Goal: Contribute content: Contribute content

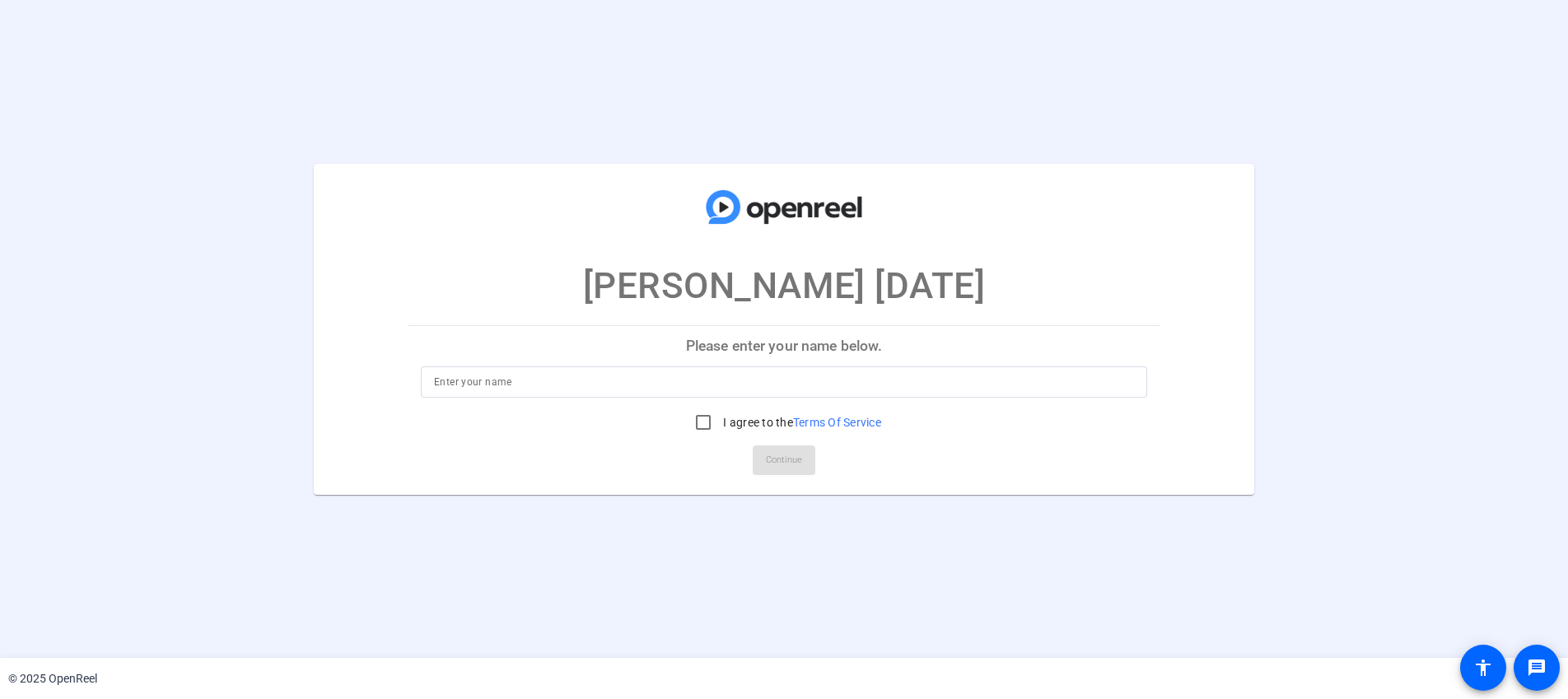
click at [789, 391] on input at bounding box center [784, 381] width 700 height 20
type input "melissa"
click at [701, 426] on input "I agree to the Terms Of Service" at bounding box center [703, 422] width 33 height 33
checkbox input "true"
click at [792, 457] on span "Continue" at bounding box center [784, 460] width 36 height 25
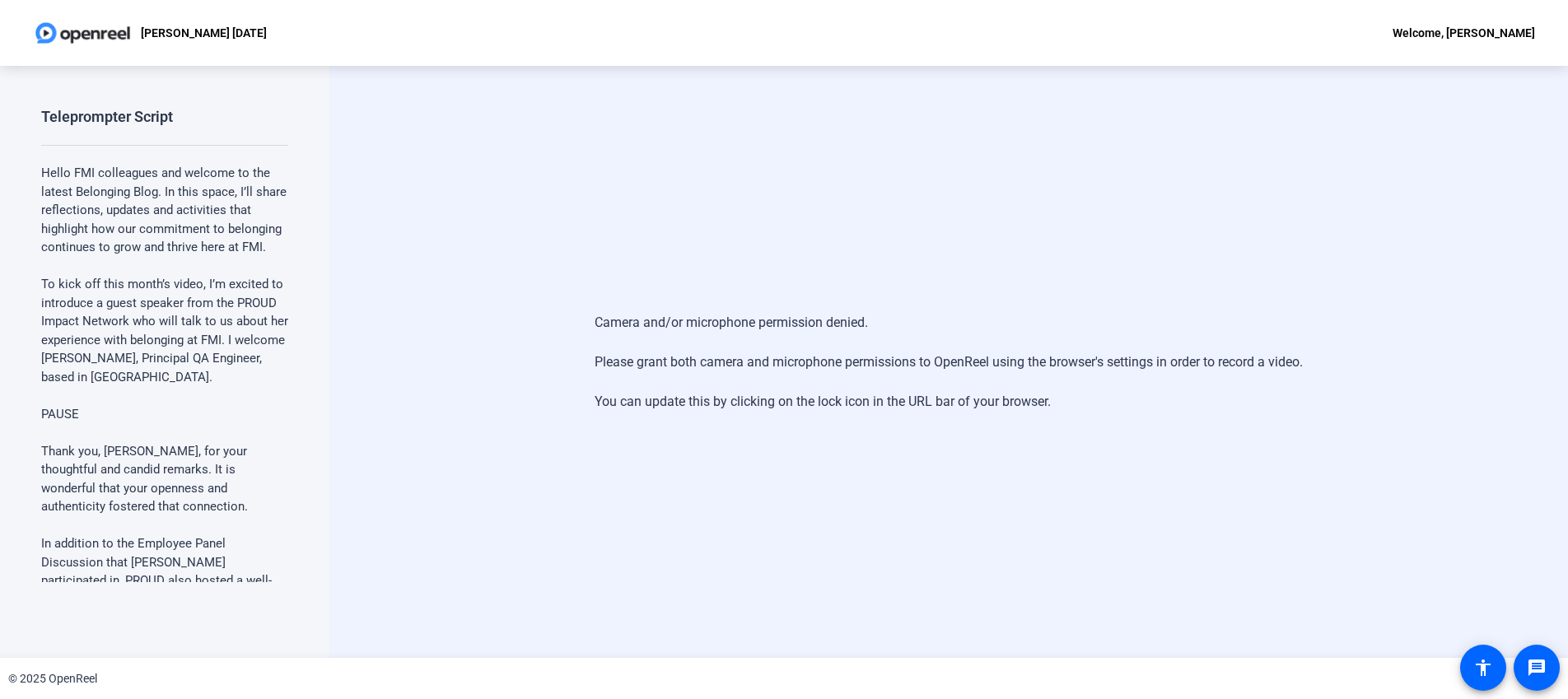
drag, startPoint x: 206, startPoint y: 141, endPoint x: 178, endPoint y: 127, distance: 31.3
click at [206, 140] on div "Teleprompter Script Hello FMI colleagues and welcome to the latest Belonging Bl…" at bounding box center [165, 344] width 247 height 475
click at [136, 12] on div "ANDREW 5.19.25 Welcome, melissa" at bounding box center [784, 33] width 1568 height 66
click at [1479, 678] on span at bounding box center [1483, 668] width 39 height 39
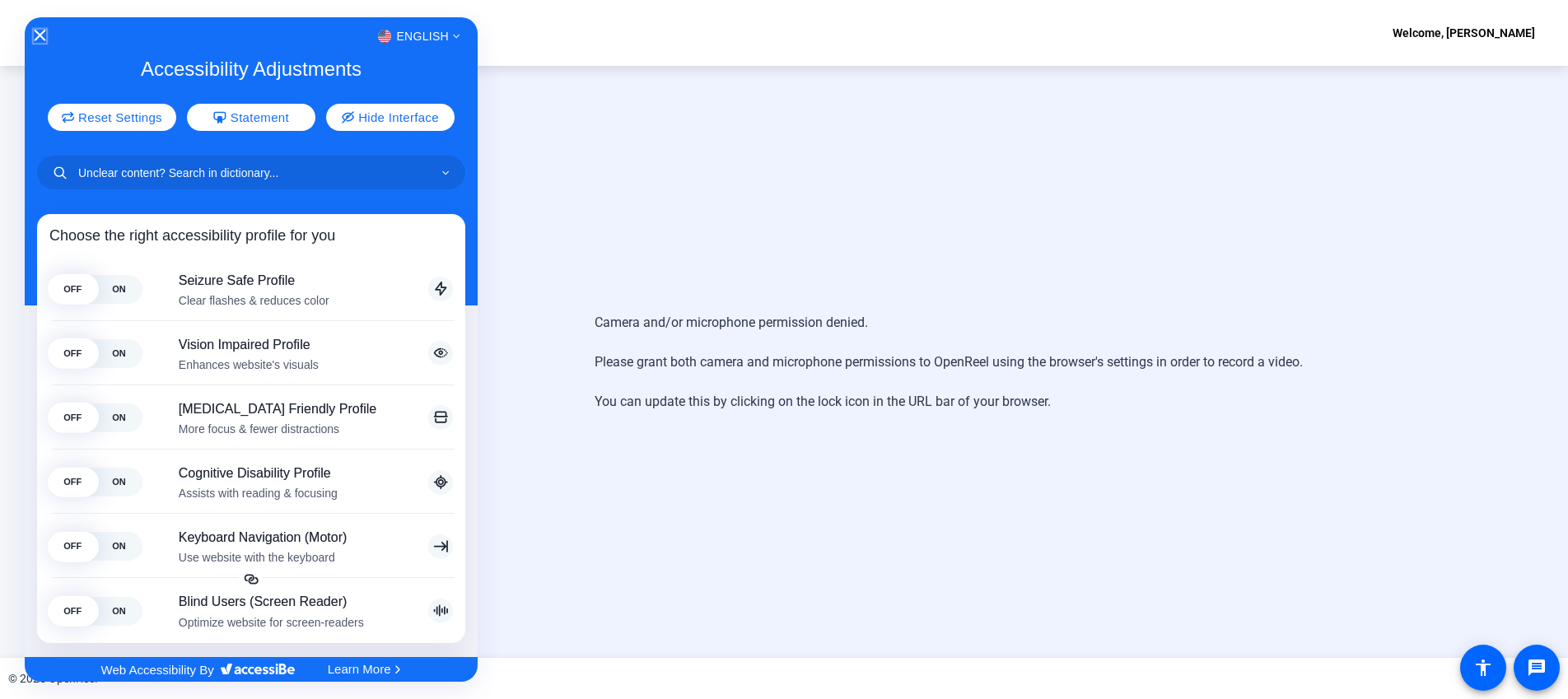
click at [45, 33] on div "English" at bounding box center [251, 36] width 453 height 21
click at [1539, 672] on div at bounding box center [784, 350] width 1568 height 699
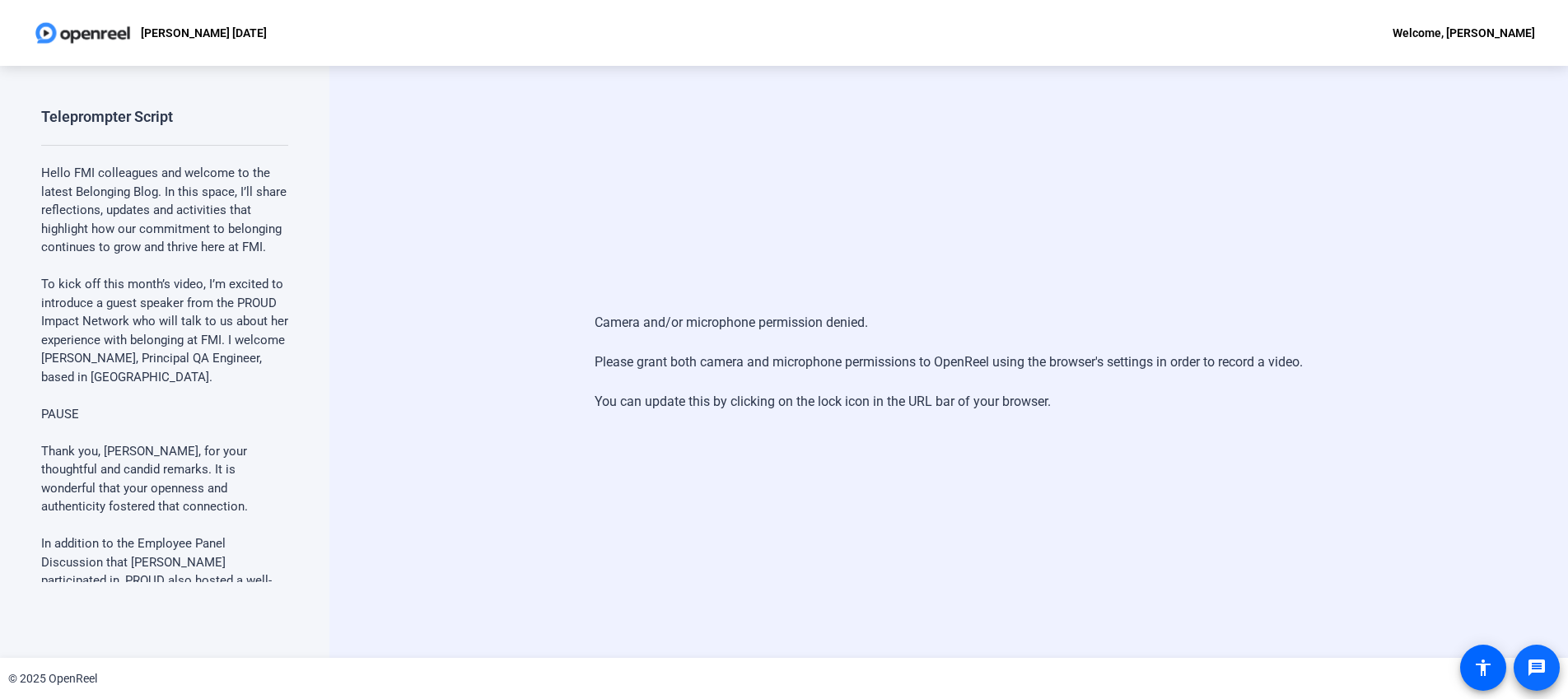
click at [1539, 670] on mat-icon "message" at bounding box center [1536, 667] width 20 height 20
click at [1477, 35] on div "Welcome, melissa" at bounding box center [1464, 33] width 142 height 20
click at [120, 111] on div at bounding box center [784, 350] width 1568 height 699
click at [117, 117] on div "Teleprompter Script" at bounding box center [107, 116] width 132 height 20
click at [78, 26] on img at bounding box center [82, 33] width 99 height 33
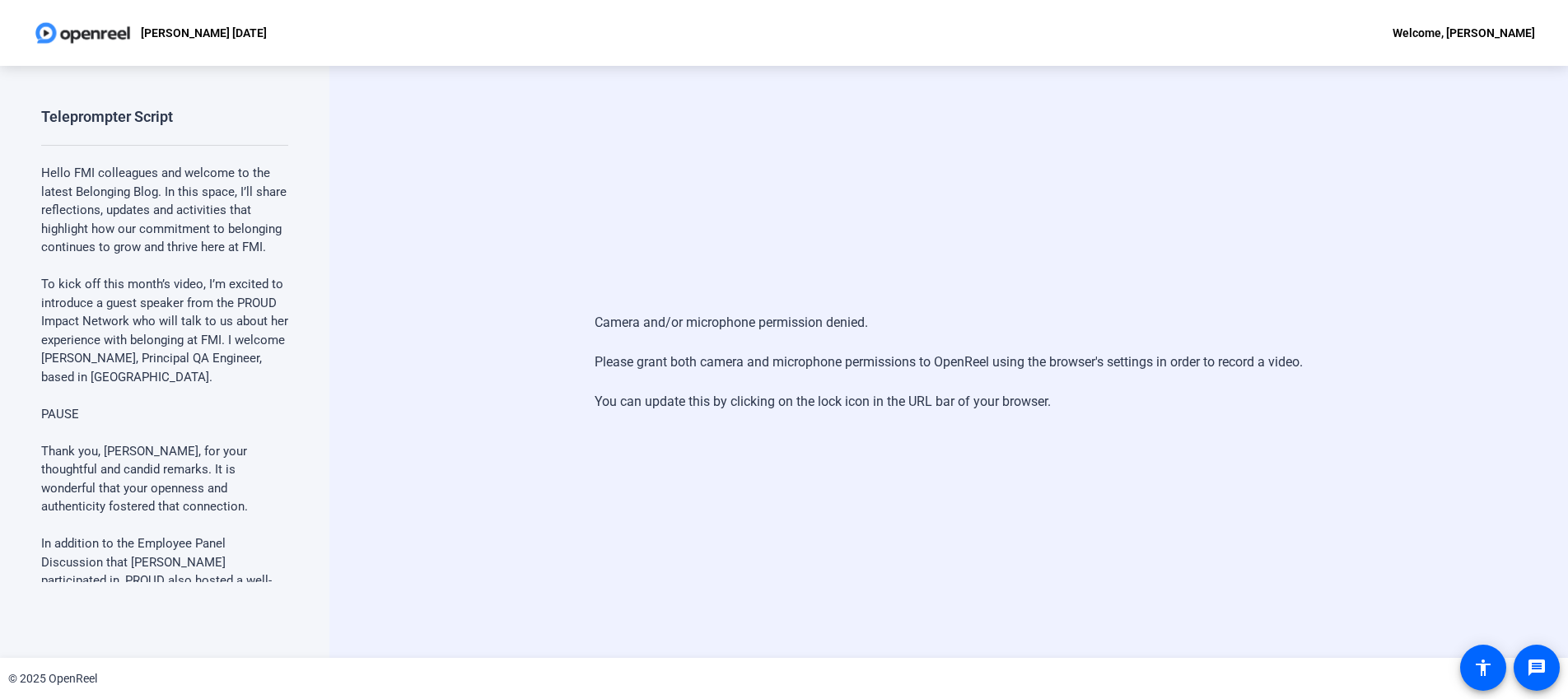
click at [170, 27] on p "[PERSON_NAME] [DATE]" at bounding box center [203, 33] width 126 height 20
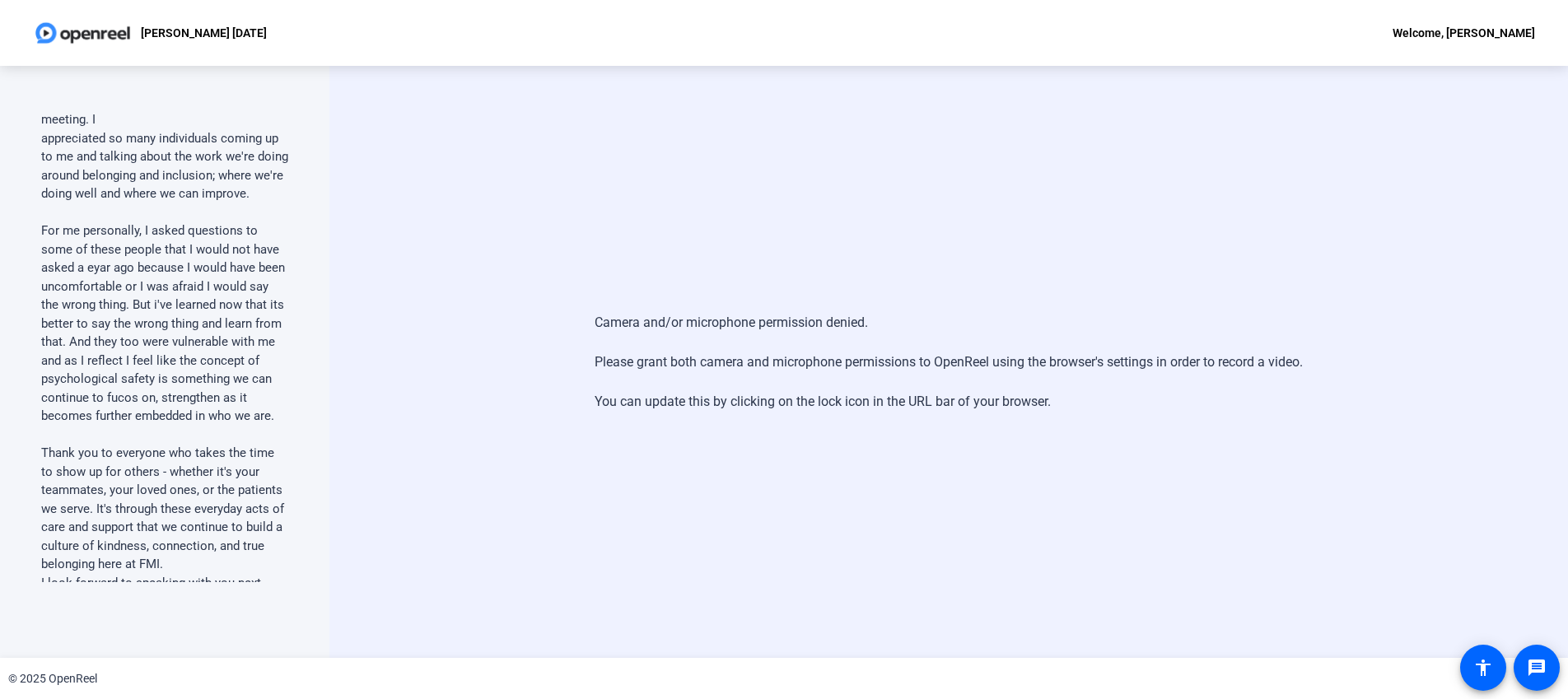
scroll to position [1592, 0]
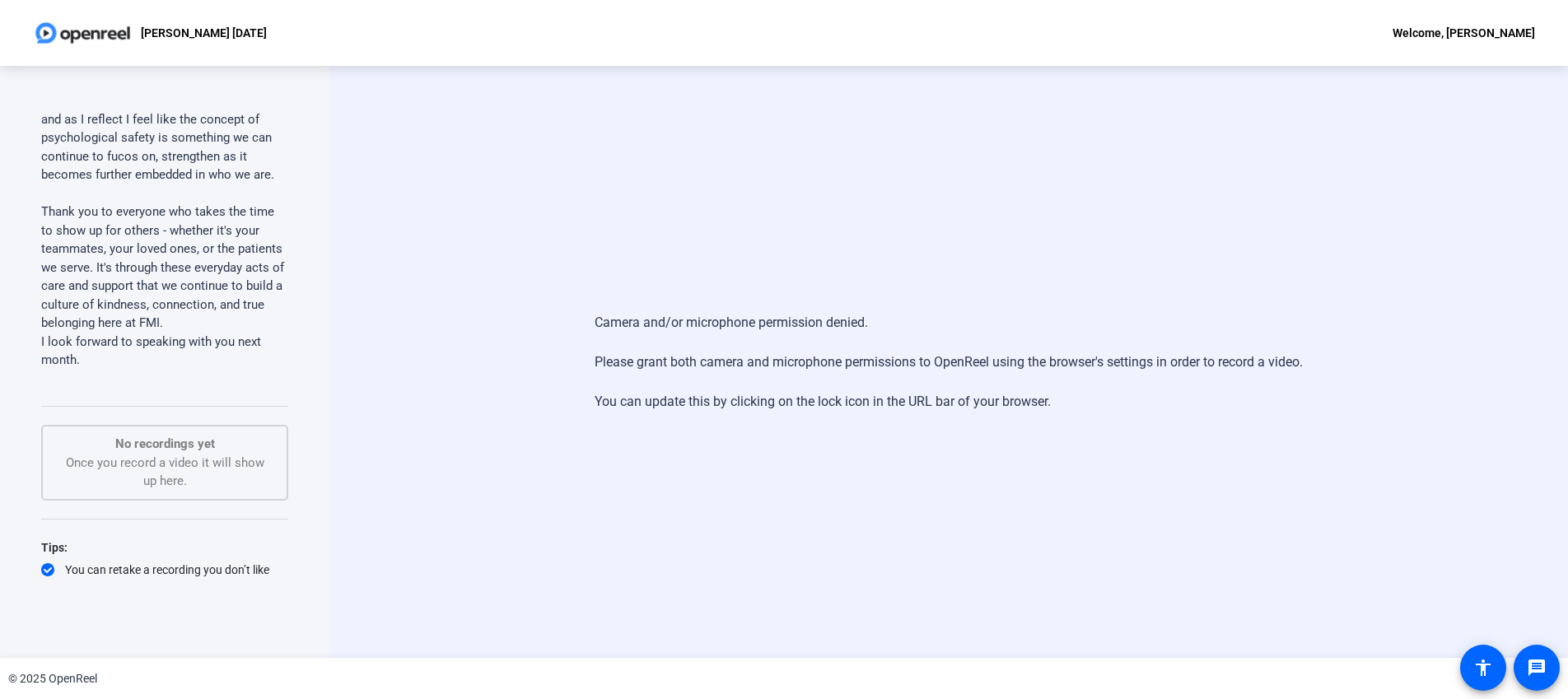
drag, startPoint x: 173, startPoint y: 418, endPoint x: 186, endPoint y: 417, distance: 13.0
click at [173, 435] on div "No recordings yet Once you record a video it will show up here." at bounding box center [165, 463] width 211 height 56
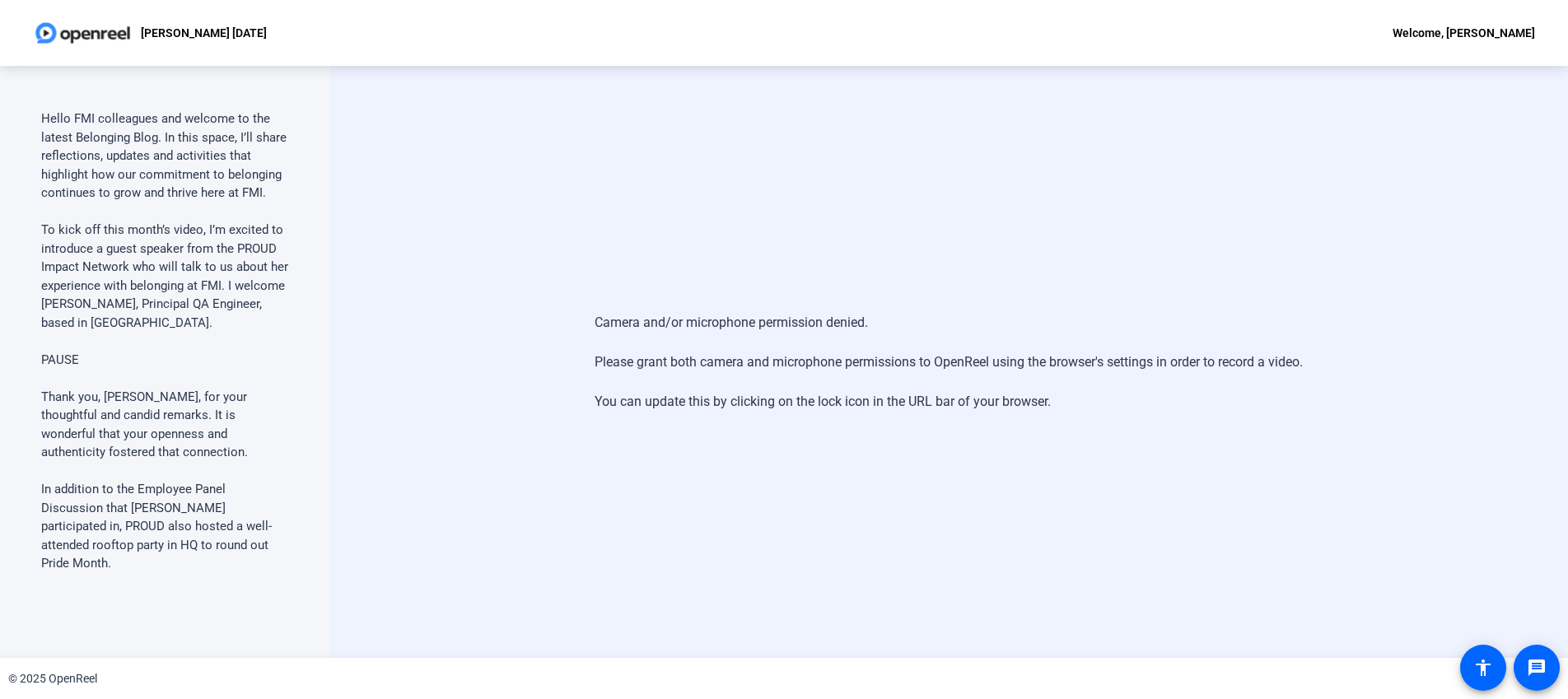
scroll to position [0, 0]
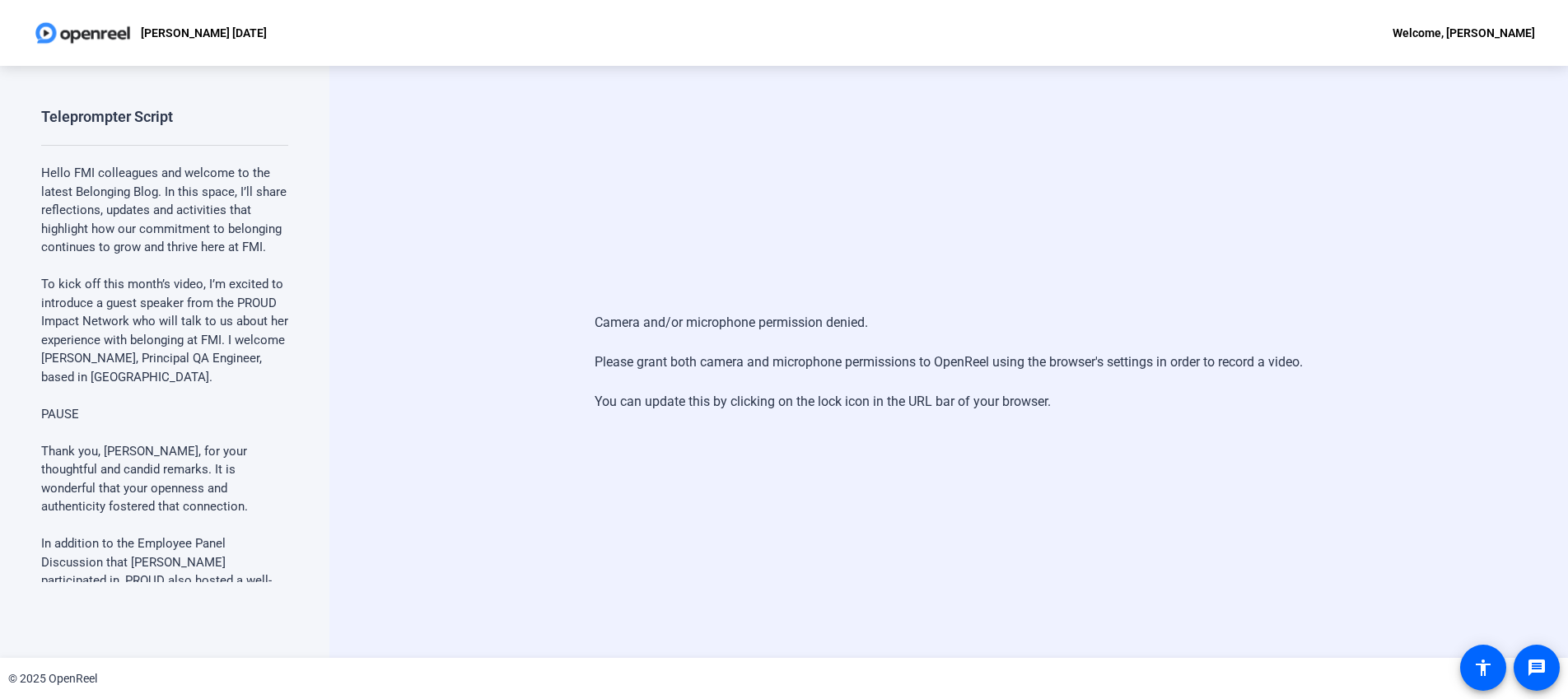
click at [177, 225] on p "Hello FMI colleagues and welcome to the latest Belonging Blog. In this space, I…" at bounding box center [165, 210] width 247 height 93
click at [178, 224] on p "Hello FMI colleagues and welcome to the latest Belonging Blog. In this space, I…" at bounding box center [165, 210] width 247 height 93
click at [189, 28] on p "[PERSON_NAME] [DATE]" at bounding box center [203, 33] width 126 height 20
click at [189, 29] on p "[PERSON_NAME] [DATE]" at bounding box center [203, 33] width 126 height 20
click at [92, 33] on img at bounding box center [82, 33] width 99 height 33
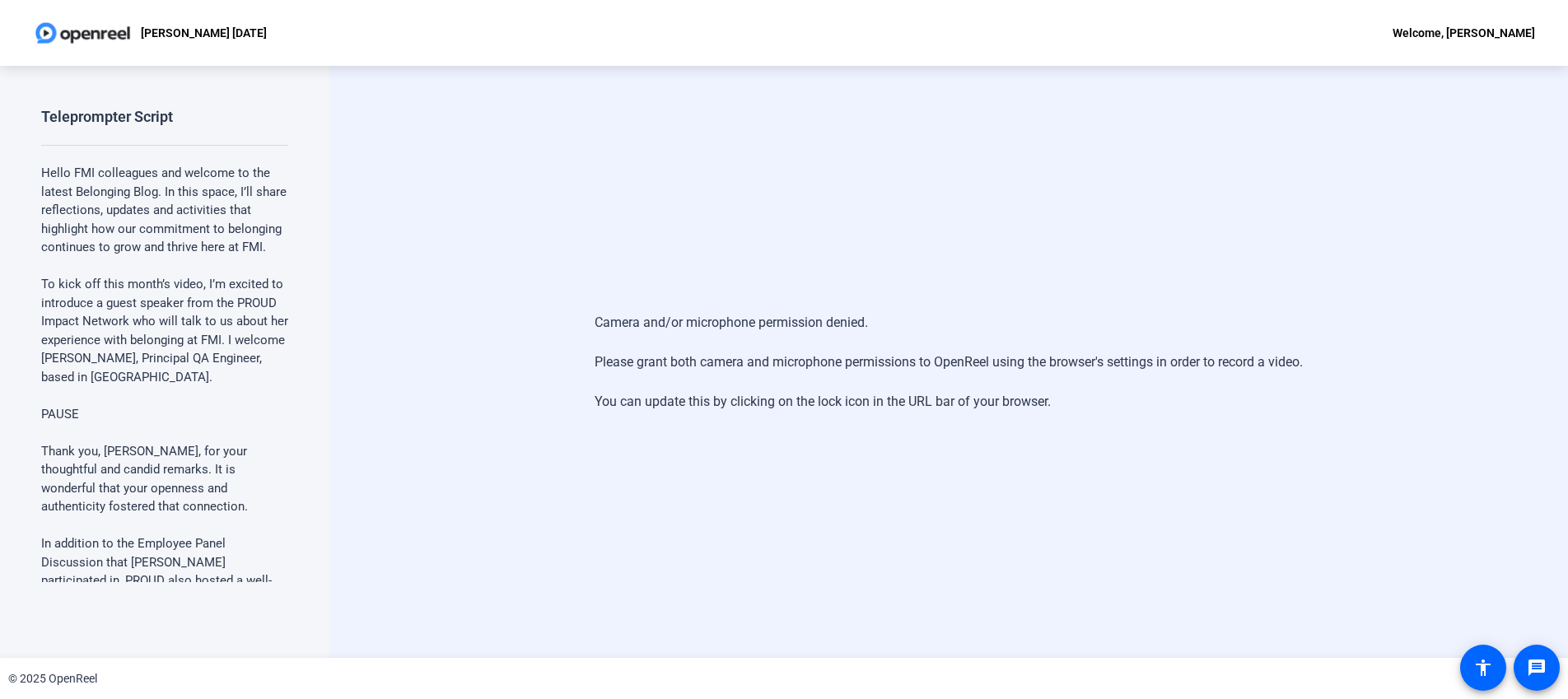
click at [88, 34] on img at bounding box center [82, 33] width 99 height 33
click at [33, 481] on div "Teleprompter Script Hello FMI colleagues and welcome to the latest Belonging Bl…" at bounding box center [165, 361] width 330 height 592
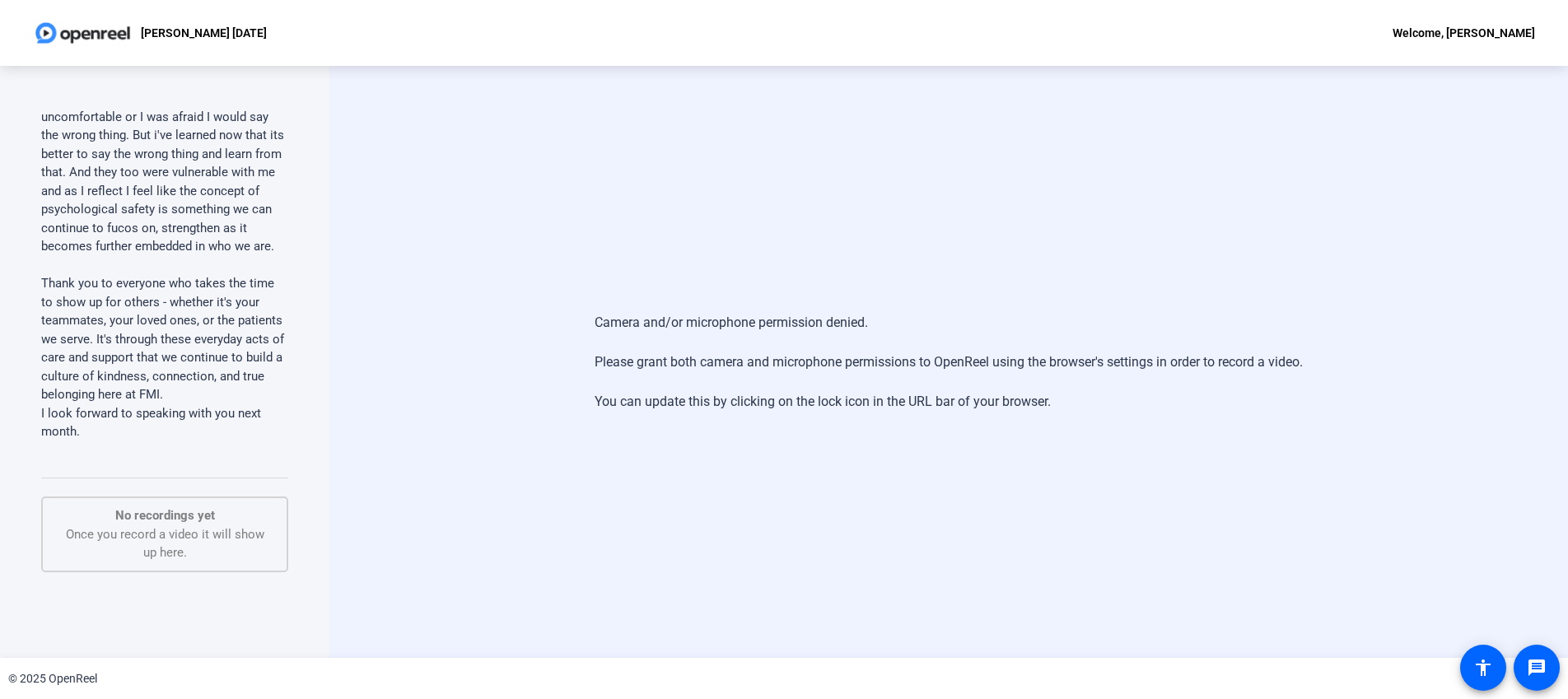
scroll to position [1592, 0]
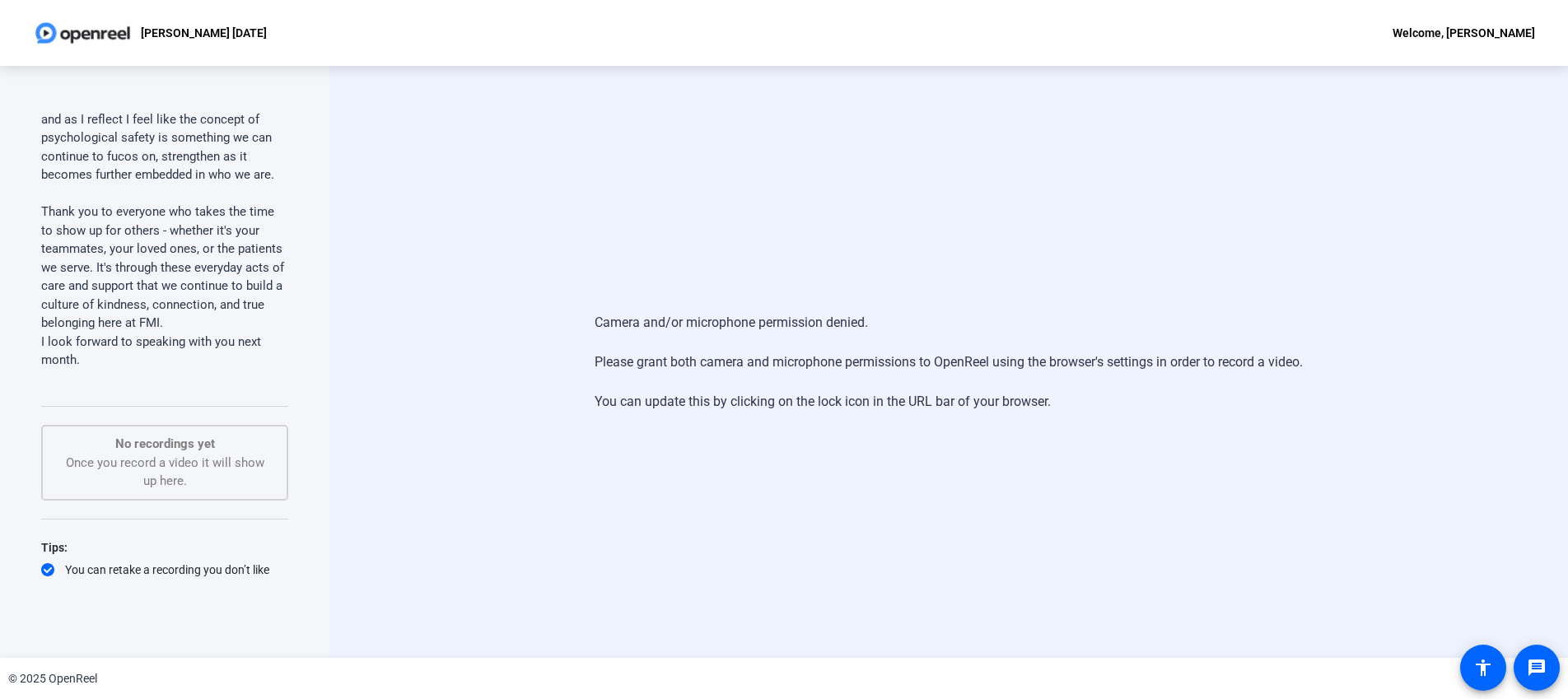
click at [176, 435] on div "No recordings yet Once you record a video it will show up here." at bounding box center [165, 463] width 211 height 56
click at [99, 40] on img at bounding box center [82, 33] width 99 height 33
click at [1457, 39] on div "ANDREW 5.19.25 Welcome, melissa" at bounding box center [784, 33] width 1568 height 66
click at [1458, 33] on div "Welcome, melissa" at bounding box center [1464, 33] width 142 height 20
click at [1456, 33] on div at bounding box center [784, 350] width 1568 height 699
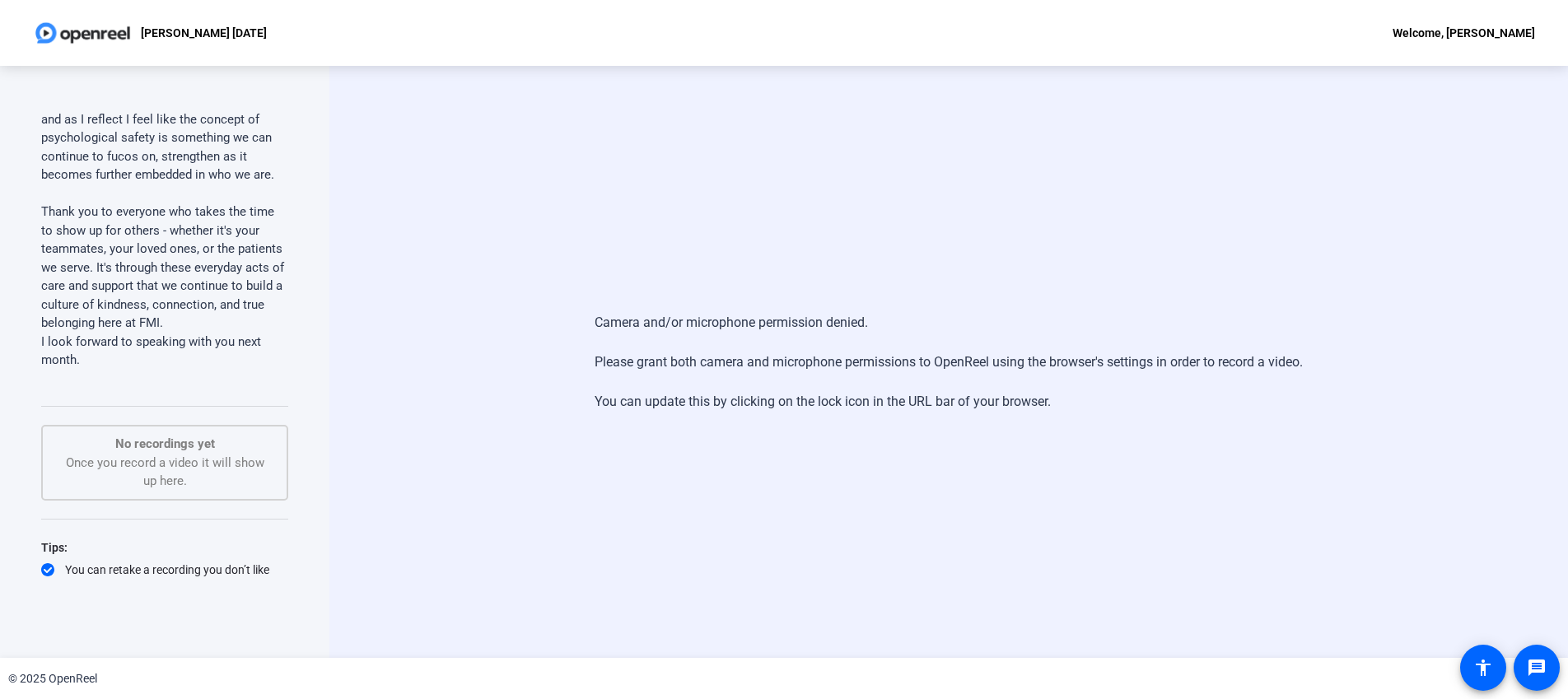
click at [1456, 33] on div "Welcome, melissa" at bounding box center [1464, 33] width 142 height 20
click at [1473, 57] on span "Logout" at bounding box center [1487, 57] width 66 height 20
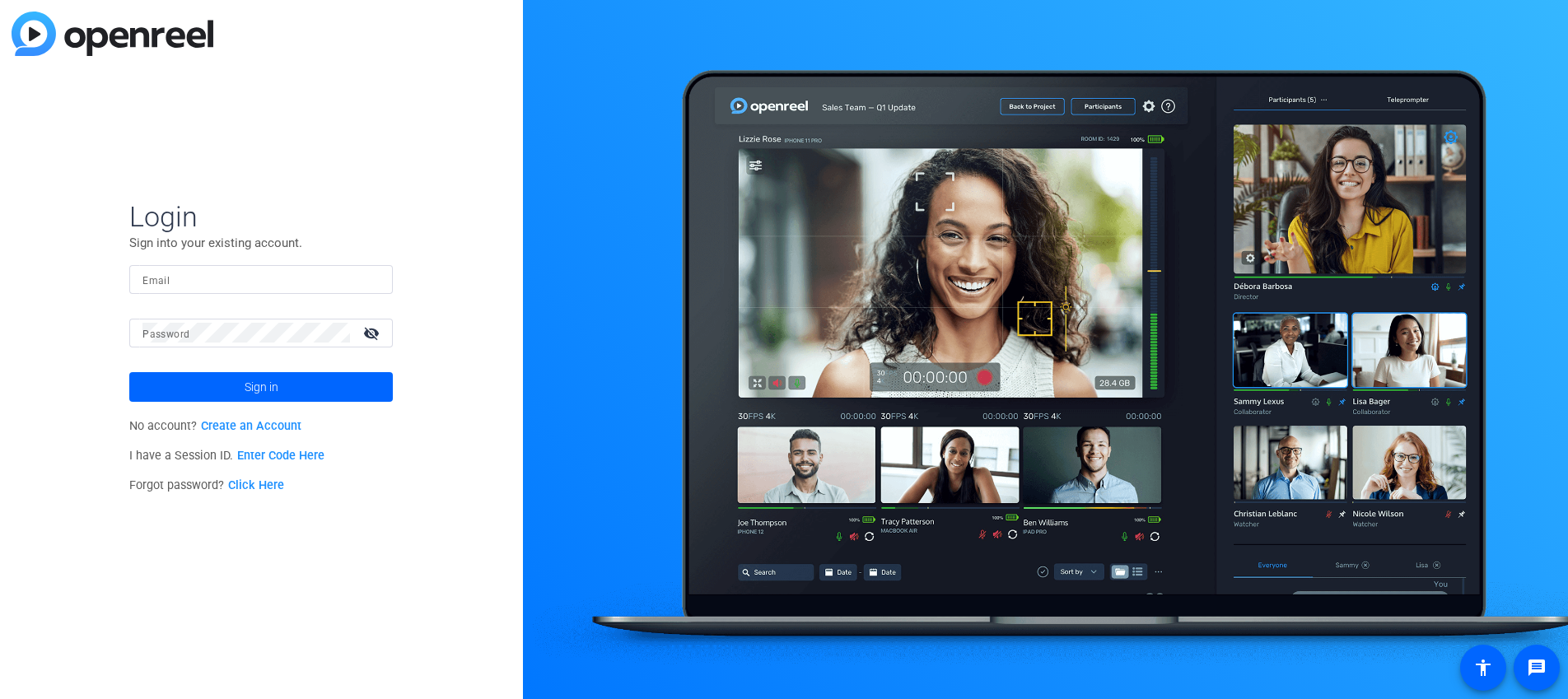
click at [295, 453] on link "Enter Code Here" at bounding box center [281, 456] width 87 height 14
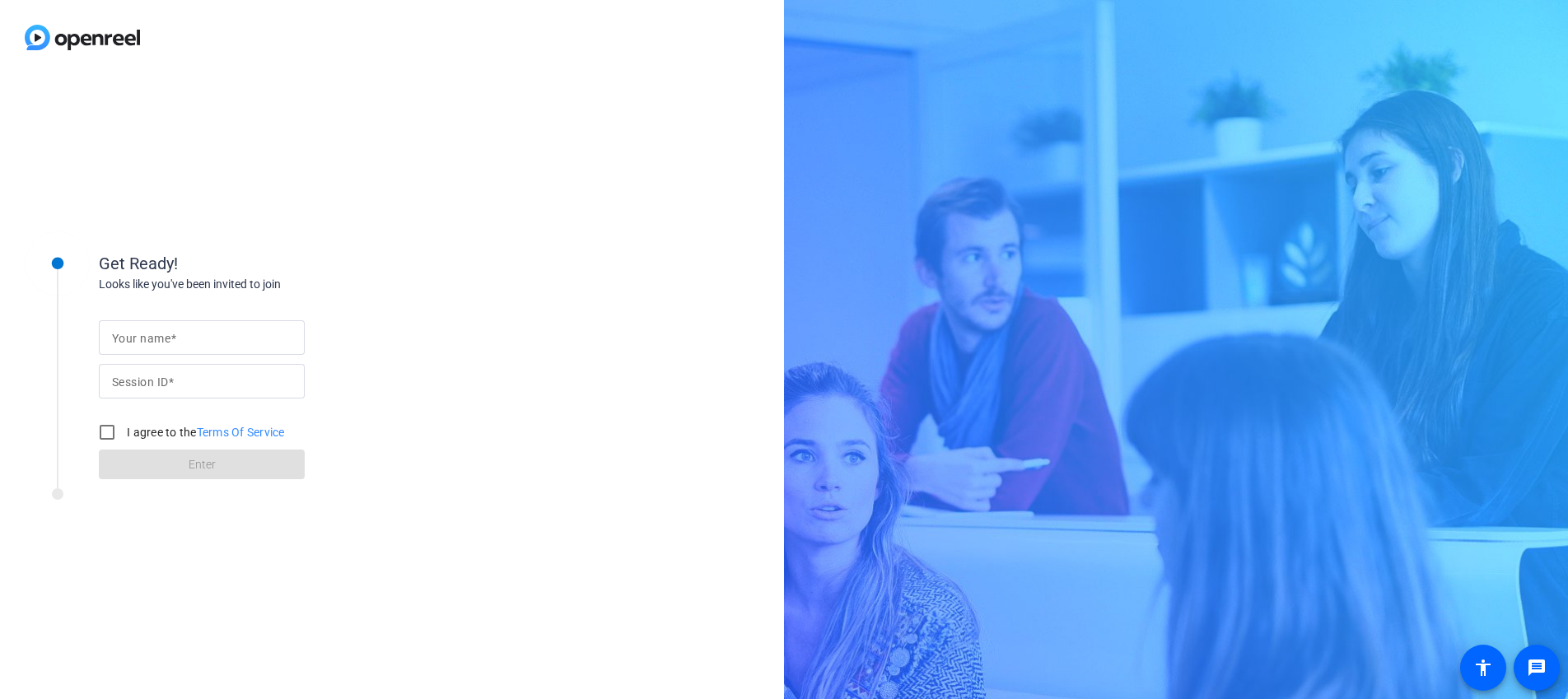
click at [200, 342] on input "Your name" at bounding box center [202, 338] width 180 height 20
type input "[PERSON_NAME]"
type input "915"
click at [106, 426] on input "I agree to the Terms Of Service" at bounding box center [107, 432] width 33 height 33
checkbox input "true"
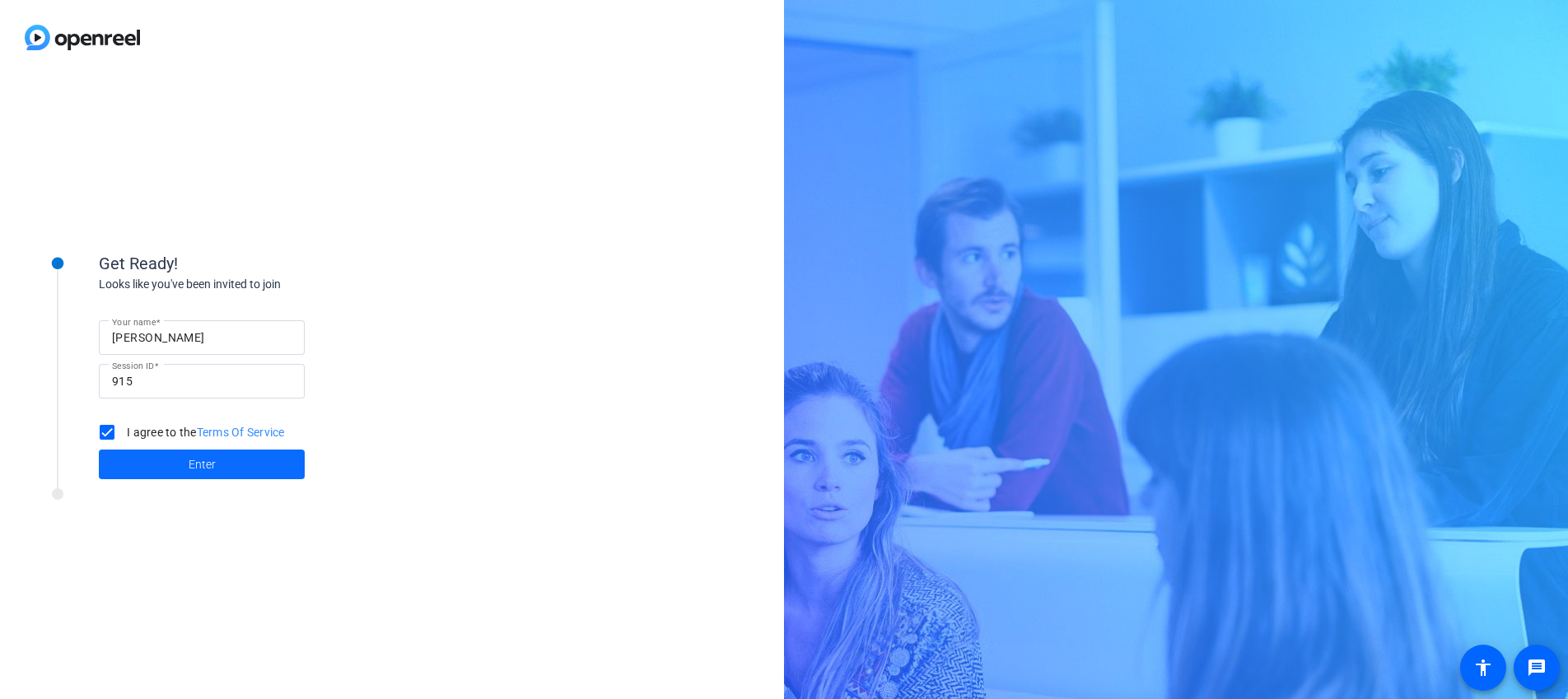
click at [205, 467] on span "Enter" at bounding box center [202, 465] width 27 height 17
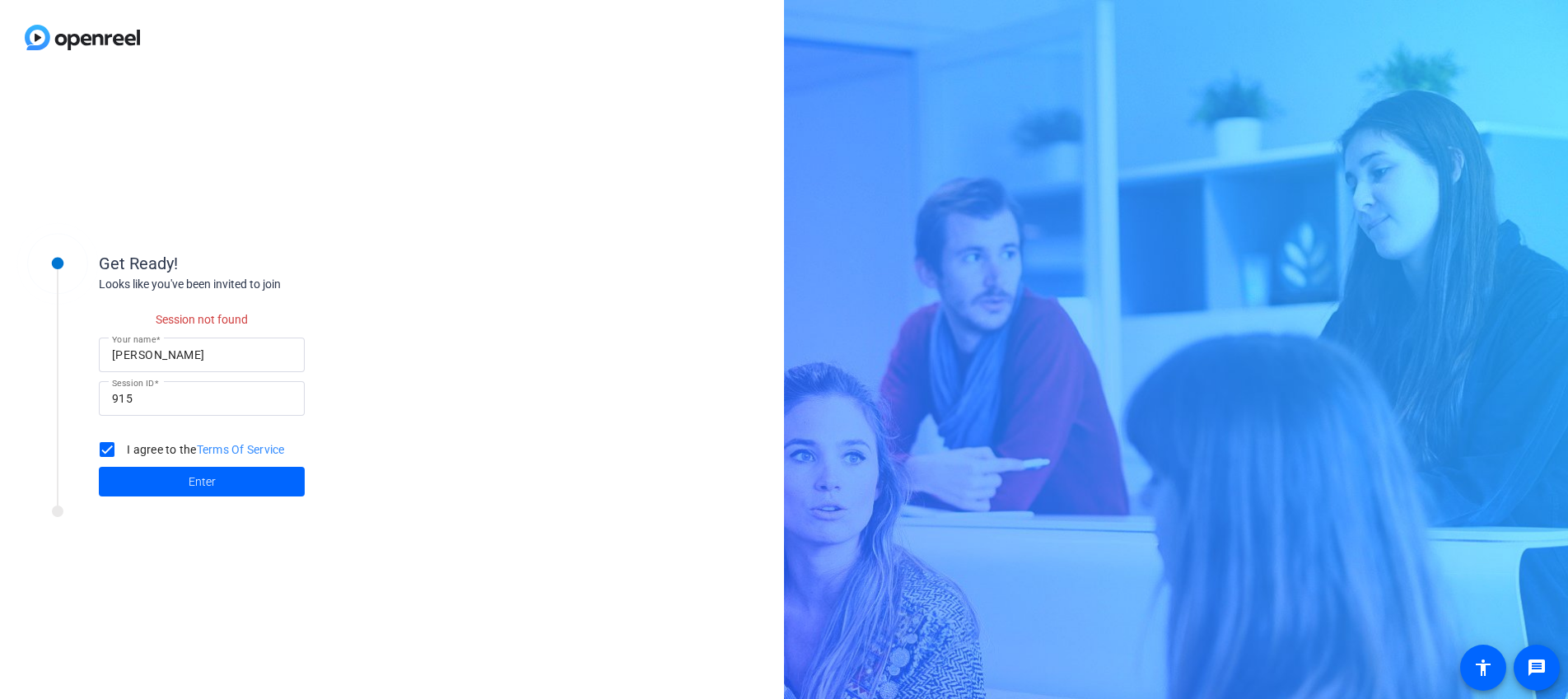
click at [206, 395] on input "915" at bounding box center [202, 398] width 180 height 20
type input "919"
click button "Enter" at bounding box center [201, 481] width 206 height 30
drag, startPoint x: 99, startPoint y: 37, endPoint x: 88, endPoint y: 38, distance: 11.0
click at [99, 36] on img at bounding box center [82, 37] width 165 height 75
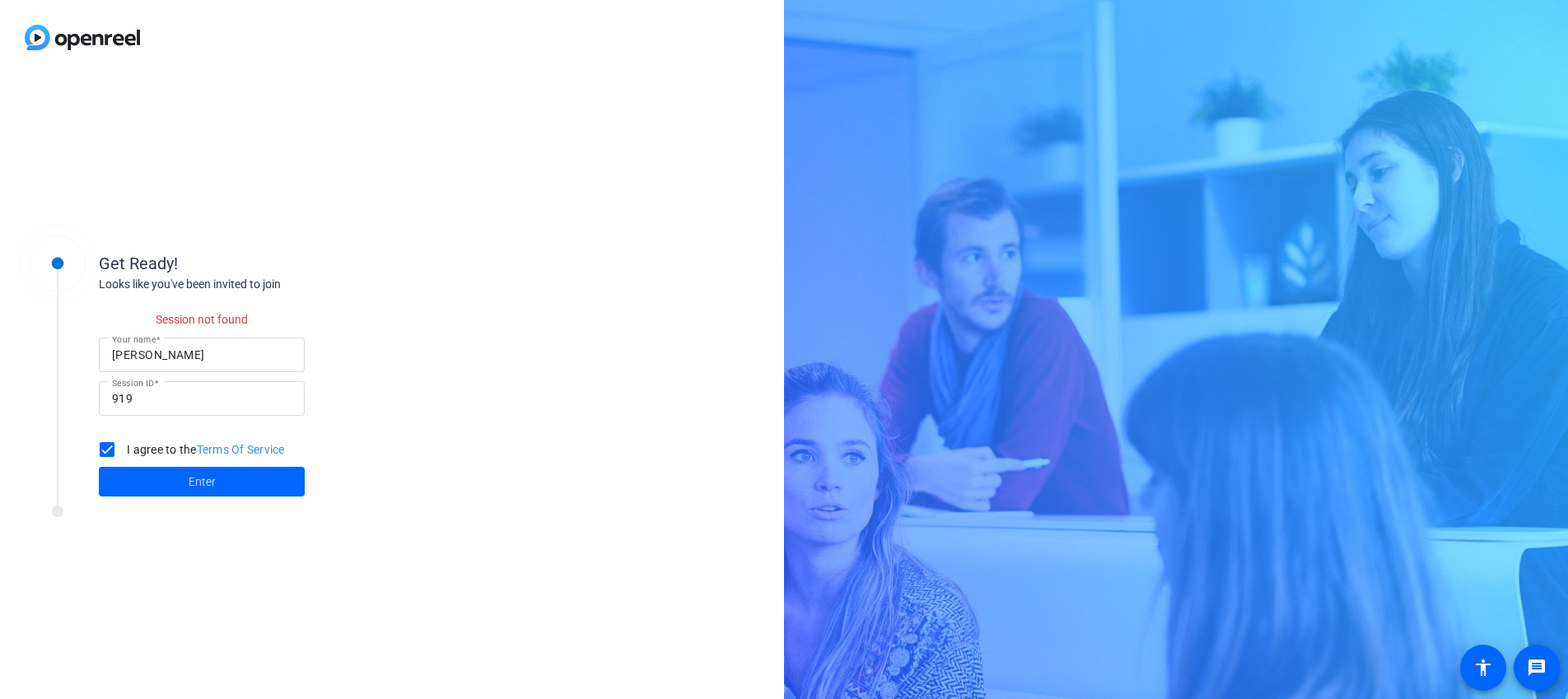
click at [75, 37] on img at bounding box center [82, 37] width 165 height 75
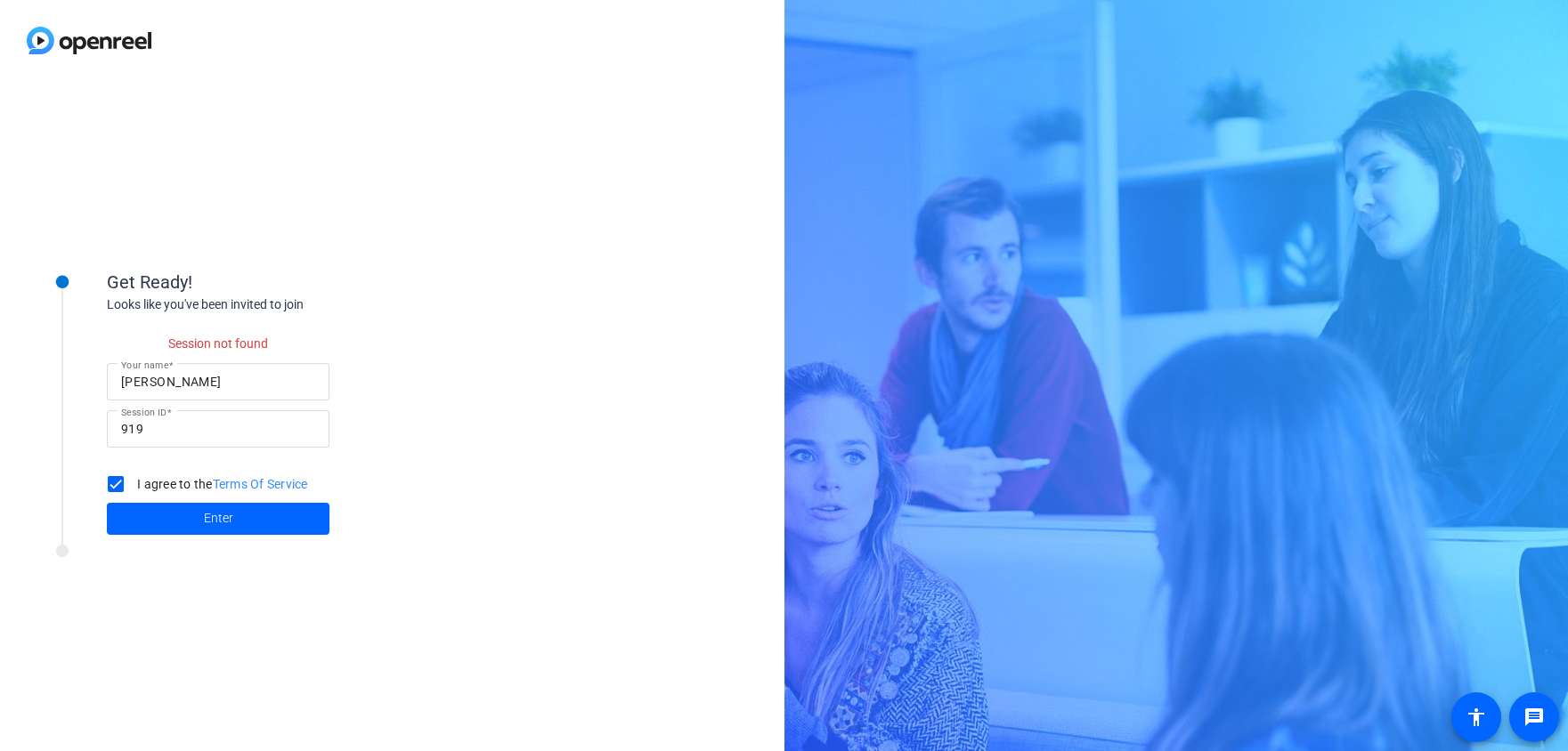
click at [347, 383] on div "Session not found Your name Melissa Session ID 919 I agree to the Terms Of Serv…" at bounding box center [284, 424] width 357 height 220
drag, startPoint x: 181, startPoint y: 431, endPoint x: 89, endPoint y: 427, distance: 92.1
click at [86, 434] on div "Get Ready! Looks like you've been invited to join Session not found Your name M…" at bounding box center [240, 392] width 445 height 307
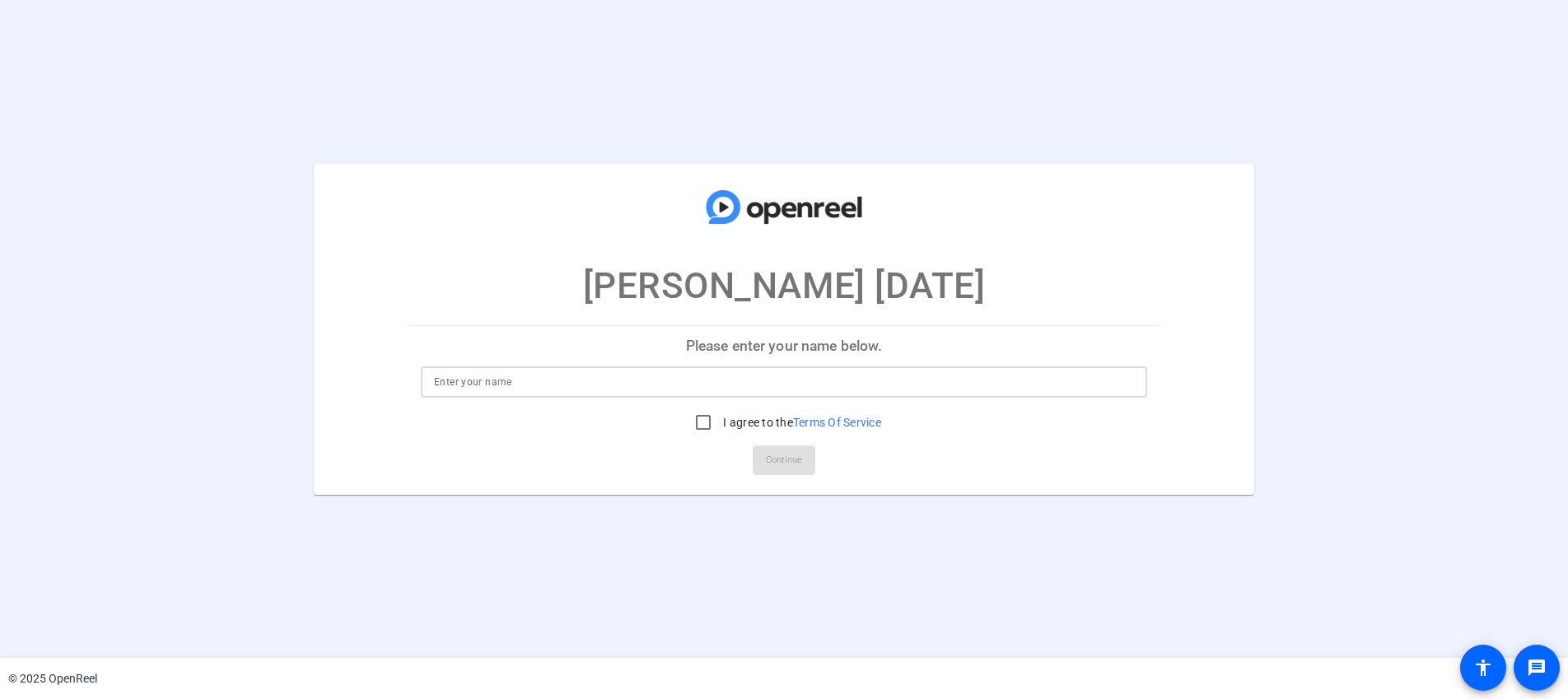
click at [662, 385] on input at bounding box center [784, 381] width 700 height 20
type input "[PERSON_NAME]"
click at [700, 421] on input "I agree to the Terms Of Service" at bounding box center [703, 422] width 33 height 33
checkbox input "true"
drag, startPoint x: 786, startPoint y: 464, endPoint x: 798, endPoint y: 465, distance: 12.0
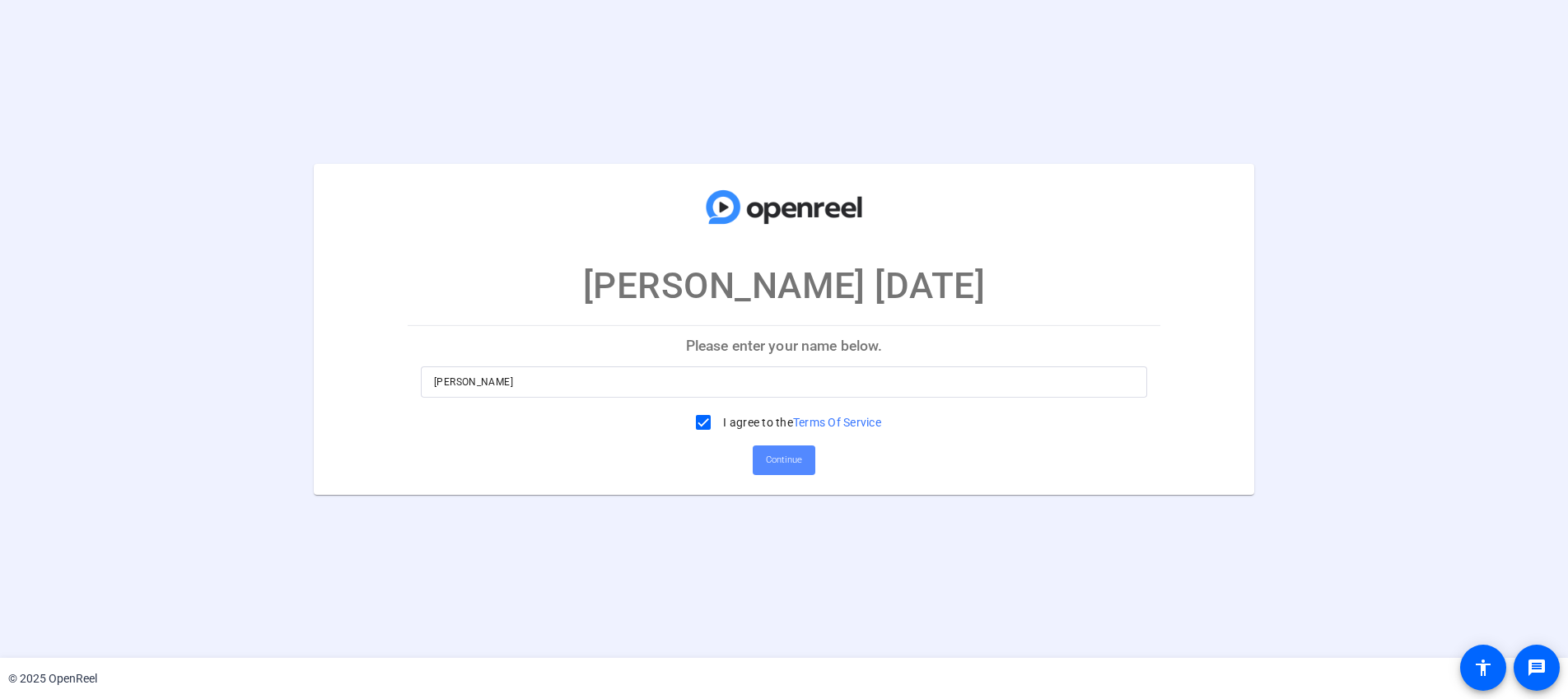
click at [786, 464] on span "Continue" at bounding box center [784, 460] width 36 height 25
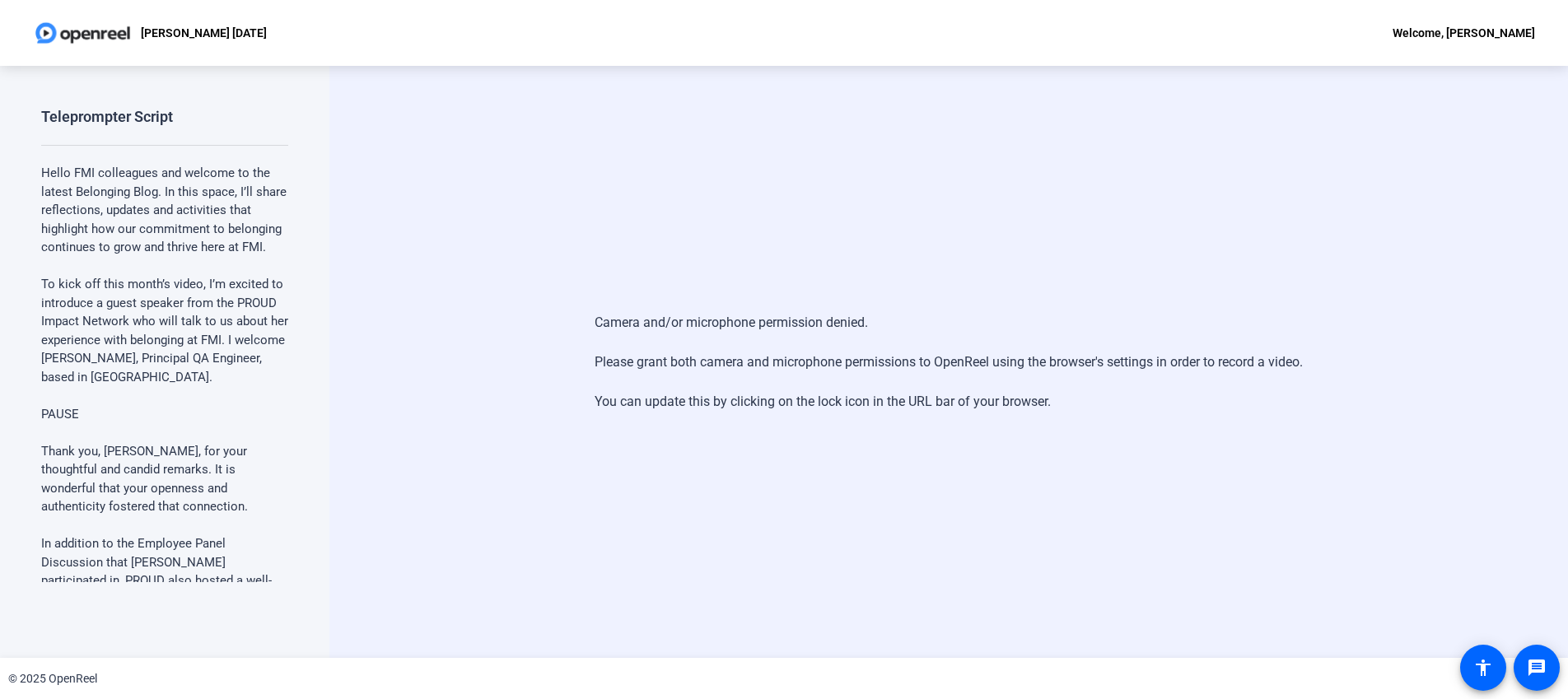
drag, startPoint x: 135, startPoint y: 182, endPoint x: 119, endPoint y: 133, distance: 51.5
click at [135, 182] on p "Hello FMI colleagues and welcome to the latest Belonging Blog. In this space, I…" at bounding box center [165, 210] width 247 height 93
click at [117, 110] on div "Teleprompter Script" at bounding box center [107, 116] width 132 height 20
click at [100, 30] on img at bounding box center [82, 33] width 99 height 33
click at [101, 29] on img at bounding box center [82, 33] width 99 height 33
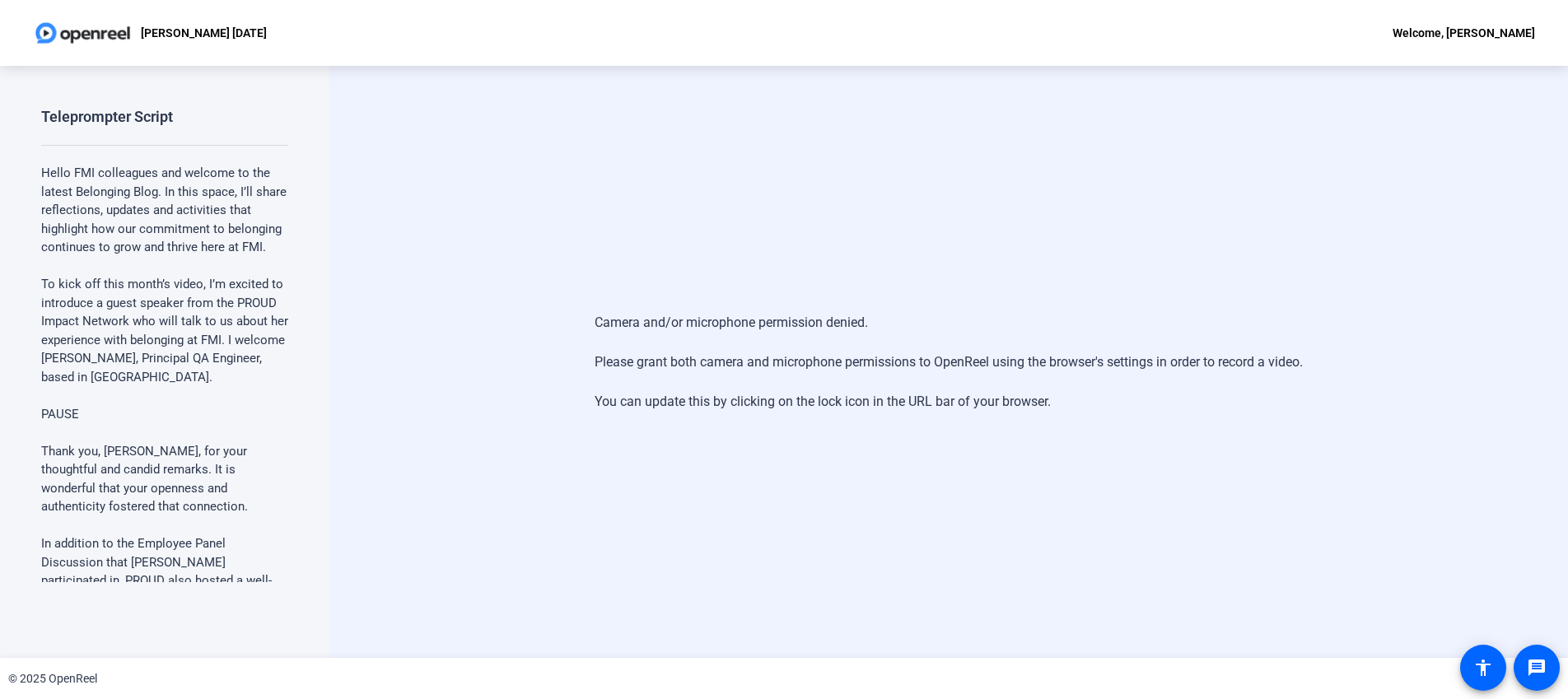
click at [102, 29] on img at bounding box center [82, 33] width 99 height 33
click at [103, 30] on img at bounding box center [82, 33] width 99 height 33
click at [105, 30] on img at bounding box center [82, 33] width 99 height 33
click at [673, 402] on div "Camera and/or microphone permission denied. Please grant both camera and microp…" at bounding box center [949, 362] width 709 height 132
click at [150, 135] on div "Teleprompter Script Hello FMI colleagues and welcome to the latest Belonging Bl…" at bounding box center [165, 344] width 247 height 475
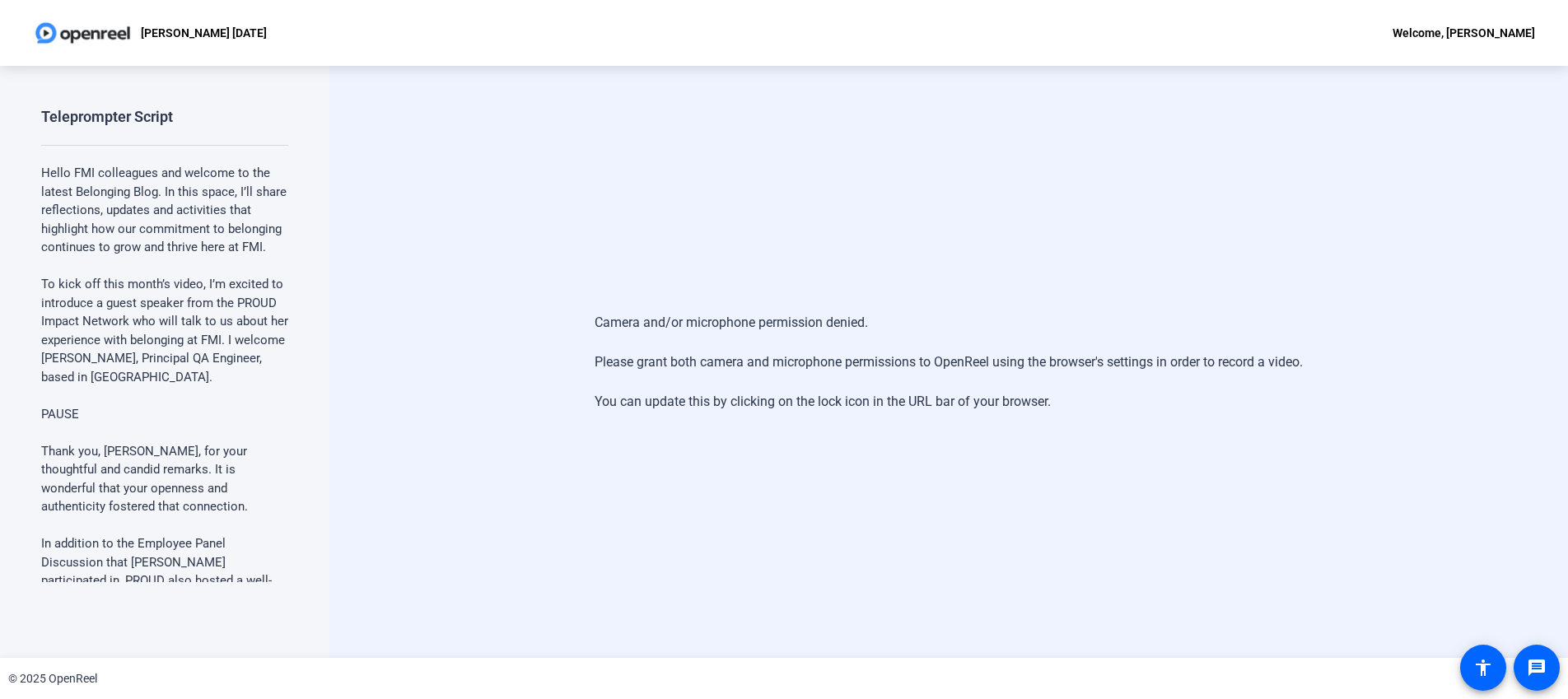
drag, startPoint x: 141, startPoint y: 107, endPoint x: 94, endPoint y: 35, distance: 86.0
click at [142, 105] on div "Teleprompter Script Hello FMI colleagues and welcome to the latest Belonging Bl…" at bounding box center [165, 361] width 330 height 592
click at [94, 28] on img at bounding box center [82, 33] width 99 height 33
drag, startPoint x: 141, startPoint y: 35, endPoint x: 159, endPoint y: 33, distance: 18.1
click at [141, 35] on p "ANDREW 5.19.25" at bounding box center [203, 33] width 126 height 20
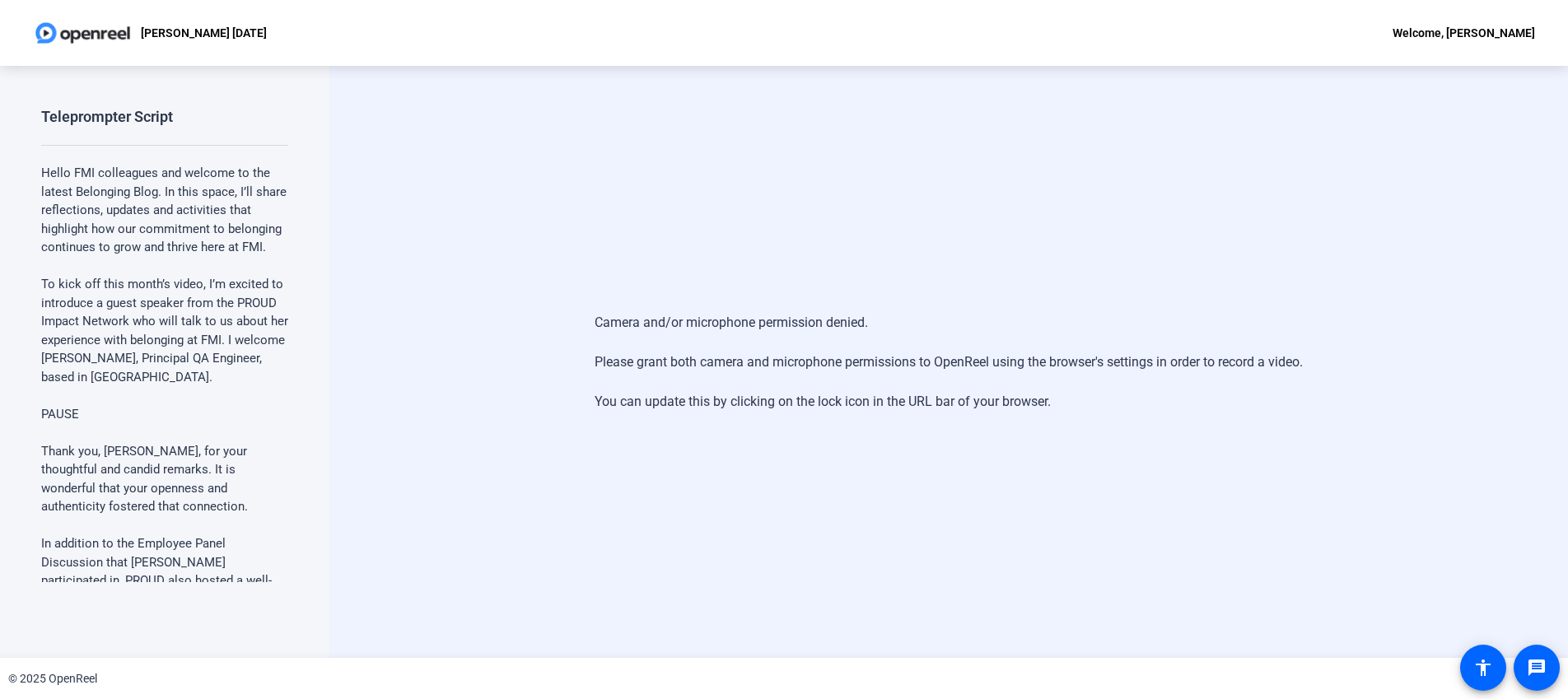
click at [179, 29] on p "[PERSON_NAME] [DATE]" at bounding box center [203, 33] width 126 height 20
drag, startPoint x: 140, startPoint y: 127, endPoint x: 386, endPoint y: 133, distance: 246.1
click at [141, 126] on div "Teleprompter Script Hello FMI colleagues and welcome to the latest Belonging Bl…" at bounding box center [165, 344] width 247 height 475
click at [1463, 35] on div "Welcome, [PERSON_NAME]" at bounding box center [1464, 33] width 142 height 20
click at [1464, 32] on div at bounding box center [784, 350] width 1568 height 699
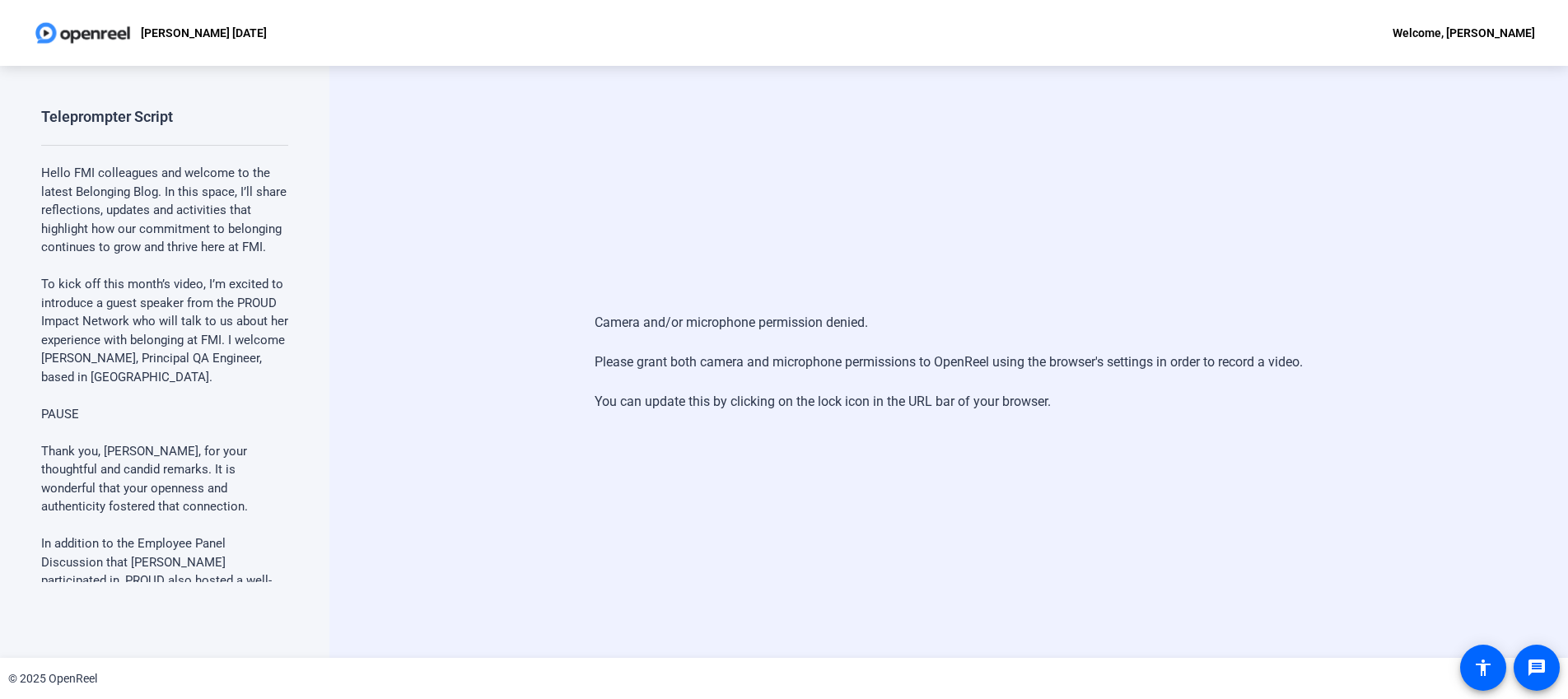
click at [1524, 33] on div "Welcome, [PERSON_NAME]" at bounding box center [1464, 33] width 142 height 20
click at [1524, 33] on div at bounding box center [784, 350] width 1568 height 699
click at [1525, 33] on div "Welcome, [PERSON_NAME]" at bounding box center [1464, 33] width 142 height 20
click at [1547, 674] on div at bounding box center [784, 350] width 1568 height 699
click at [1542, 669] on mat-icon "message" at bounding box center [1536, 667] width 20 height 20
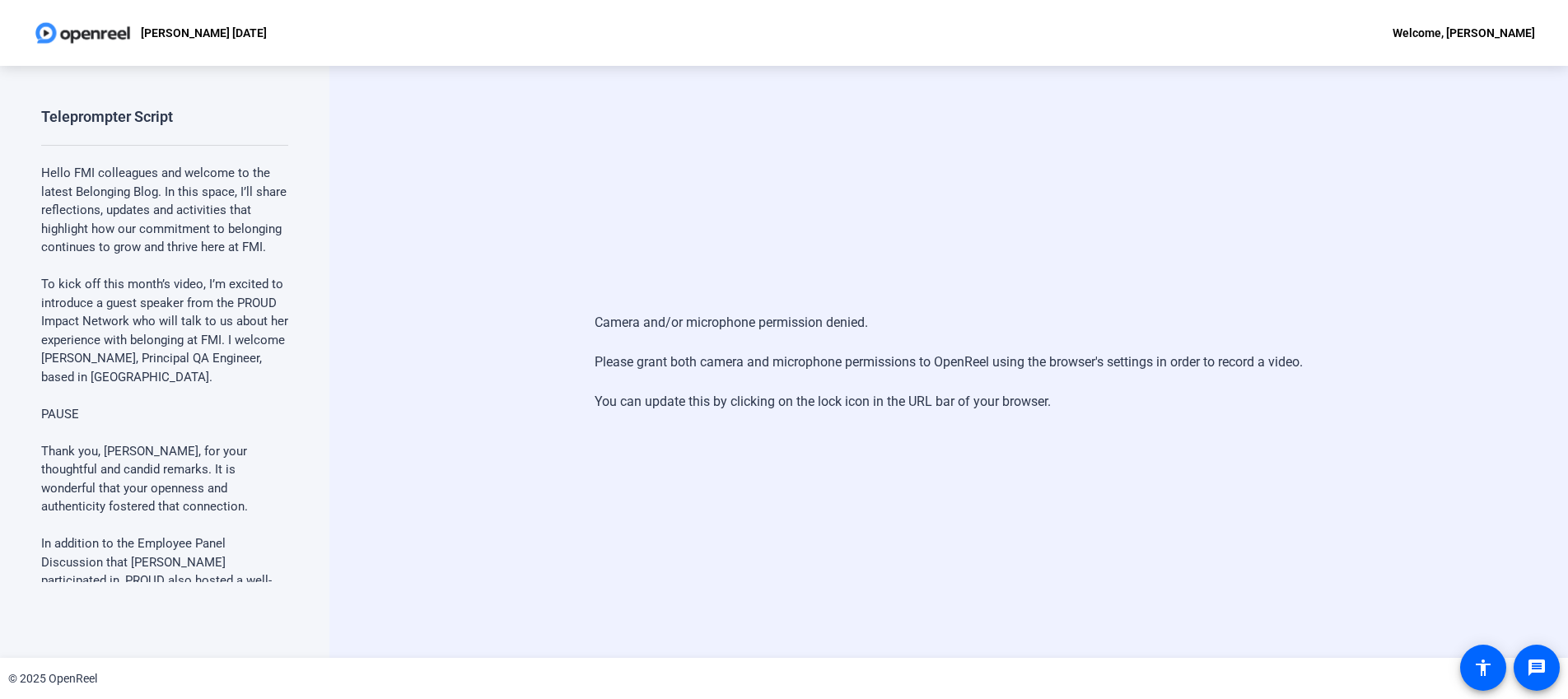
click at [239, 249] on p "Hello FMI colleagues and welcome to the latest Belonging Blog. In this space, I…" at bounding box center [165, 210] width 247 height 93
click at [646, 361] on div "Camera and/or microphone permission denied. Please grant both camera and microp…" at bounding box center [949, 362] width 709 height 132
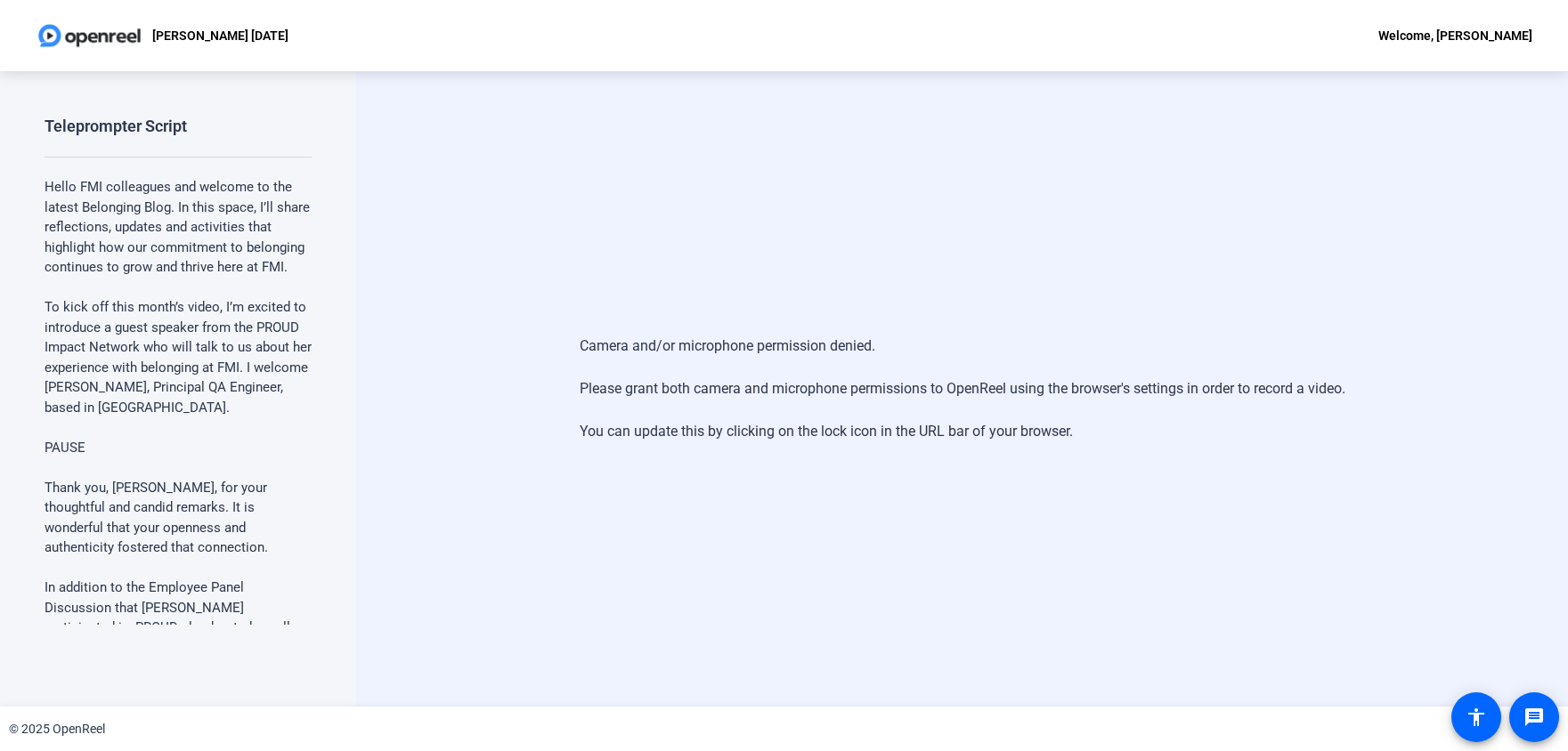
click at [161, 253] on p "Hello FMI colleagues and welcome to the latest Belonging Blog. In this space, I…" at bounding box center [178, 227] width 267 height 101
click at [161, 246] on p "Hello FMI colleagues and welcome to the latest Belonging Blog. In this space, I…" at bounding box center [178, 227] width 267 height 101
click at [157, 45] on div "[PERSON_NAME] [DATE]" at bounding box center [161, 35] width 253 height 35
click at [163, 39] on p "[PERSON_NAME] [DATE]" at bounding box center [220, 35] width 136 height 21
click at [105, 40] on img at bounding box center [89, 35] width 107 height 35
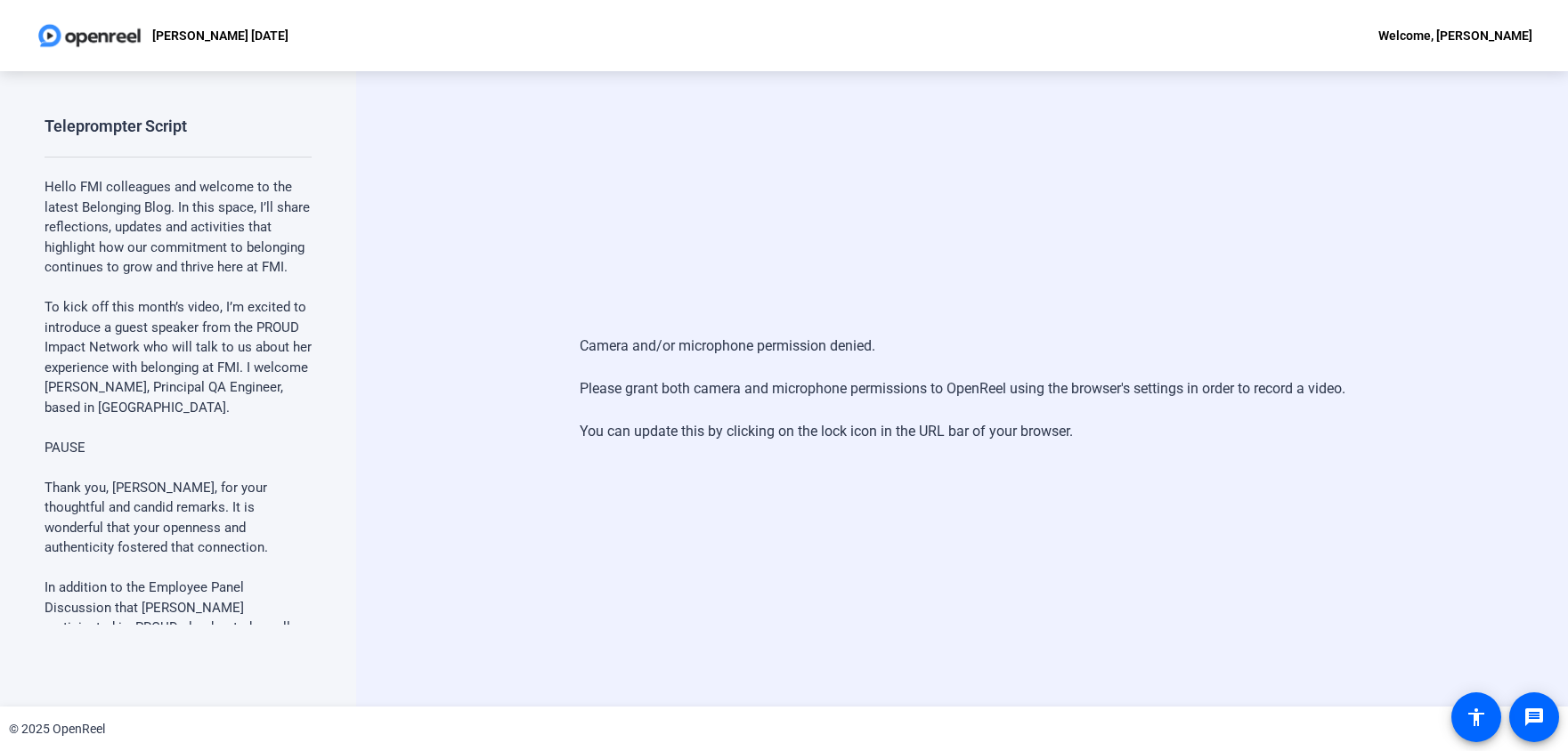
click at [1476, 37] on div "Welcome, [PERSON_NAME]" at bounding box center [1455, 35] width 154 height 21
click at [1476, 37] on div at bounding box center [784, 375] width 1568 height 751
click at [235, 231] on p "Hello FMI colleagues and welcome to the latest Belonging Blog. In this space, I…" at bounding box center [178, 227] width 267 height 101
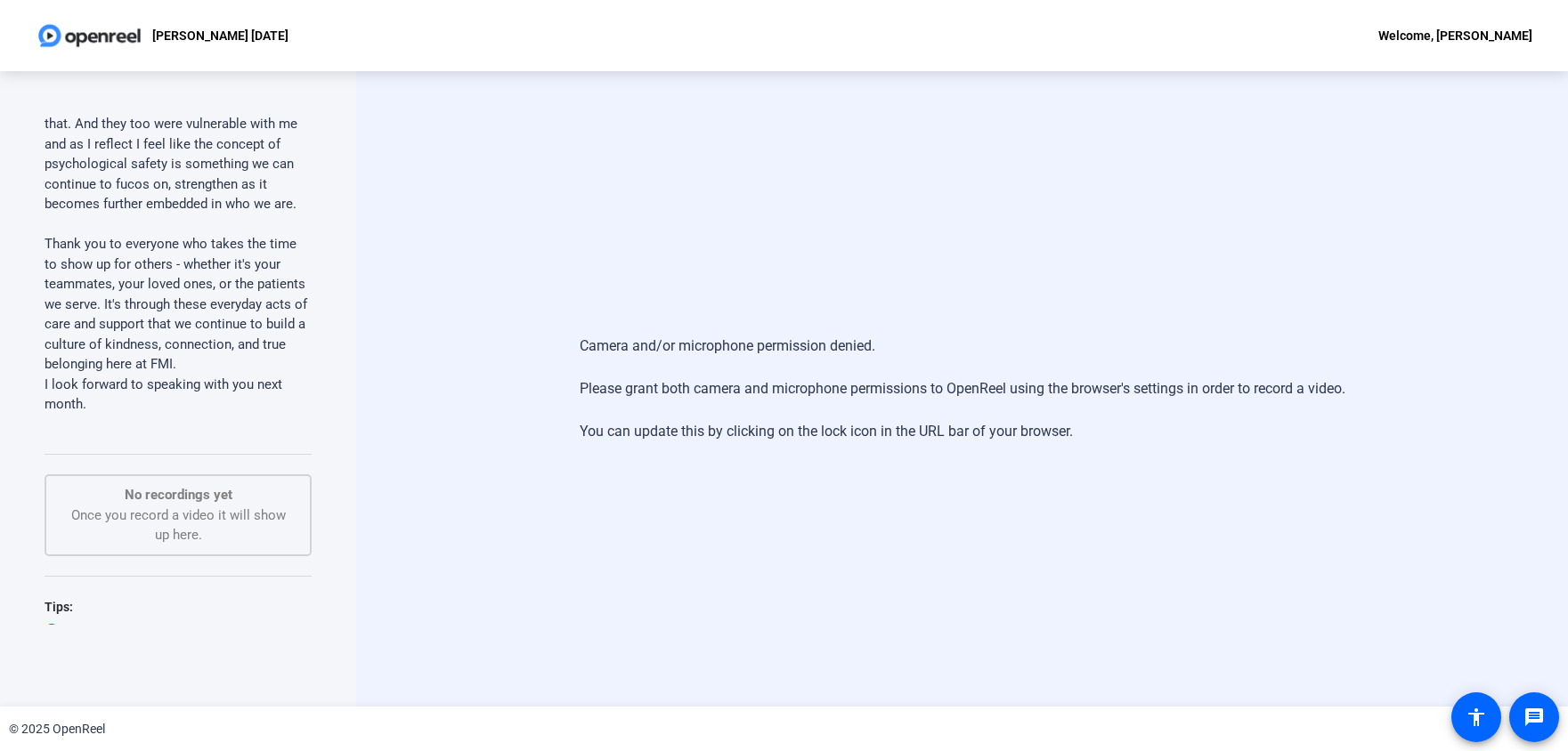
scroll to position [1725, 0]
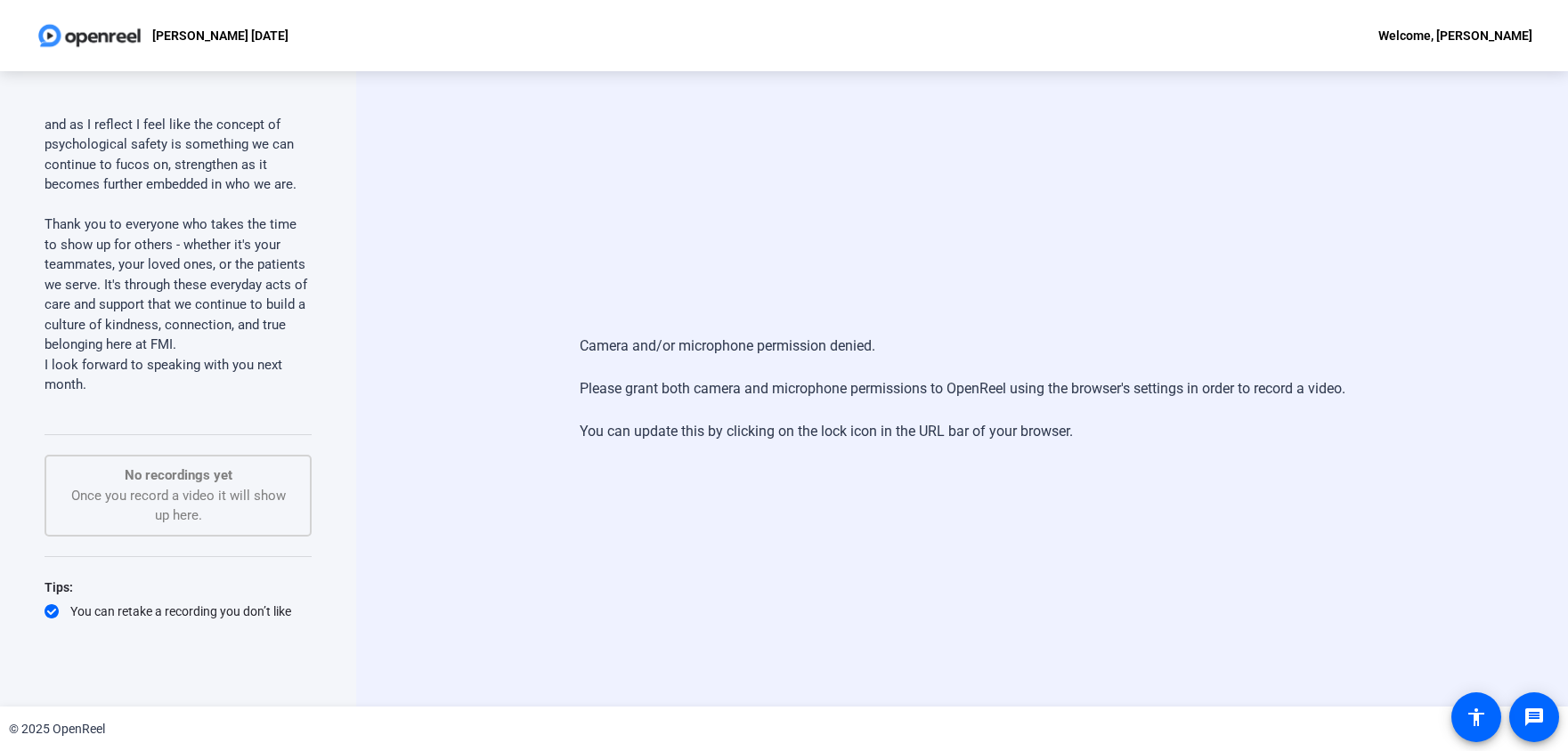
click at [168, 603] on div "You can retake a recording you don’t like" at bounding box center [178, 611] width 267 height 18
click at [194, 466] on div "No recordings yet Once you record a video it will show up here." at bounding box center [178, 495] width 228 height 60
click at [197, 466] on div "No recordings yet Once you record a video it will show up here." at bounding box center [178, 495] width 228 height 60
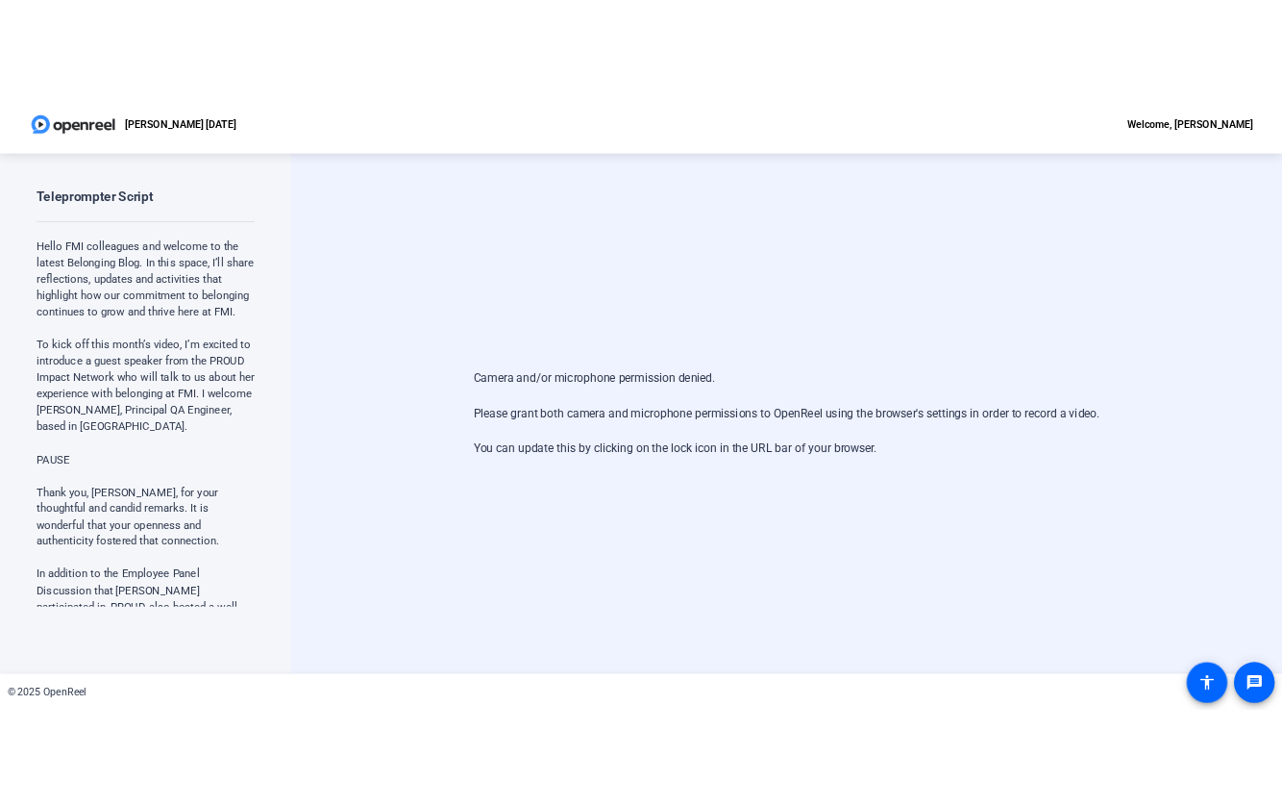
scroll to position [0, 0]
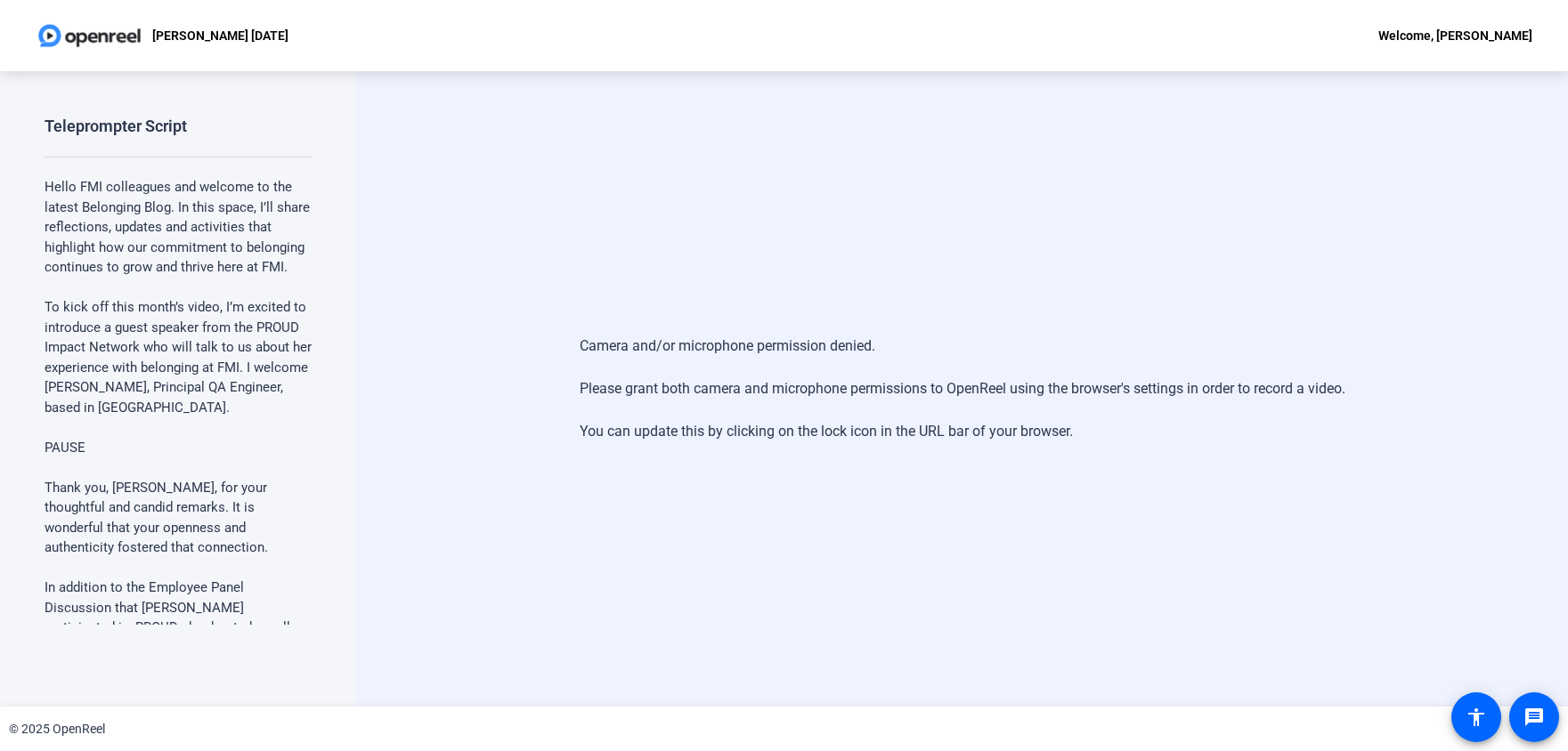
click at [146, 107] on div "Teleprompter Script Hello FMI colleagues and welcome to the latest Belonging Bl…" at bounding box center [178, 389] width 357 height 635
click at [116, 44] on img at bounding box center [89, 35] width 107 height 35
click at [118, 38] on img at bounding box center [89, 35] width 107 height 35
click at [208, 44] on p "[PERSON_NAME] [DATE]" at bounding box center [220, 35] width 136 height 21
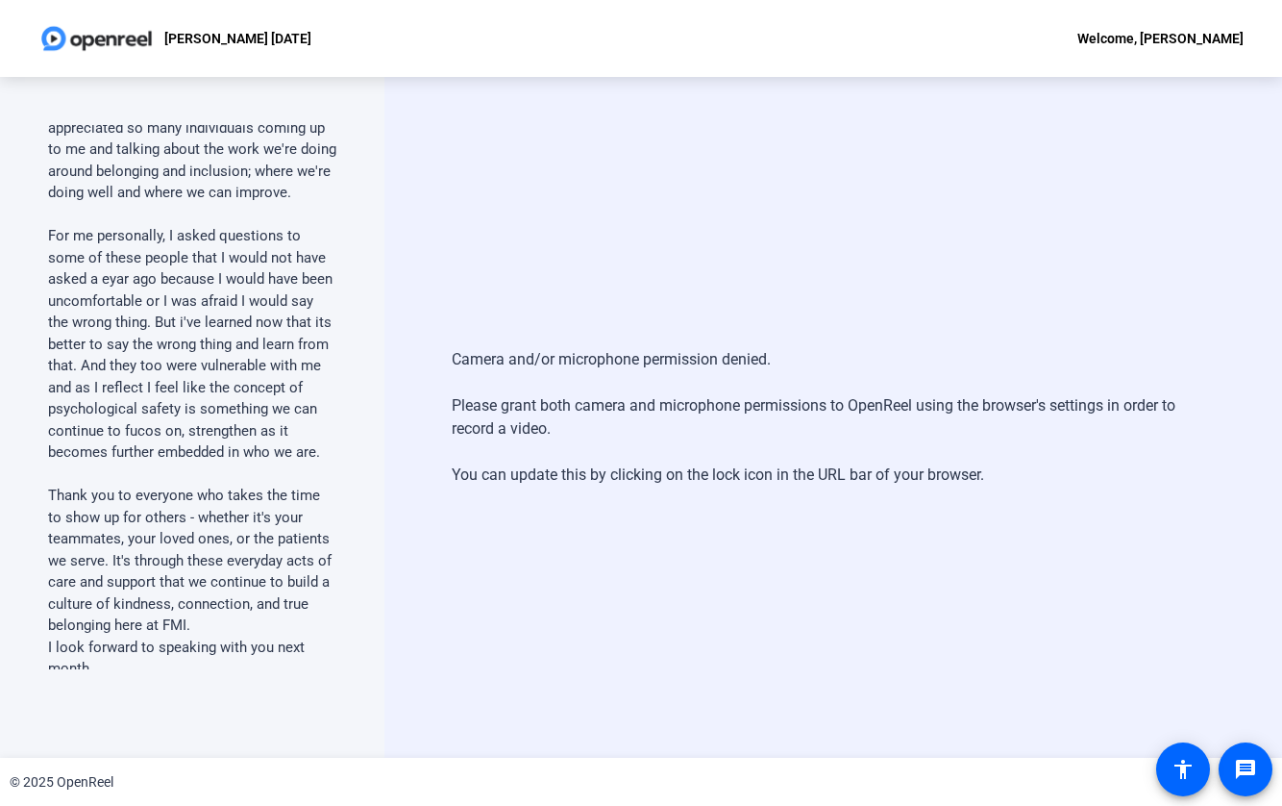
scroll to position [1869, 0]
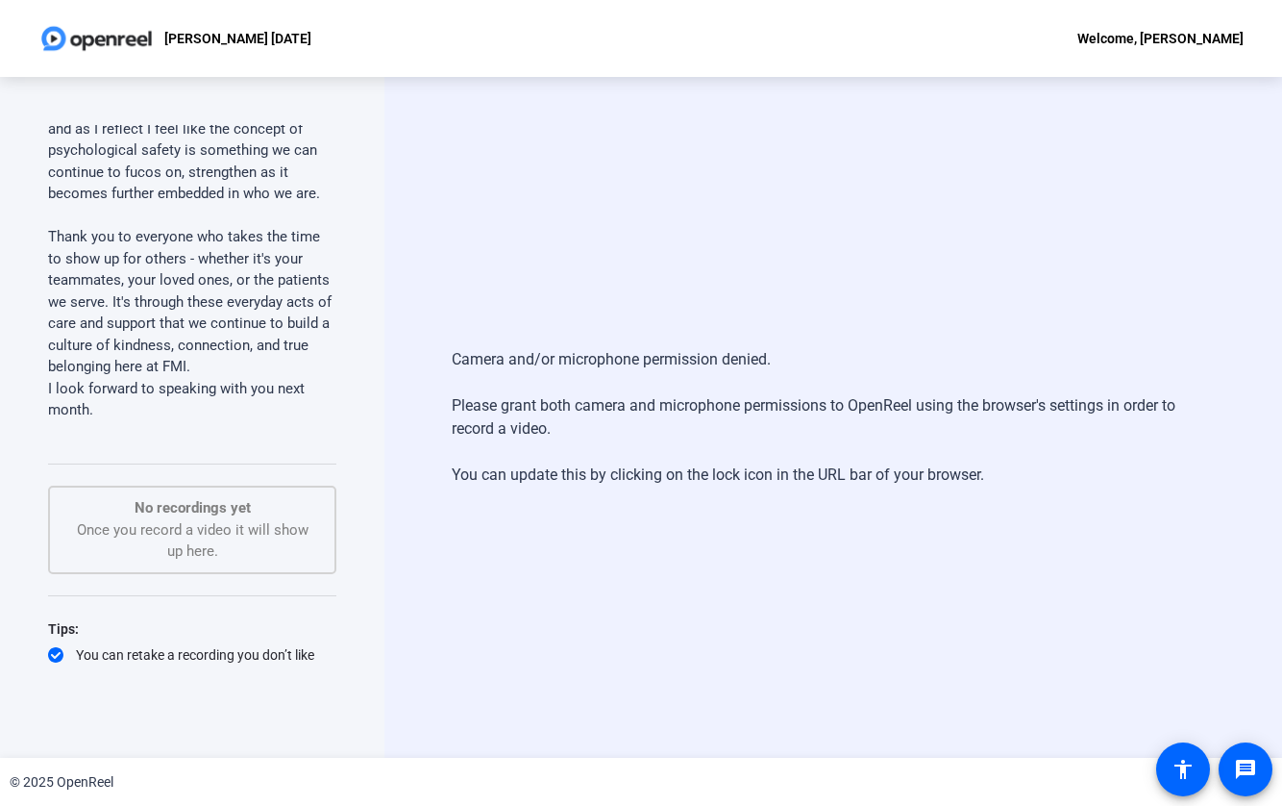
click at [151, 497] on p "No recordings yet" at bounding box center [192, 508] width 246 height 22
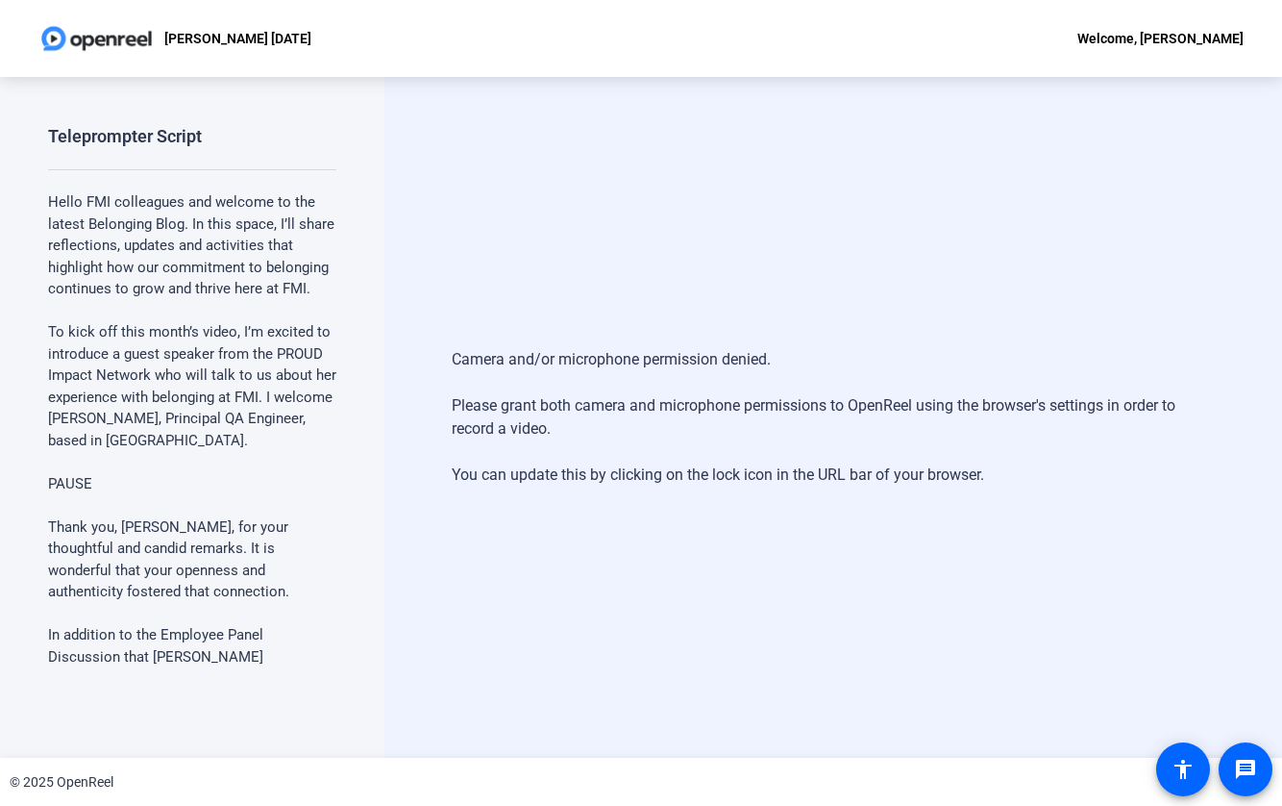
click at [1151, 33] on div "Welcome, [PERSON_NAME]" at bounding box center [1161, 38] width 166 height 23
click at [542, 203] on div at bounding box center [641, 403] width 1282 height 806
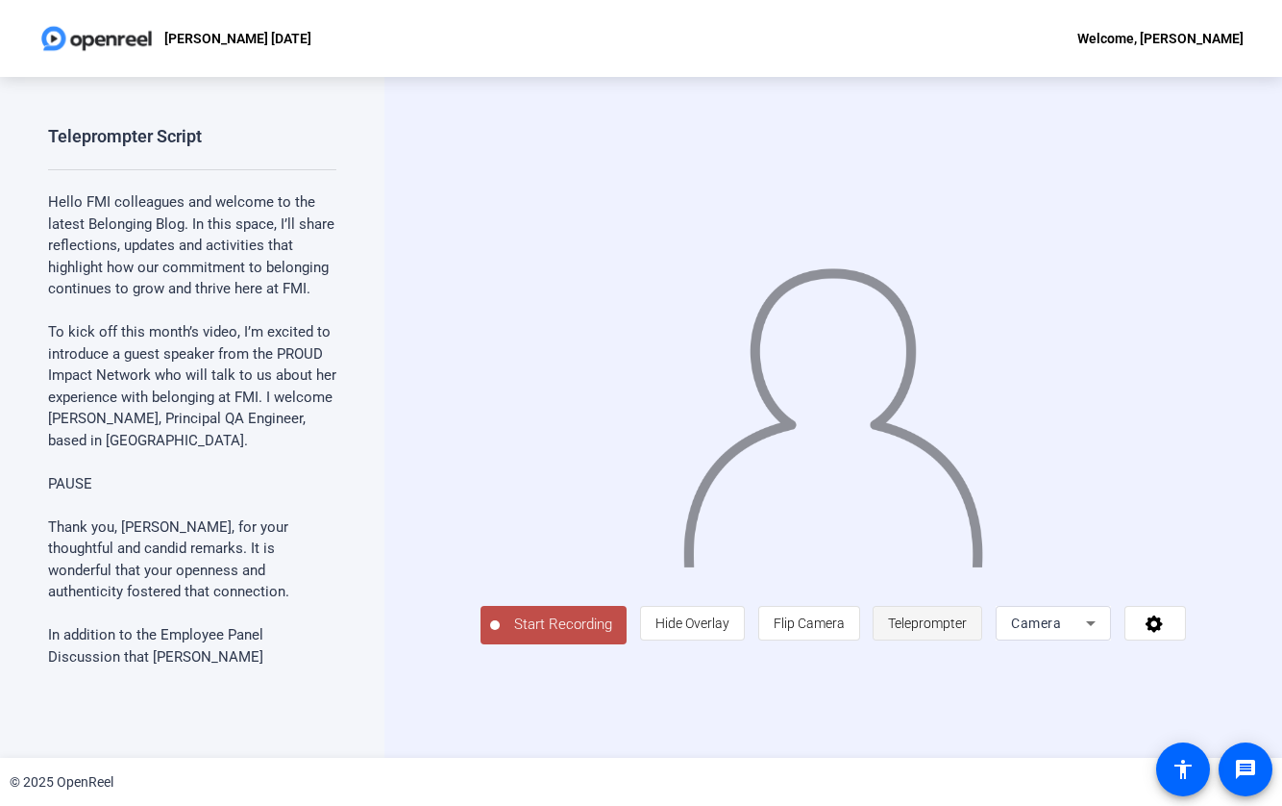
click at [967, 631] on span "Teleprompter" at bounding box center [927, 622] width 79 height 15
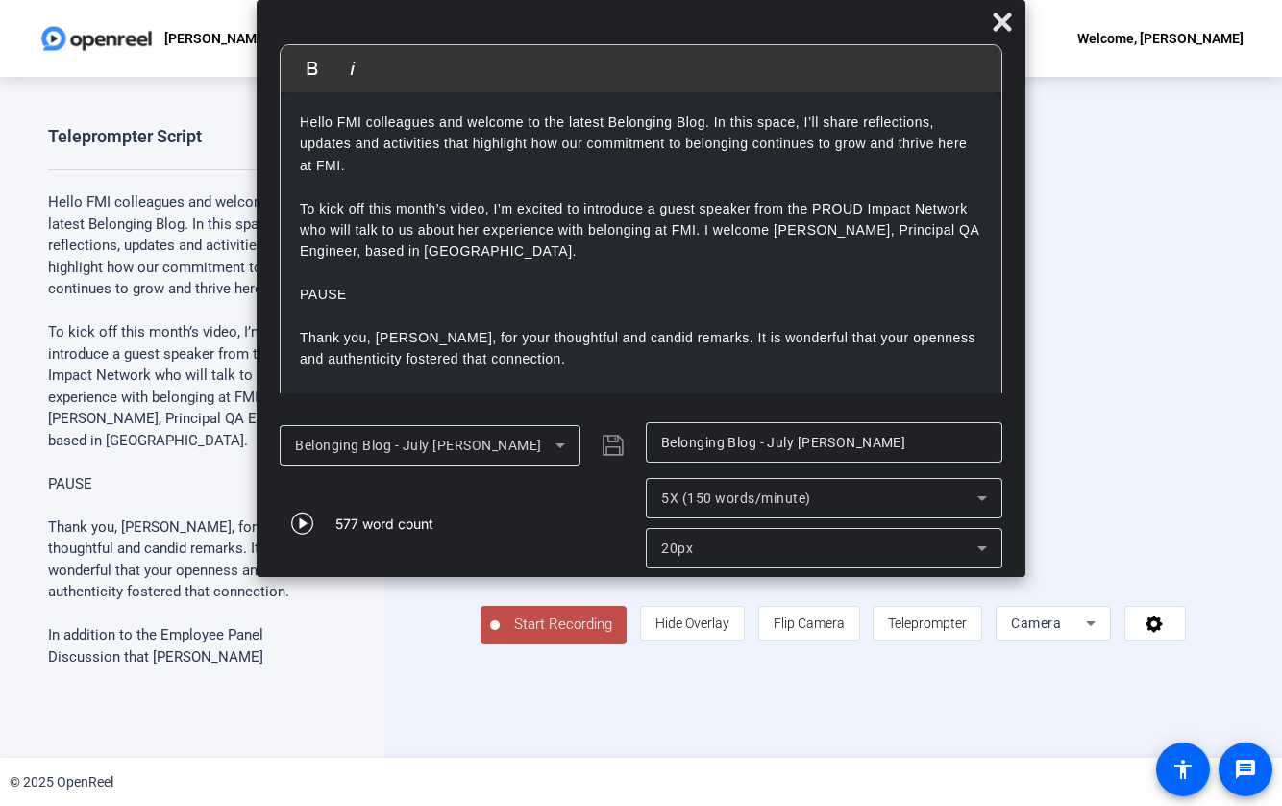
click at [561, 445] on icon at bounding box center [561, 445] width 10 height 5
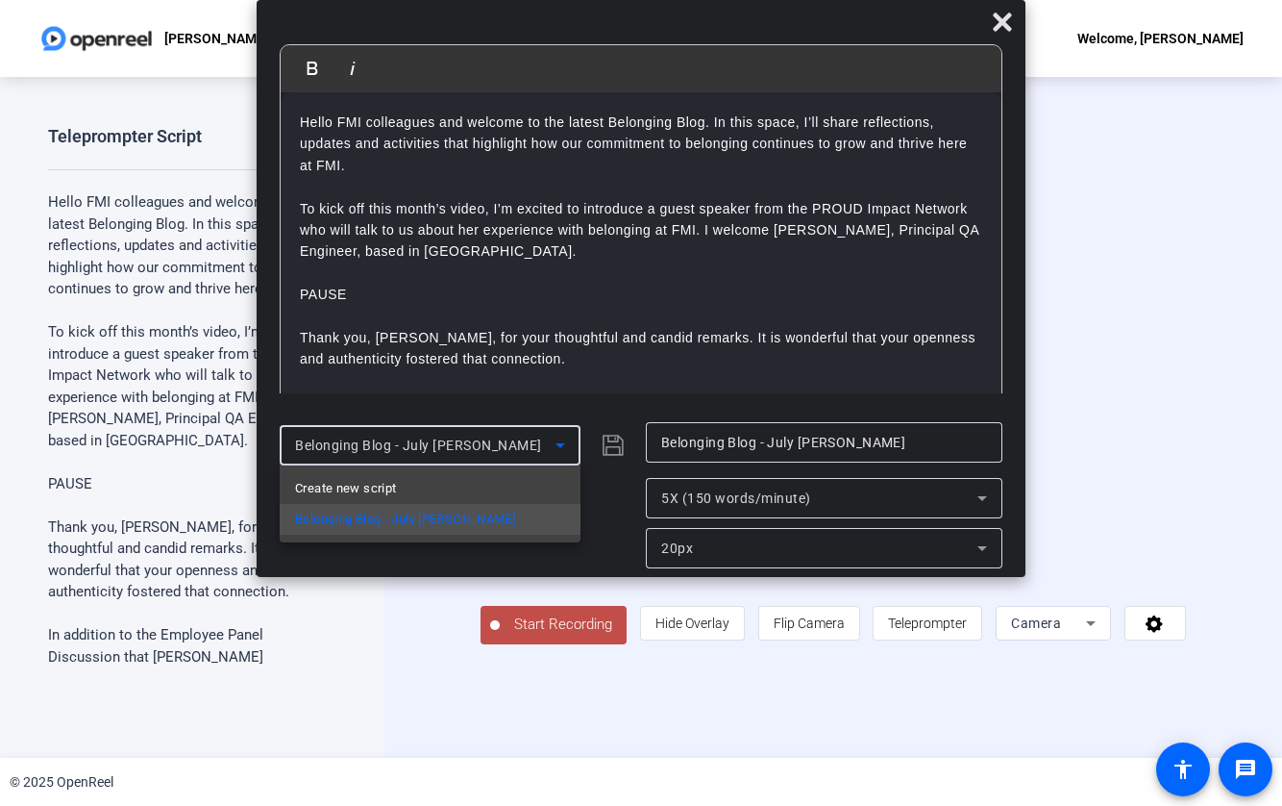
click at [402, 481] on mat-option "Create new script" at bounding box center [430, 488] width 301 height 31
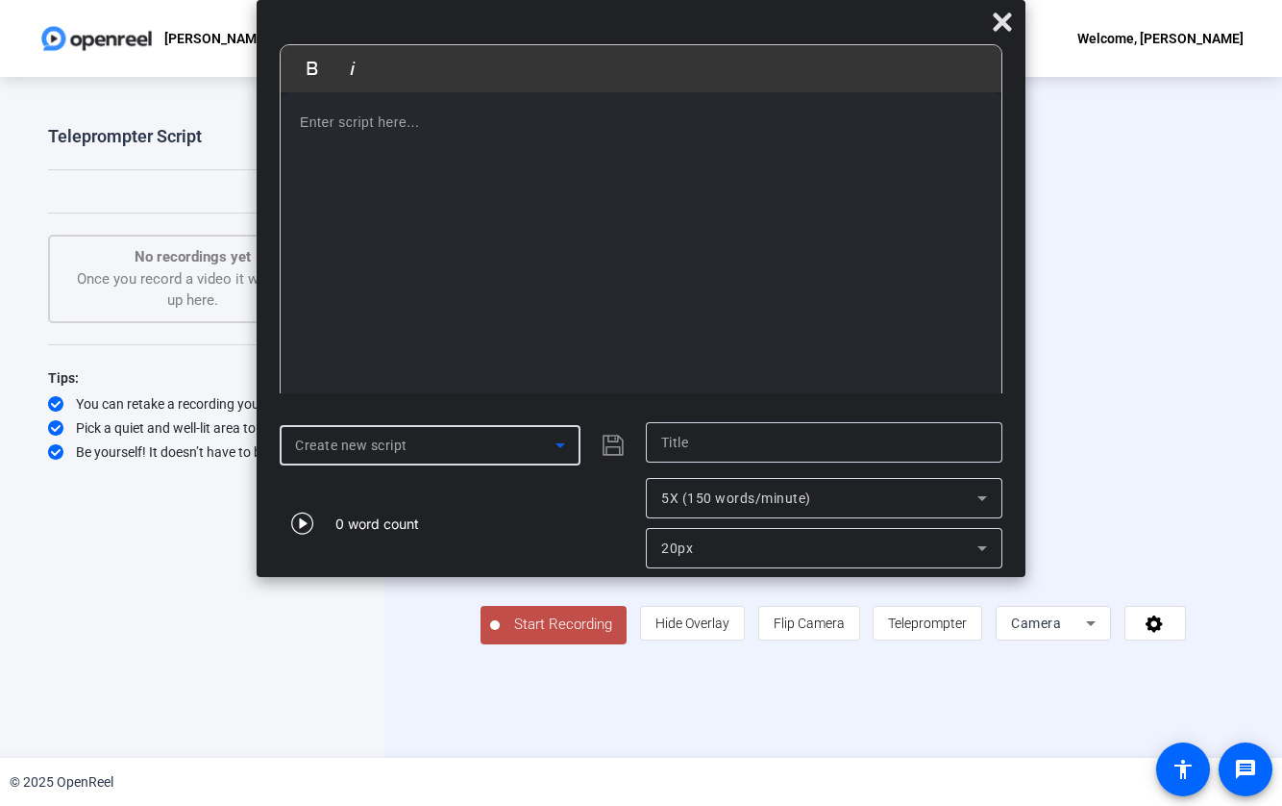
click at [400, 441] on span "Create new script" at bounding box center [351, 444] width 112 height 15
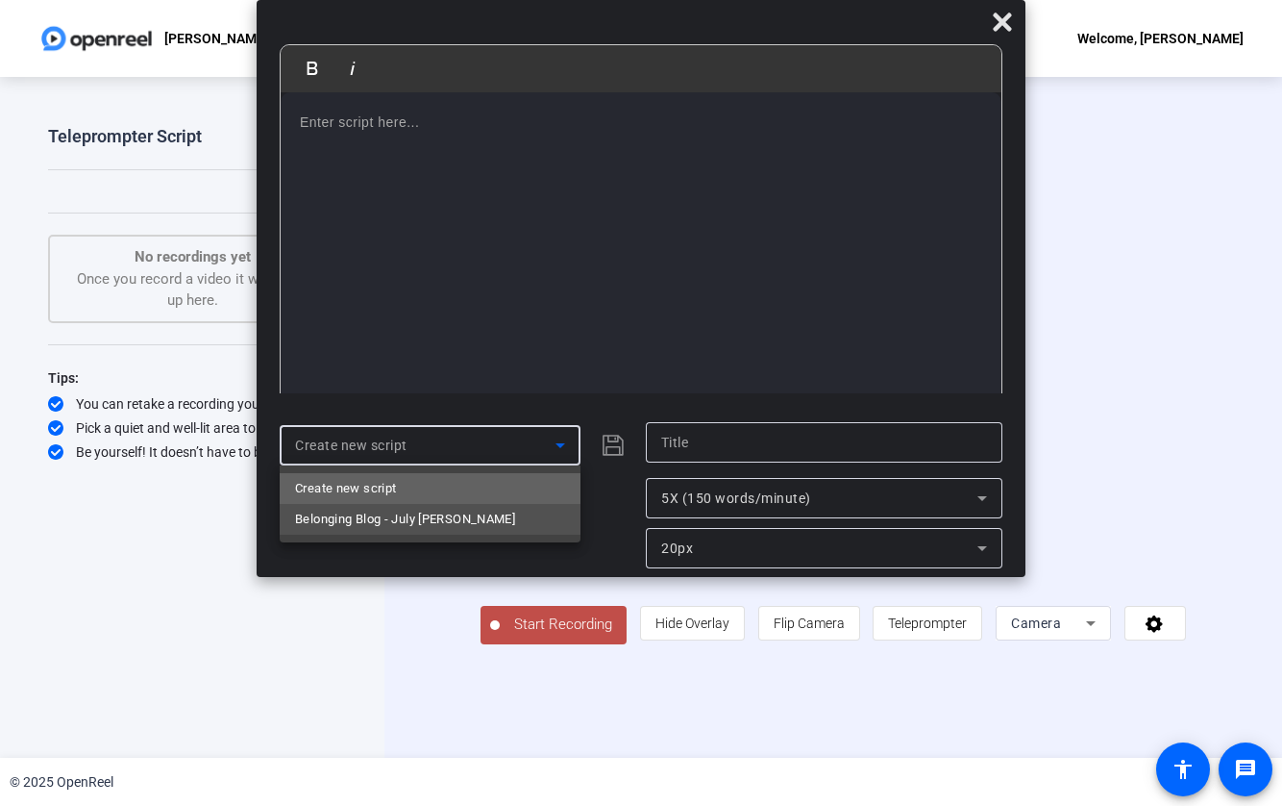
click at [388, 484] on span "Create new script" at bounding box center [345, 488] width 101 height 23
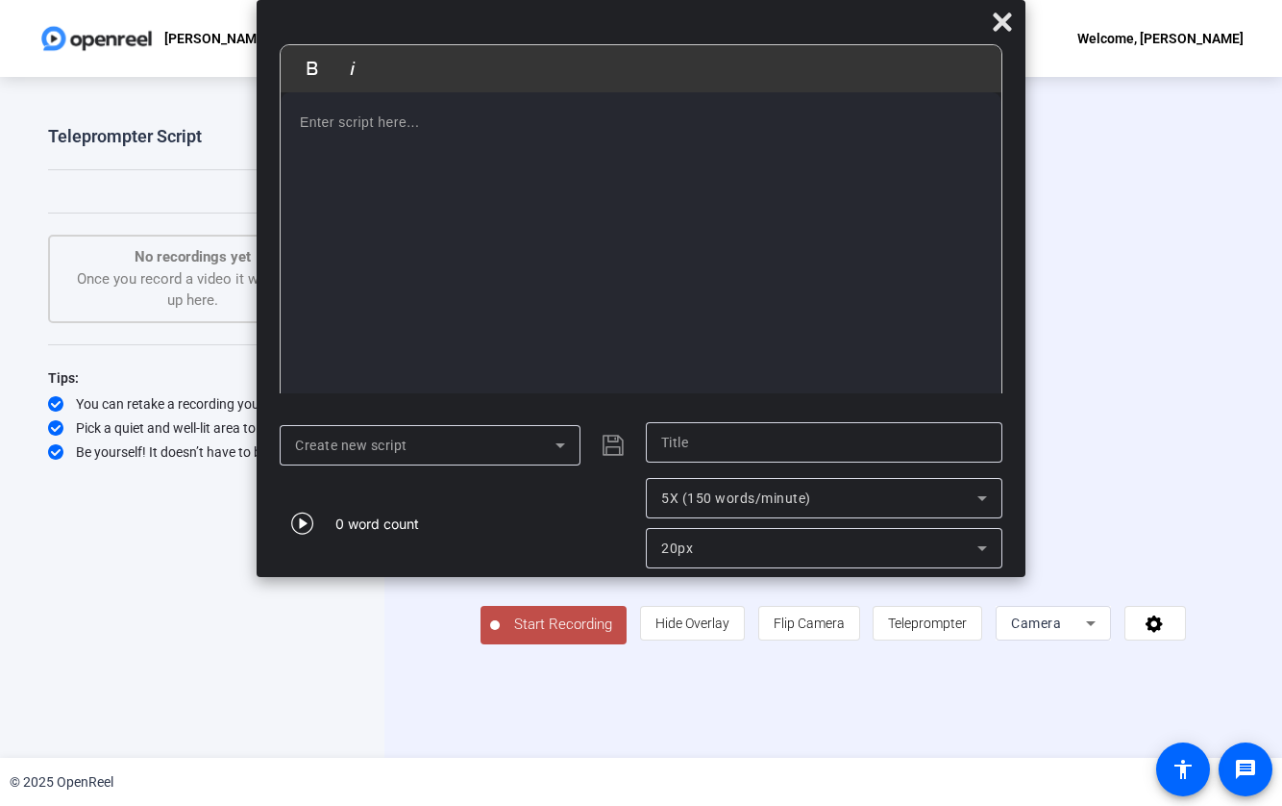
click at [698, 427] on div at bounding box center [824, 442] width 326 height 40
type input "Belonging Blog - August"
click at [716, 495] on span "5X (150 words/minute)" at bounding box center [736, 497] width 150 height 15
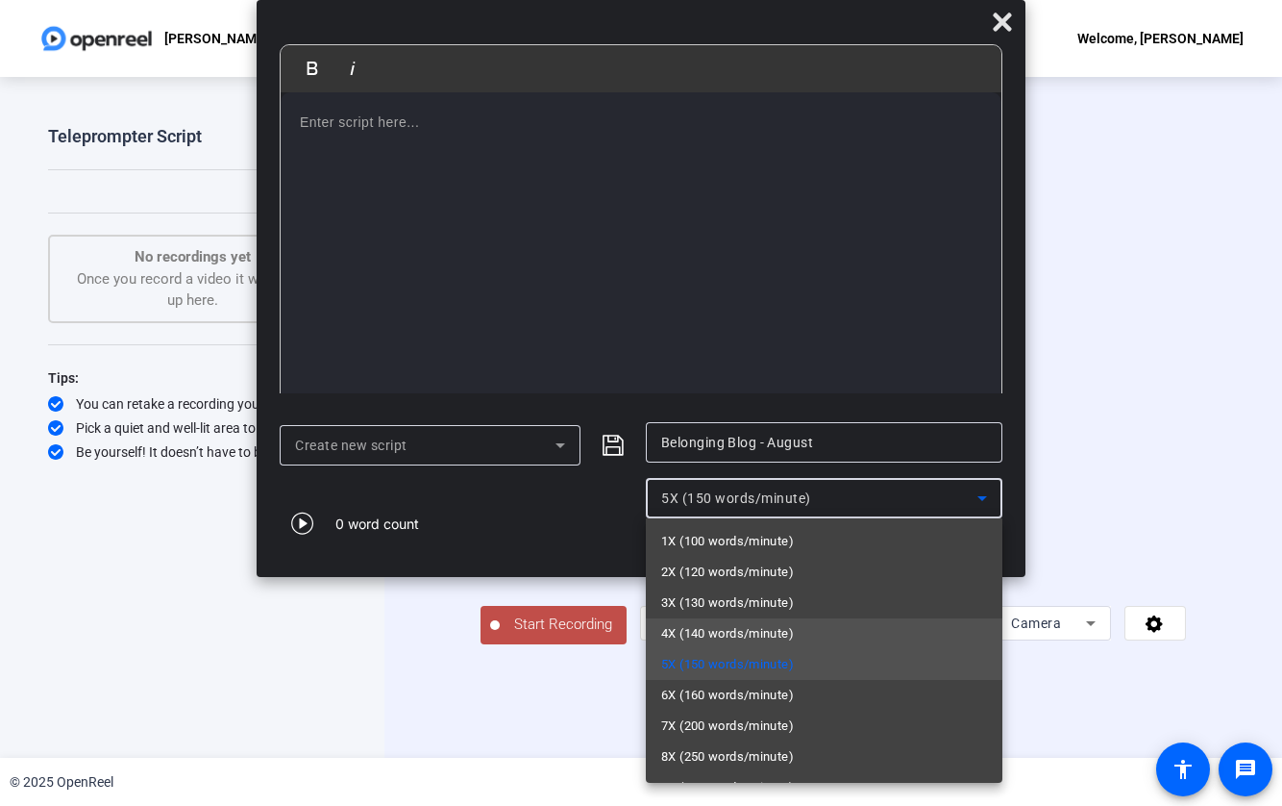
click at [729, 630] on span "4X (140 words/minute)" at bounding box center [727, 633] width 133 height 23
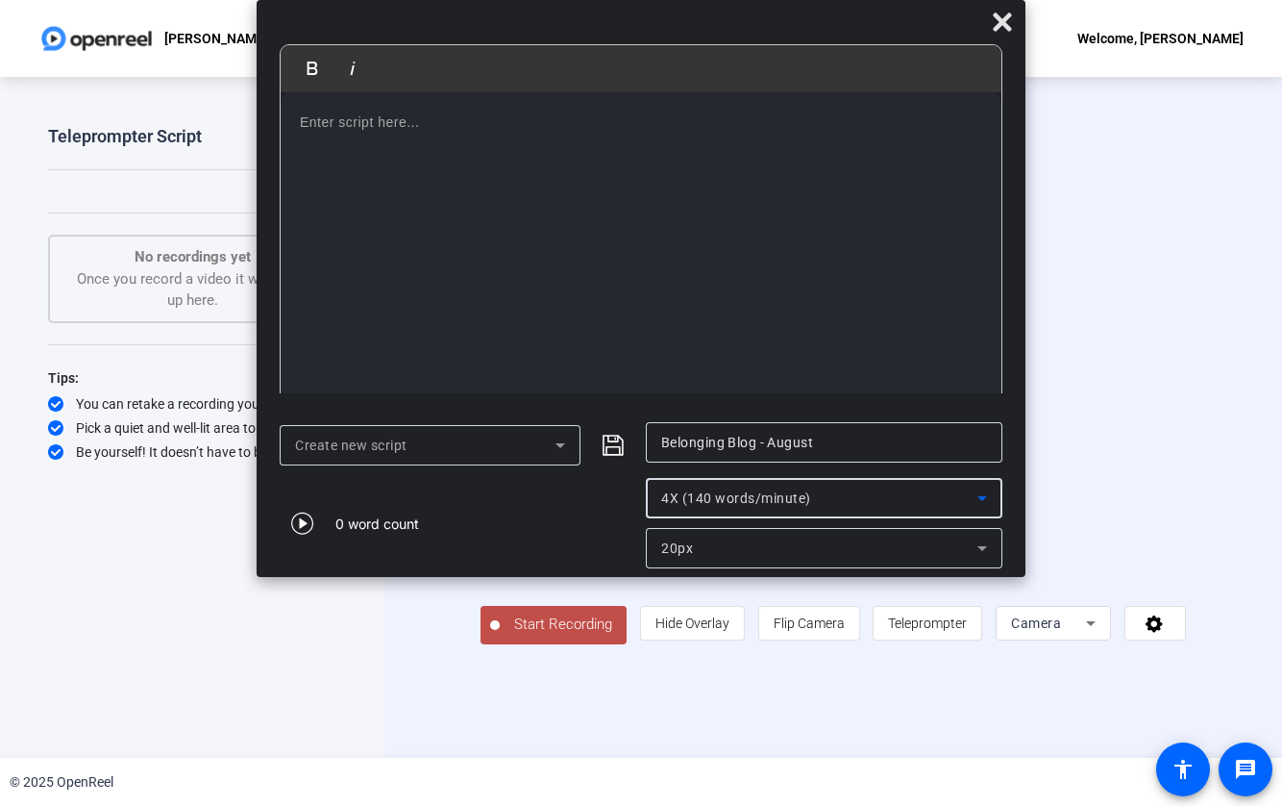
click at [451, 185] on div at bounding box center [641, 250] width 721 height 317
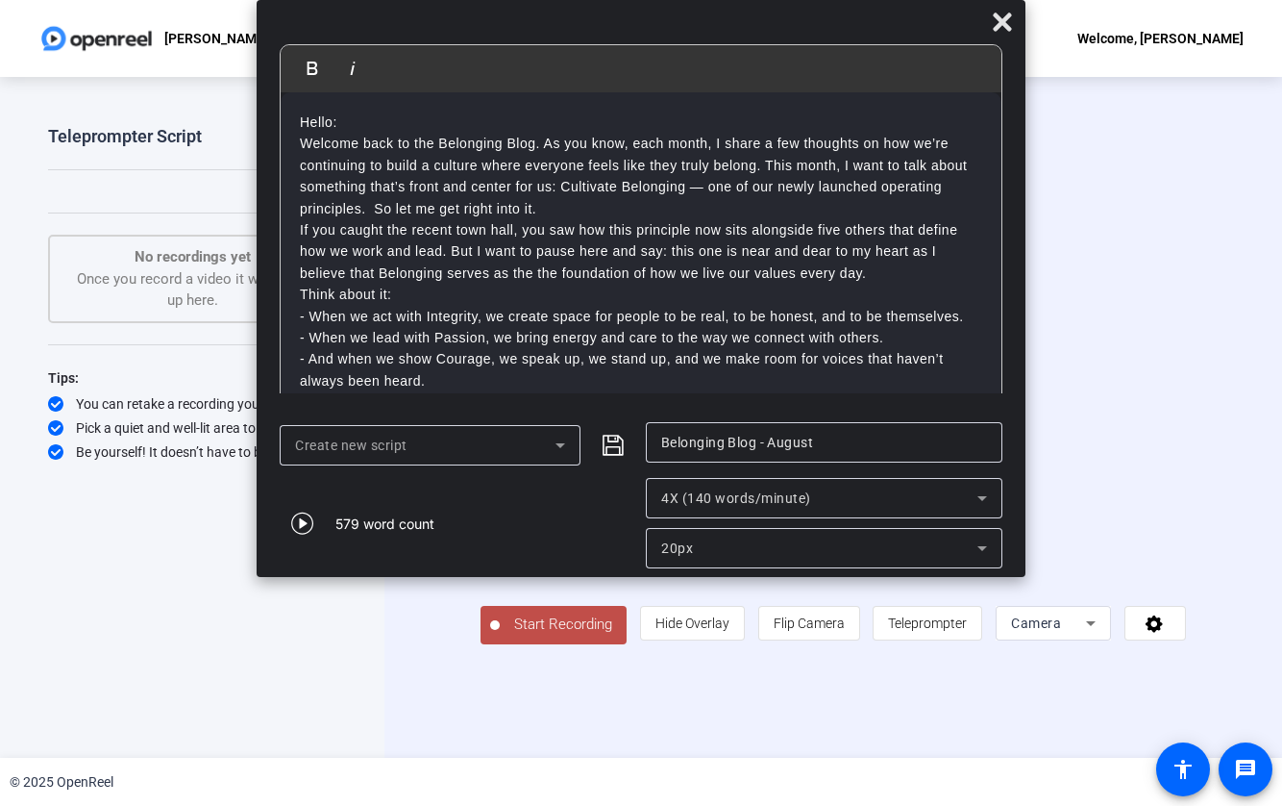
drag, startPoint x: 342, startPoint y: 126, endPoint x: 246, endPoint y: 118, distance: 96.4
click at [246, 118] on body "Accessibility Screen-Reader Guide, Feedback, and Issue Reporting | New window […" at bounding box center [641, 403] width 1282 height 806
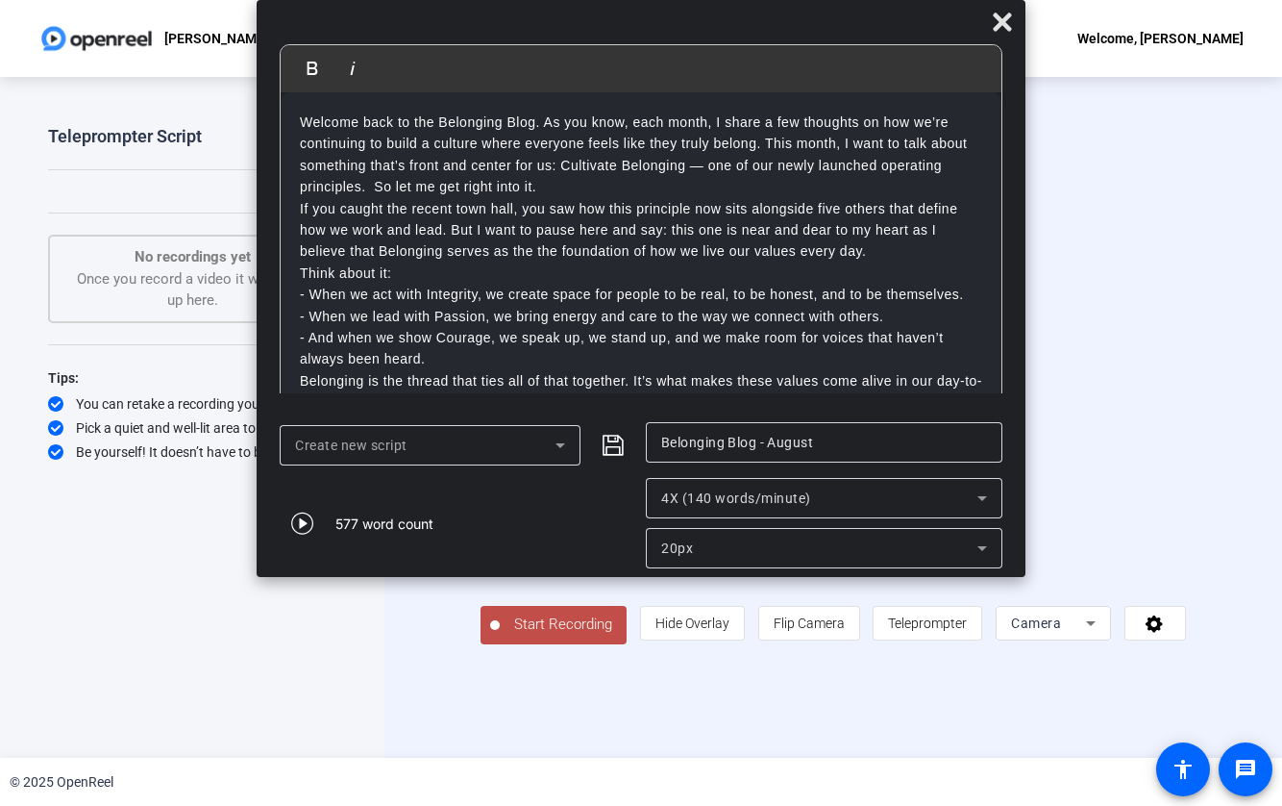
click at [556, 186] on p "Welcome back to the Belonging Blog. As you know, each month, I share a few thou…" at bounding box center [641, 155] width 683 height 87
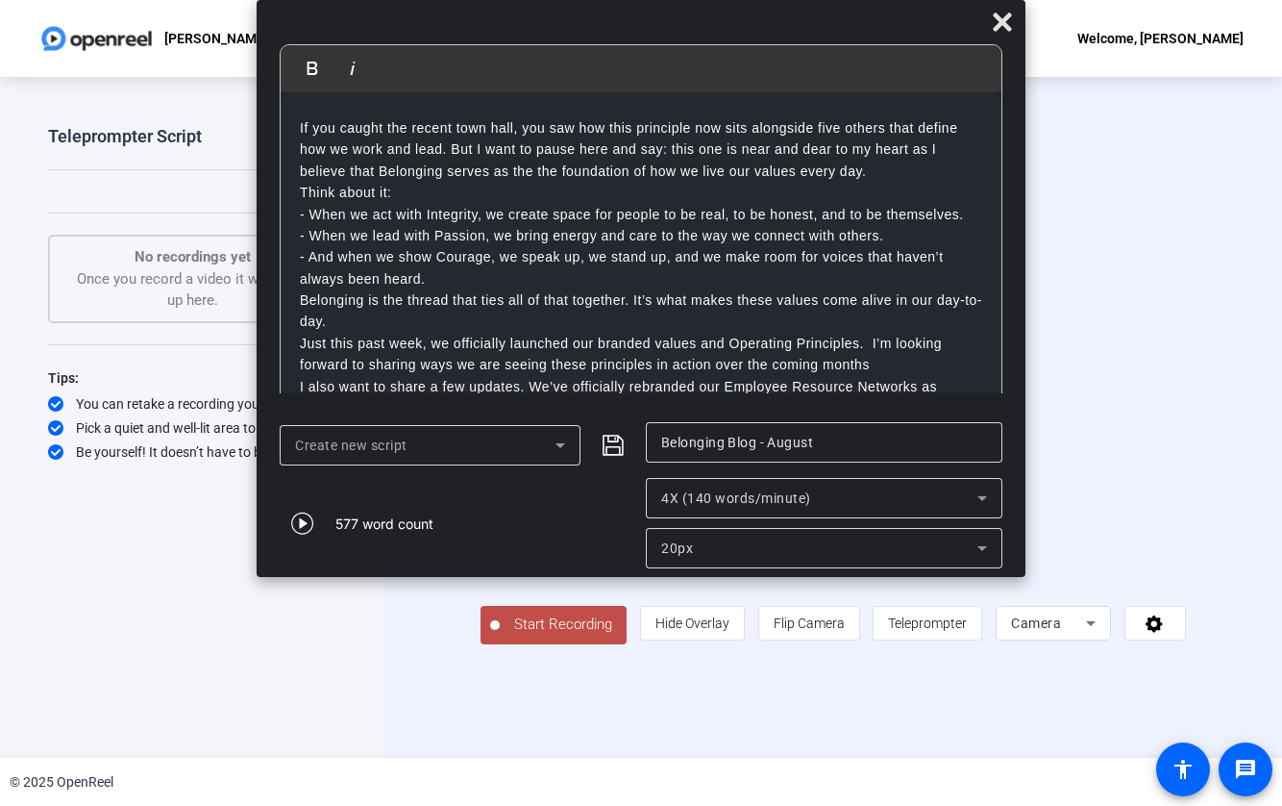
scroll to position [142, 0]
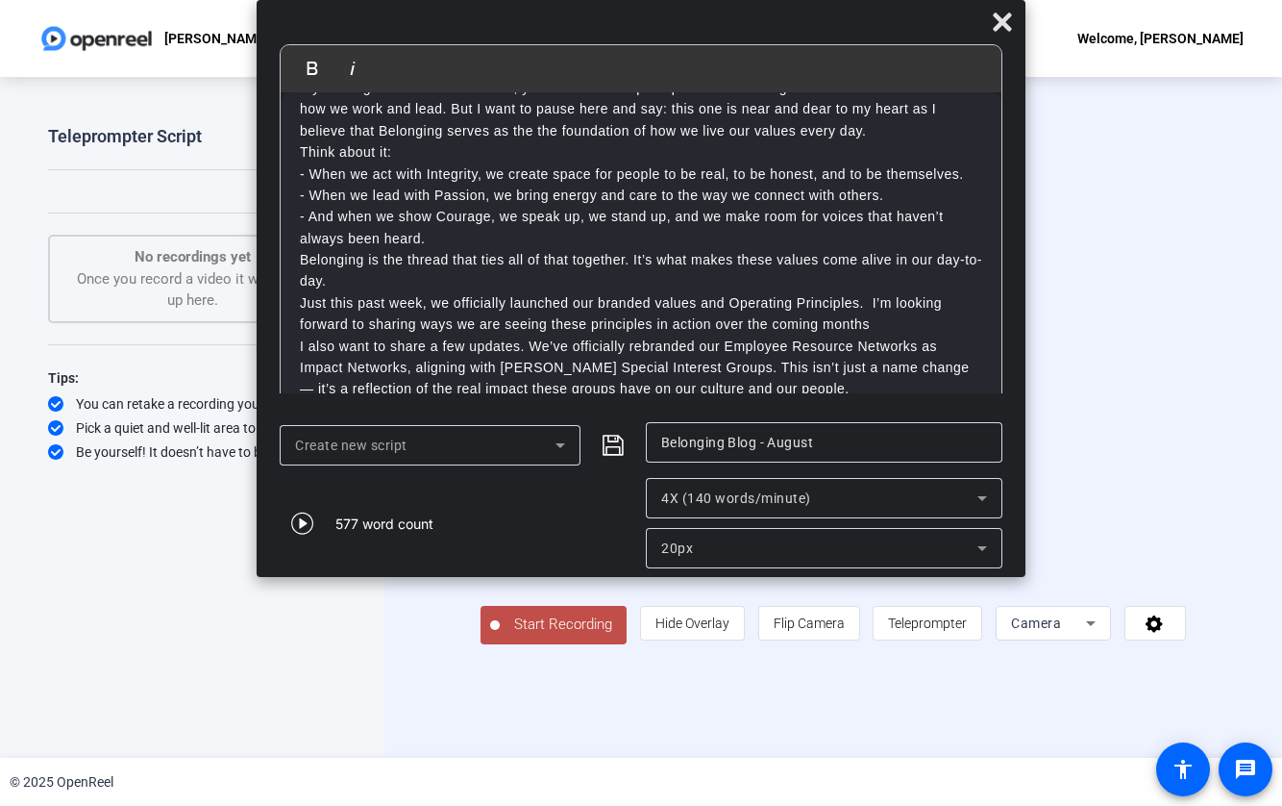
click at [441, 240] on p "- And when we show Courage, we speak up, we stand up, and we make room for voic…" at bounding box center [641, 227] width 683 height 43
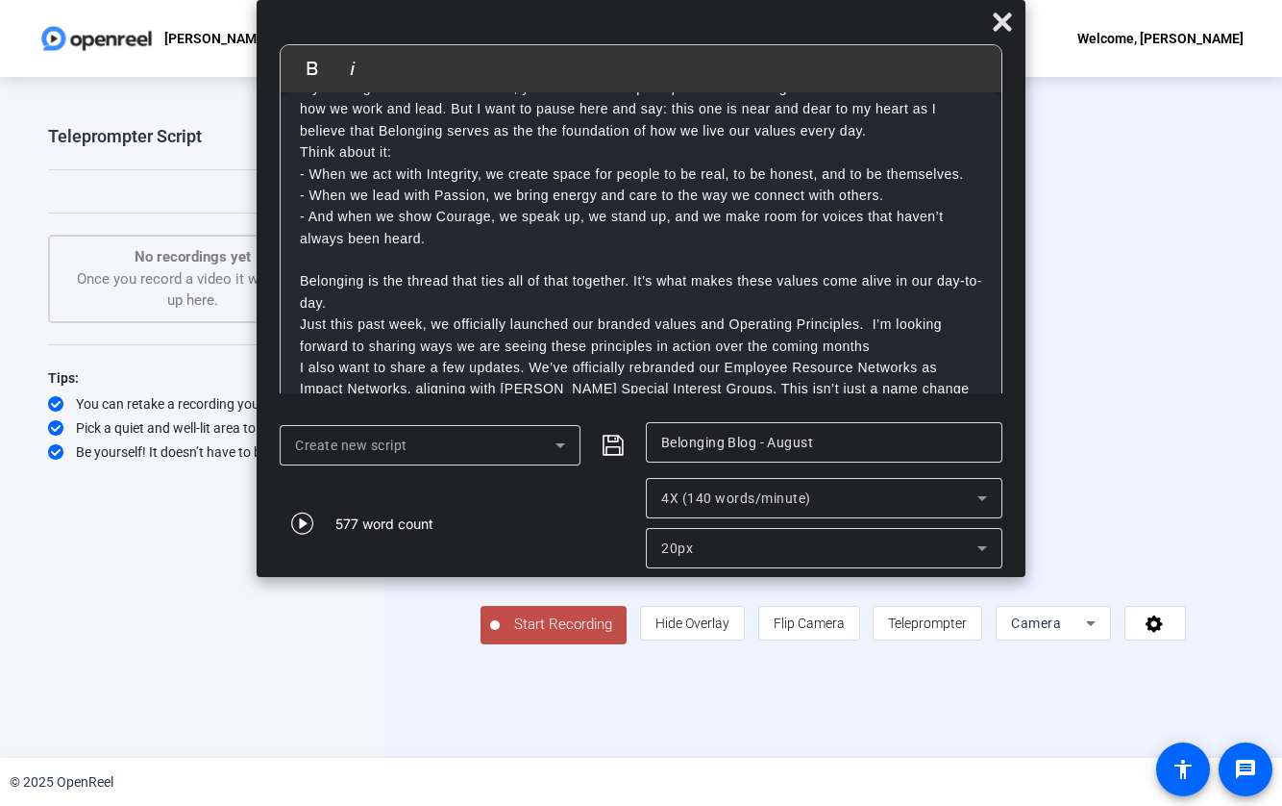
click at [453, 298] on p "Belonging is the thread that ties all of that together. It’s what makes these v…" at bounding box center [641, 291] width 683 height 43
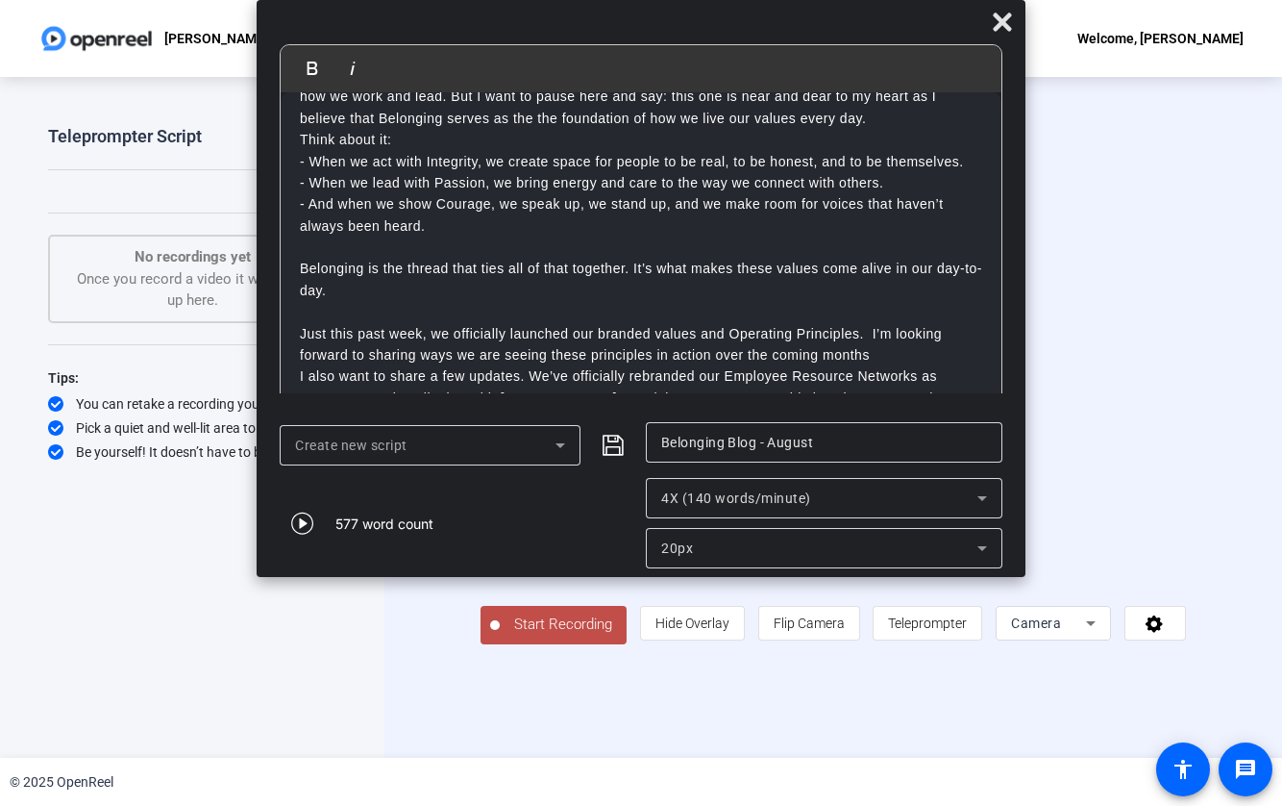
scroll to position [56, 0]
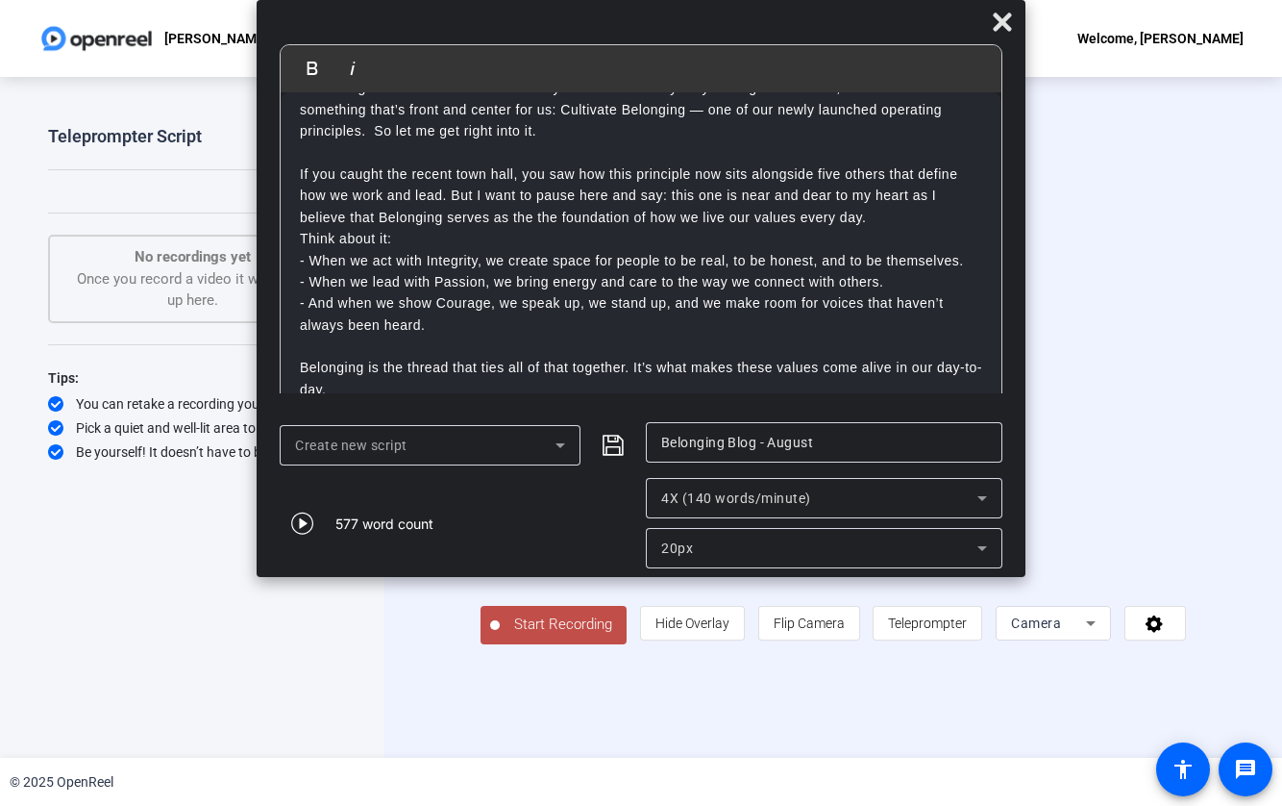
click at [427, 173] on p "If you caught the recent town hall, you saw how this principle now sits alongsi…" at bounding box center [641, 195] width 683 height 64
click at [426, 174] on p "If you caught the recent town hall, you saw how this principle now sits alongsi…" at bounding box center [641, 195] width 683 height 64
click at [468, 176] on p "If you caught the town hall, you saw how this principle now sits alongside five…" at bounding box center [641, 195] width 683 height 64
click at [547, 217] on p "If you caught the town hall last week, you saw how this principle now sits alon…" at bounding box center [641, 195] width 683 height 64
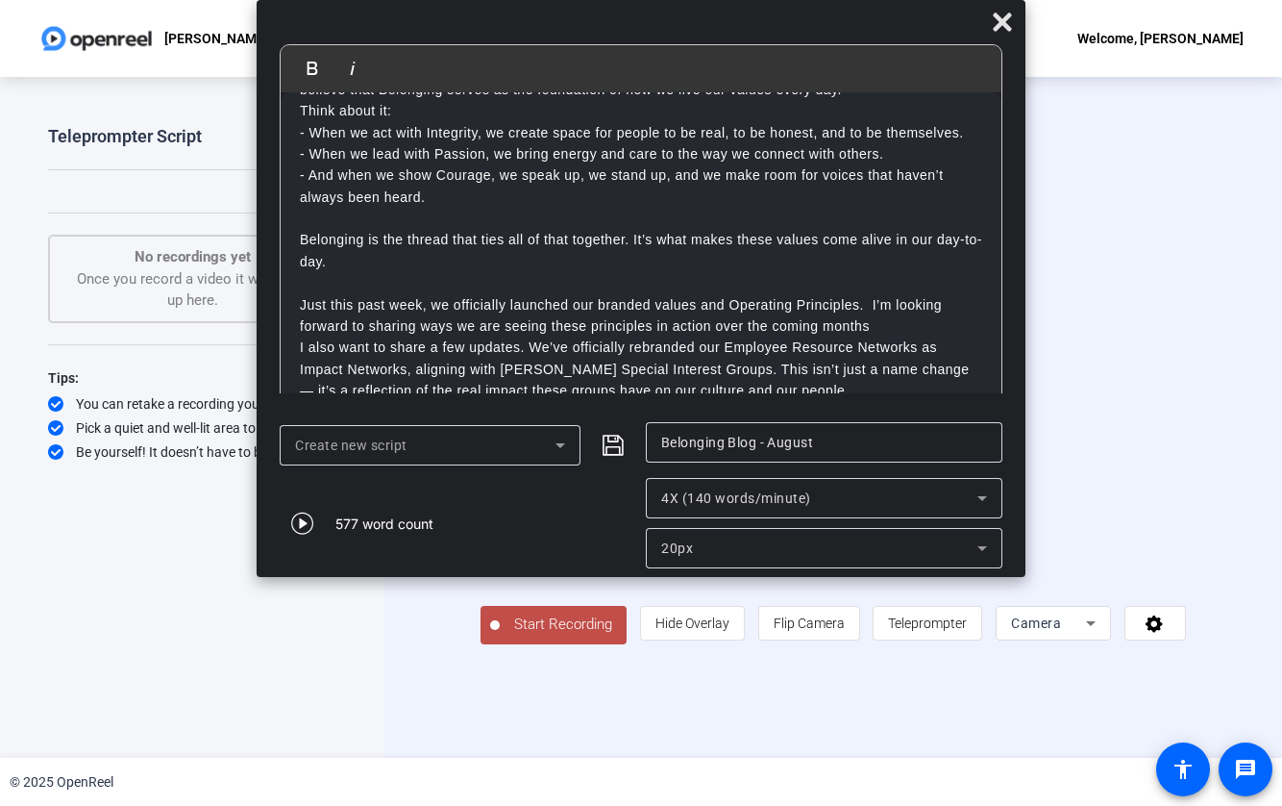
scroll to position [268, 0]
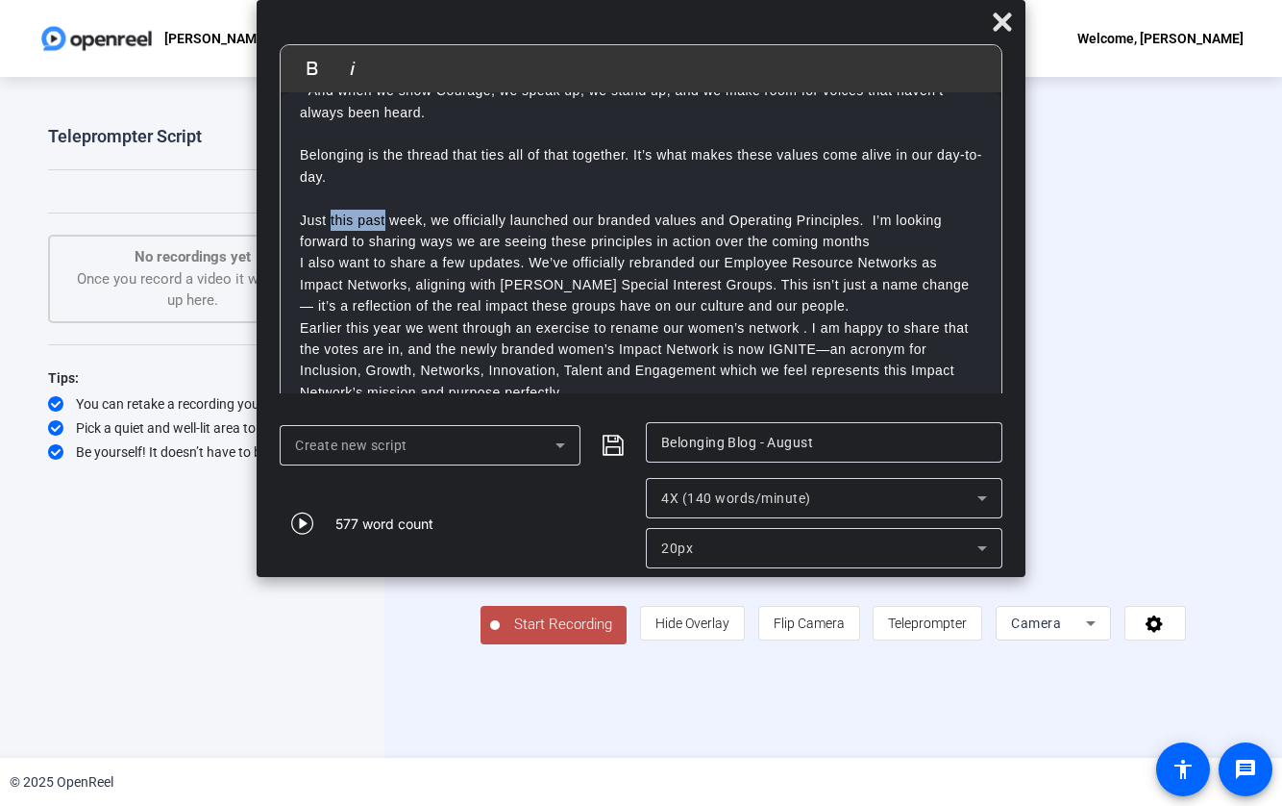
drag, startPoint x: 330, startPoint y: 221, endPoint x: 384, endPoint y: 217, distance: 54.0
click at [384, 217] on p "Just this past week, we officially launched our branded values and Operating Pr…" at bounding box center [641, 231] width 683 height 43
click at [583, 230] on p "Just this past week, we officially launched our branded values and Operating Pr…" at bounding box center [641, 231] width 683 height 43
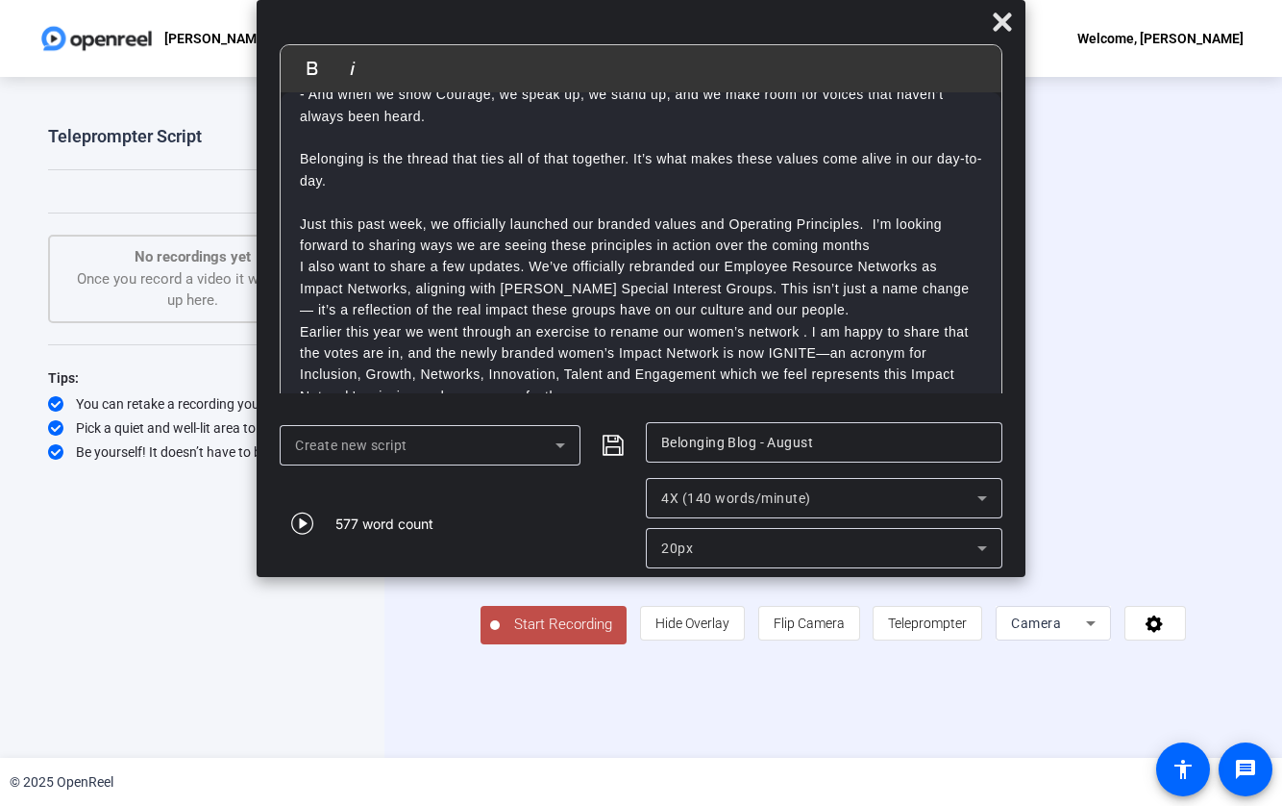
scroll to position [258, 0]
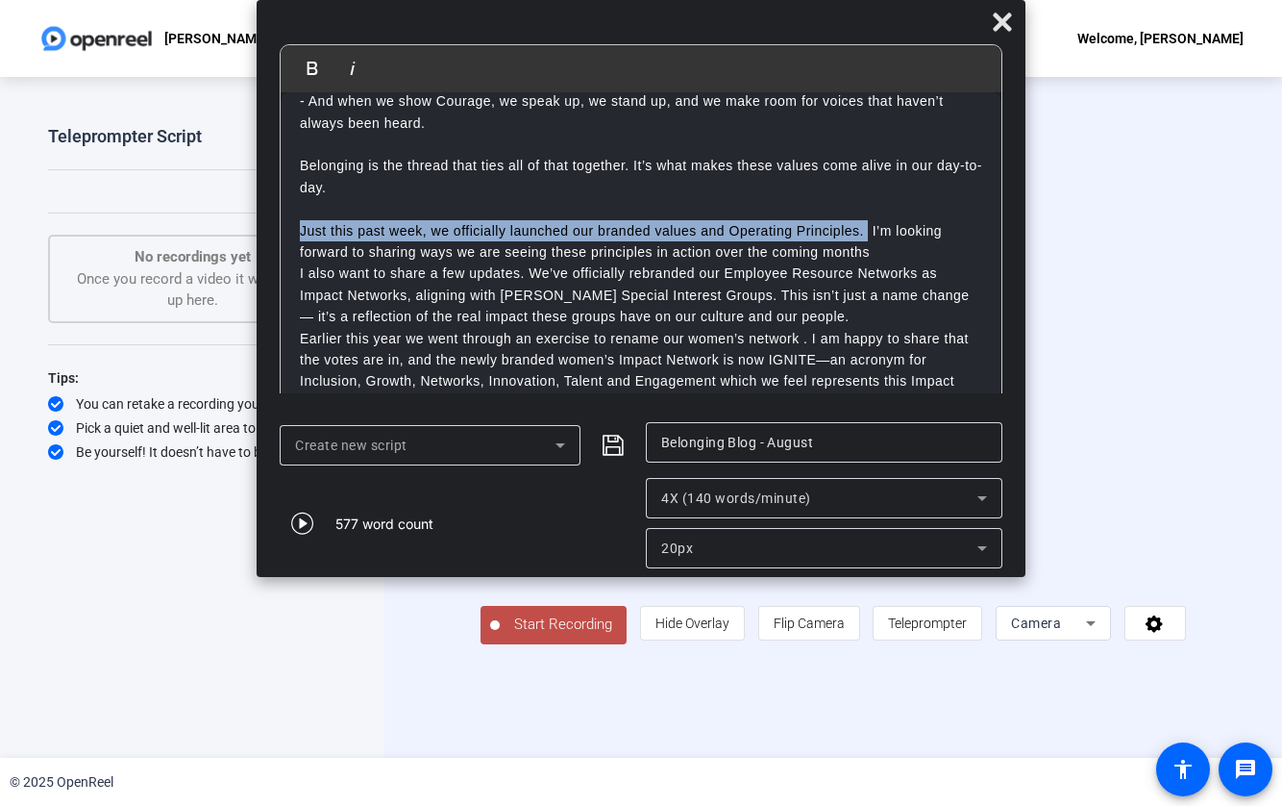
drag, startPoint x: 868, startPoint y: 231, endPoint x: 243, endPoint y: 226, distance: 624.8
click at [243, 226] on body "Accessibility Screen-Reader Guide, Feedback, and Issue Reporting | New window […" at bounding box center [641, 403] width 1282 height 806
click at [867, 238] on p "Just this past week, we officially launched our branded values and Operating Pr…" at bounding box center [641, 241] width 683 height 43
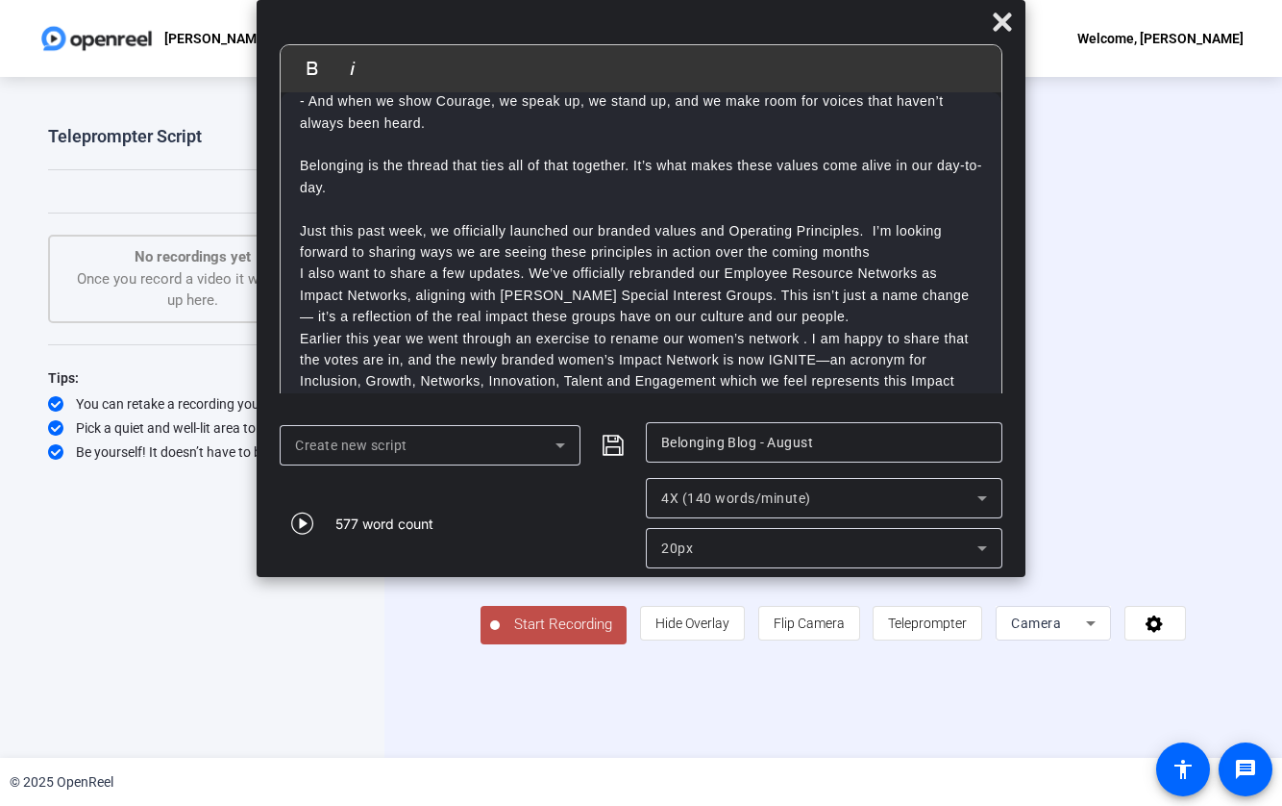
drag, startPoint x: 866, startPoint y: 234, endPoint x: 263, endPoint y: 240, distance: 602.8
click at [258, 245] on mat-dialog-content "Bold Italic Welcome back to the Belonging Blog. As you know, each month, I shar…" at bounding box center [641, 228] width 769 height 368
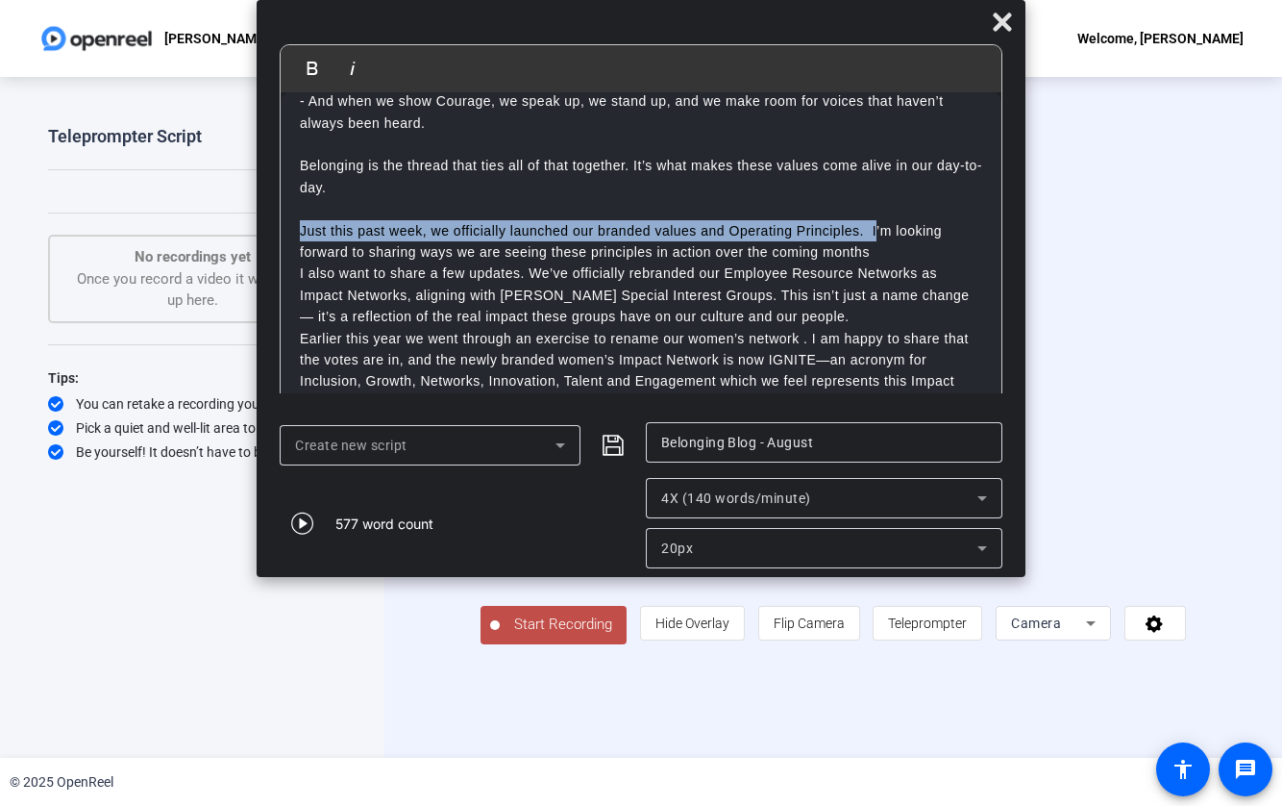
drag, startPoint x: 295, startPoint y: 226, endPoint x: 876, endPoint y: 226, distance: 580.6
click at [876, 226] on div "Welcome back to the Belonging Blog. As you know, each month, I share a few thou…" at bounding box center [641, 317] width 721 height 964
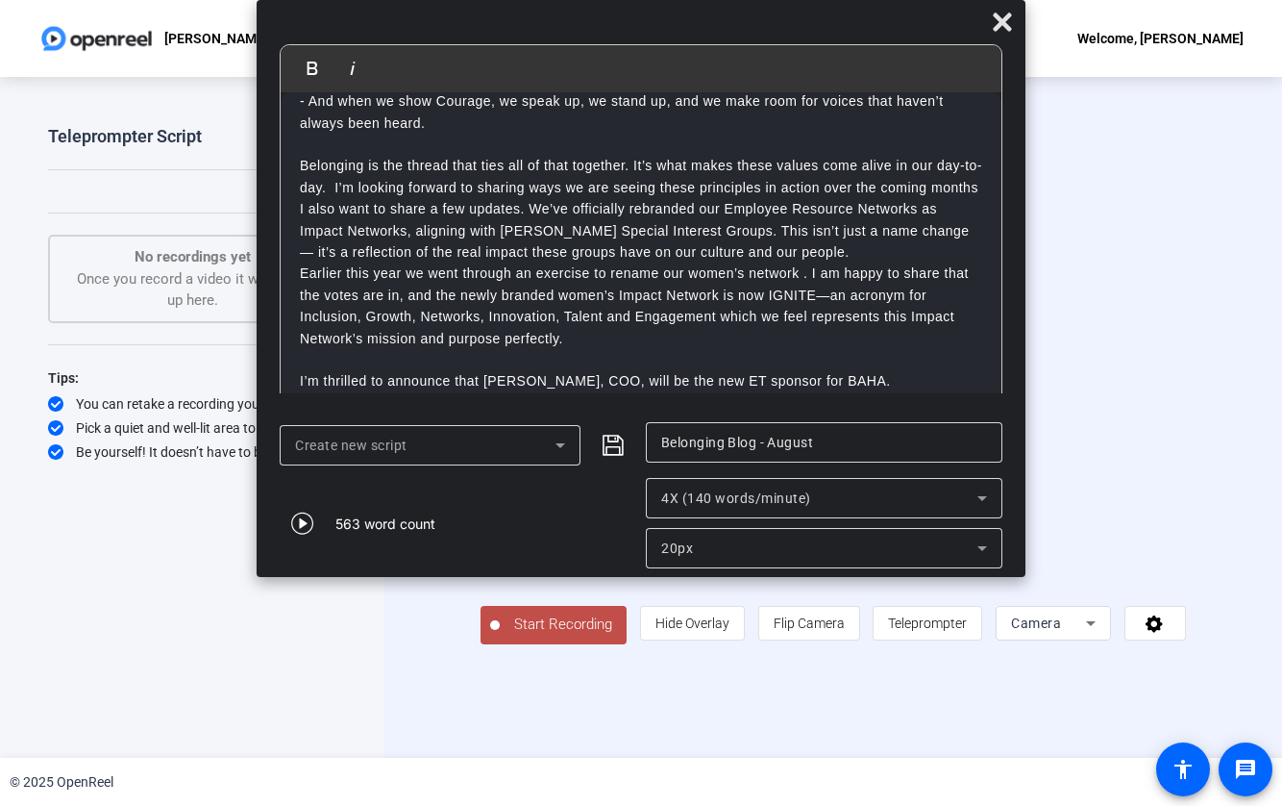
click at [853, 262] on p "I also want to share a few updates. We’ve officially rebranded our Employee Res…" at bounding box center [641, 230] width 683 height 64
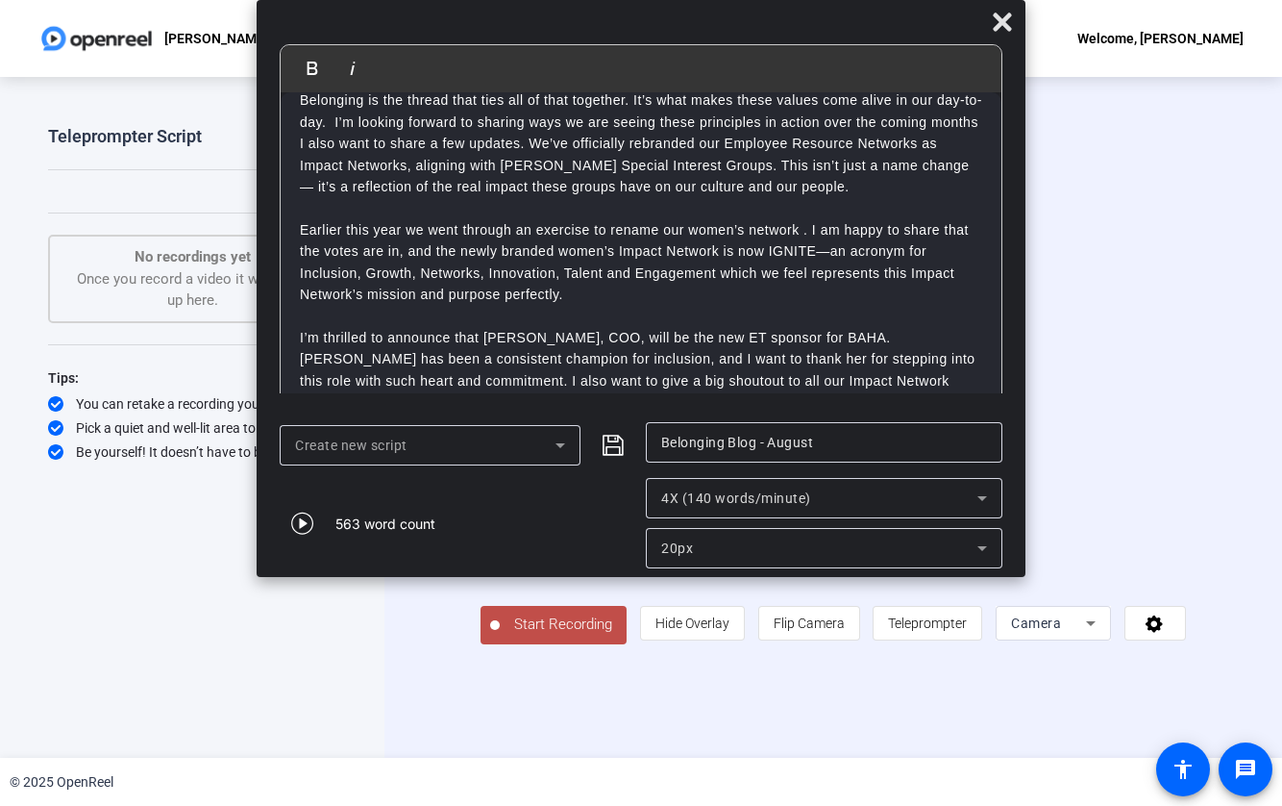
scroll to position [324, 0]
click at [719, 298] on p "Earlier this year we went through an exercise to rename our women’s network . I…" at bounding box center [641, 325] width 683 height 215
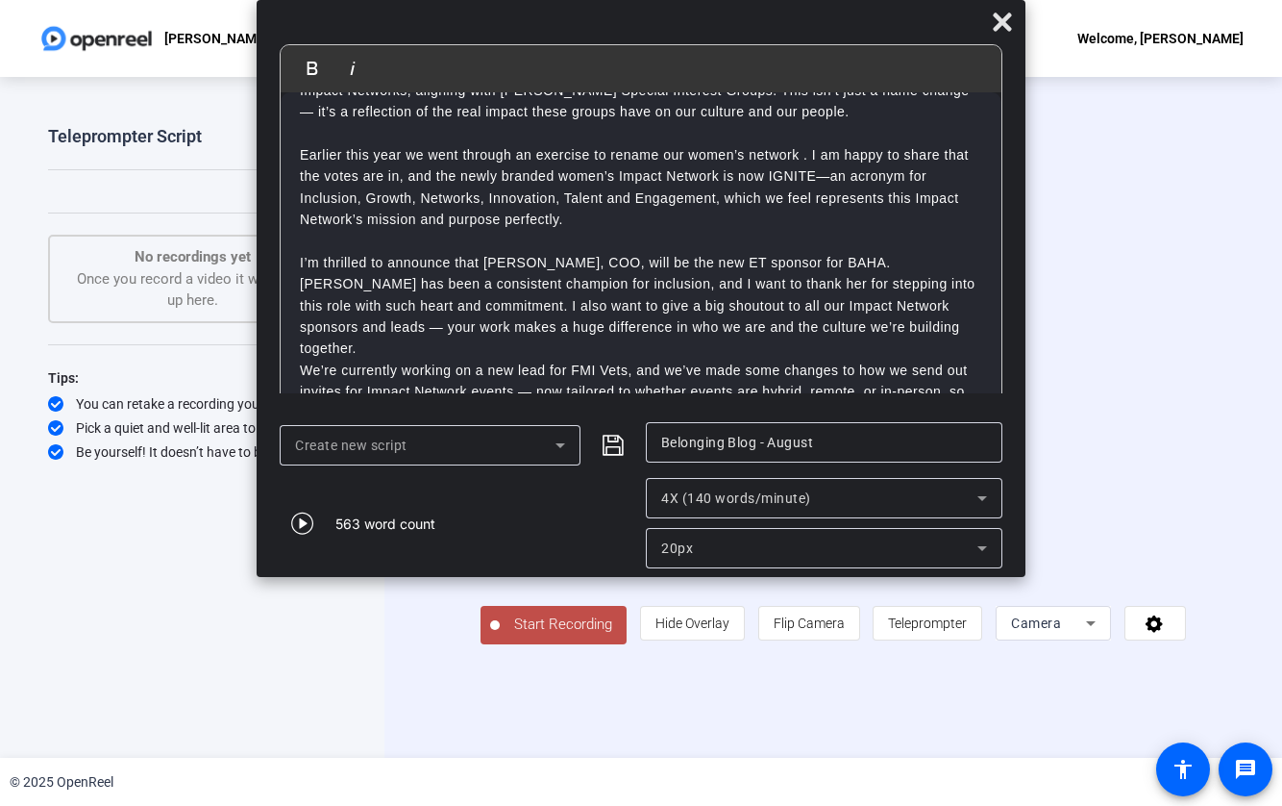
scroll to position [426, 0]
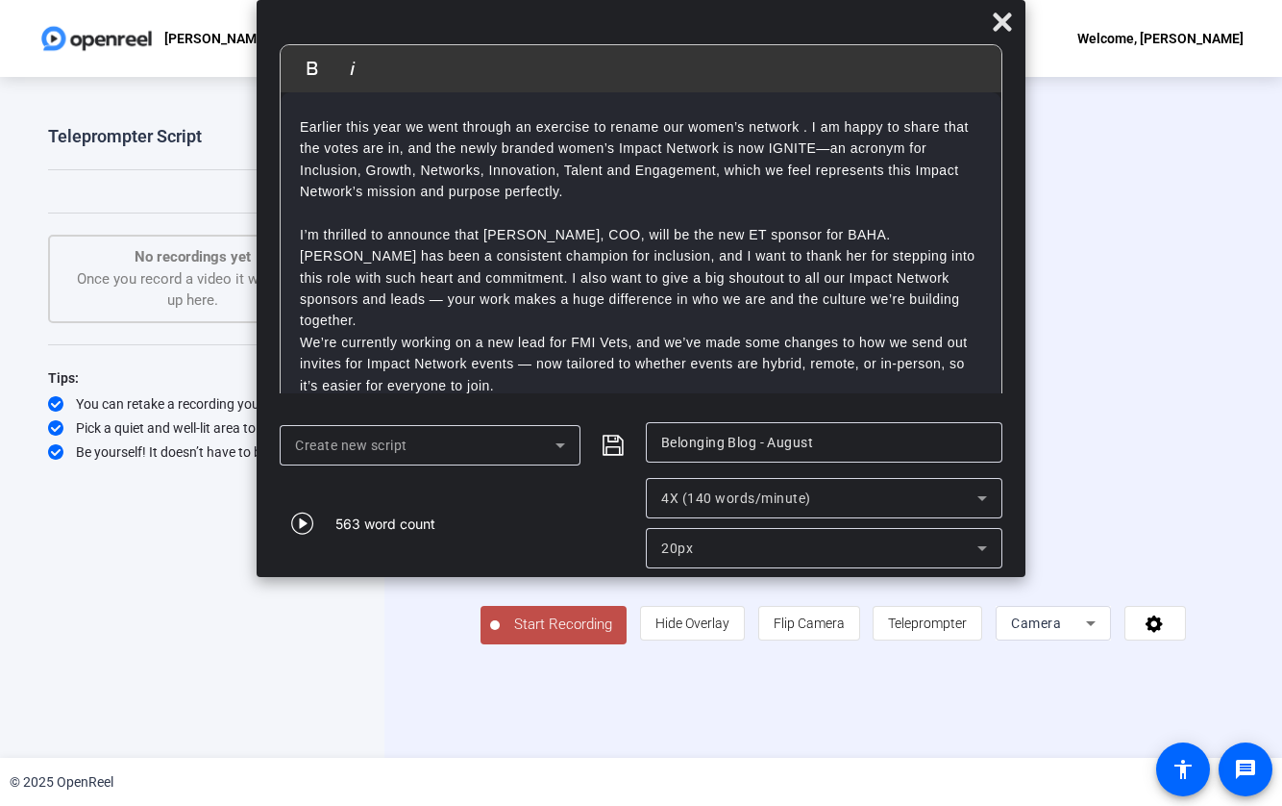
click at [822, 318] on p "Earlier this year we went through an exercise to rename our women’s network . I…" at bounding box center [641, 223] width 683 height 215
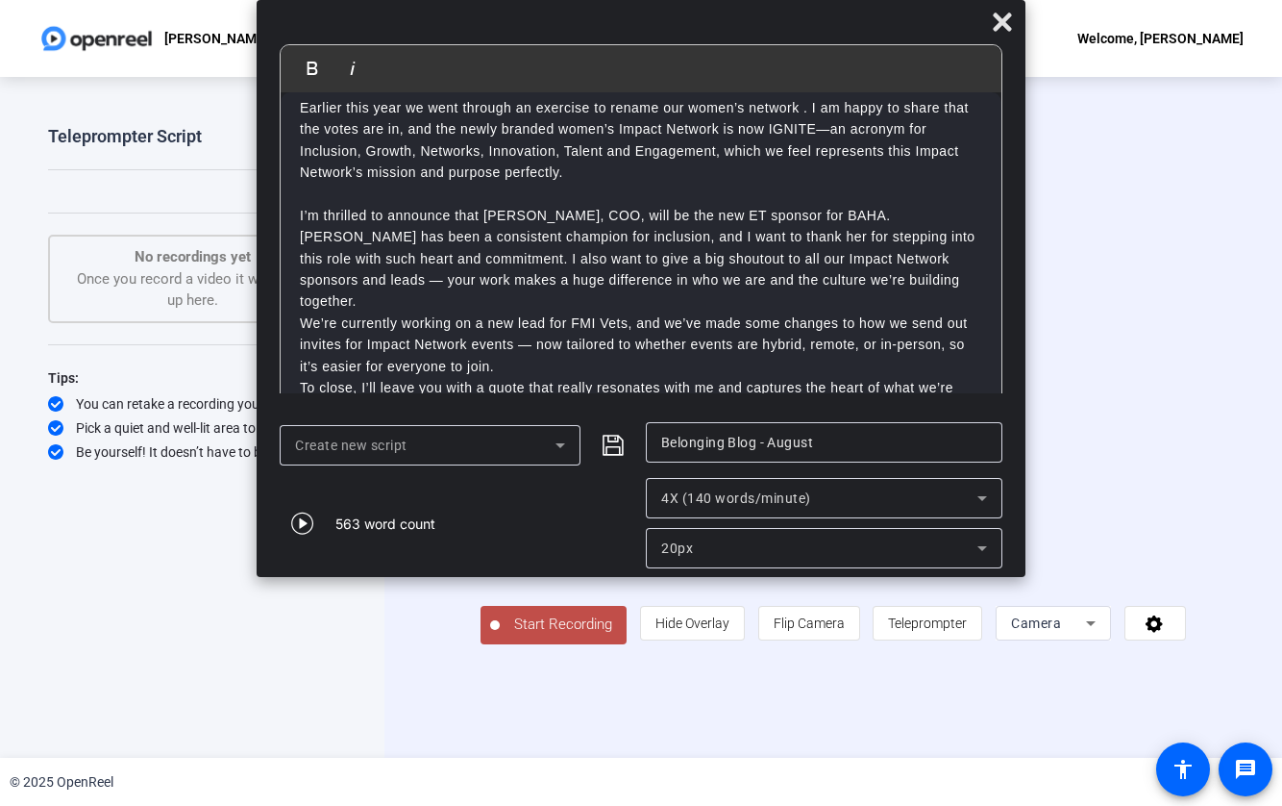
scroll to position [492, 0]
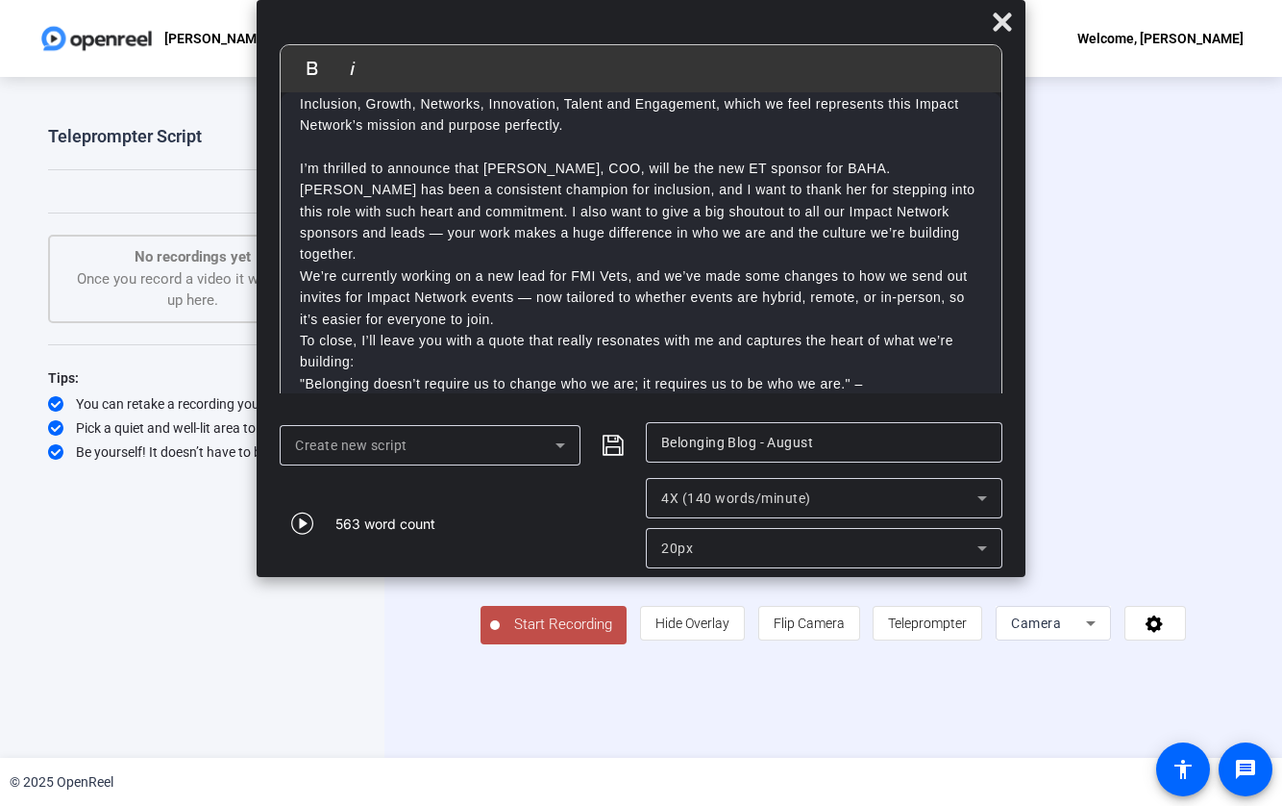
click at [831, 313] on p "We’re currently working on a new lead for FMI Vets, and we’ve made some changes…" at bounding box center [641, 297] width 683 height 64
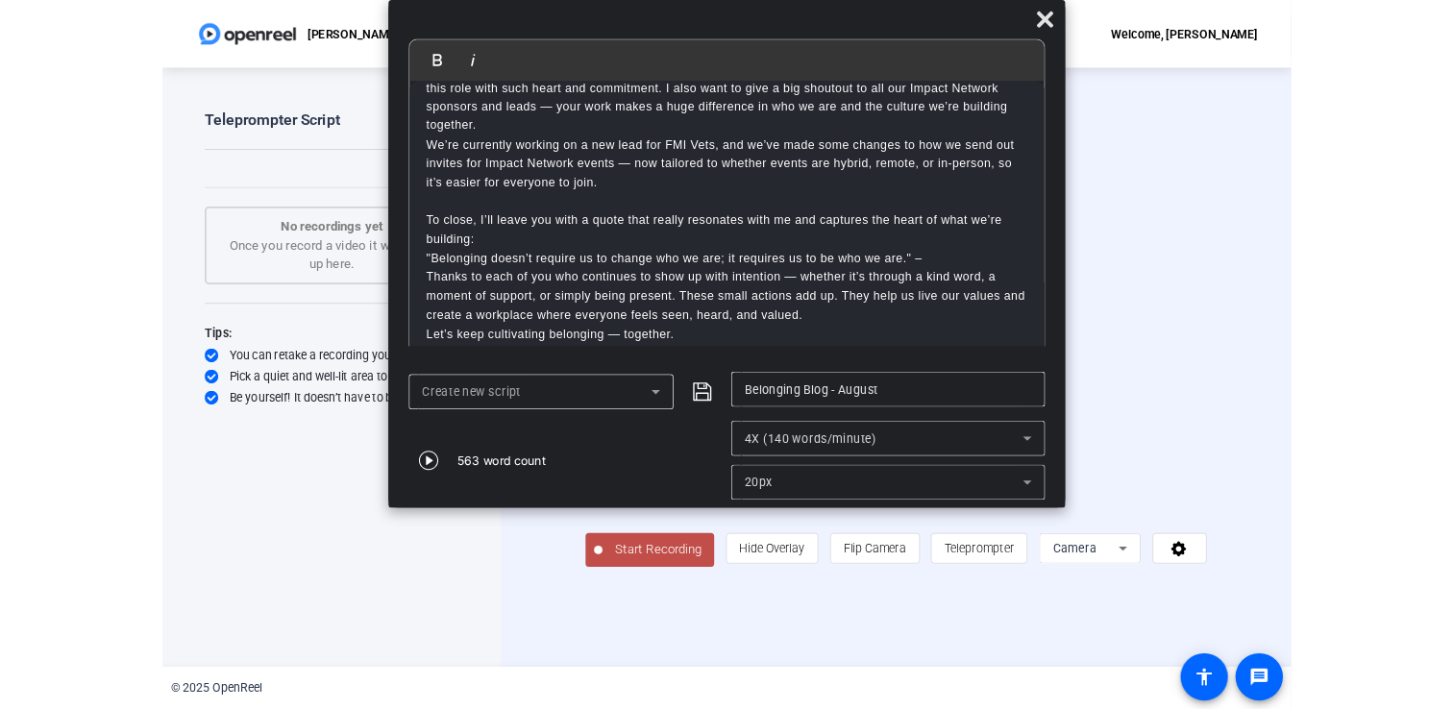
scroll to position [625, 0]
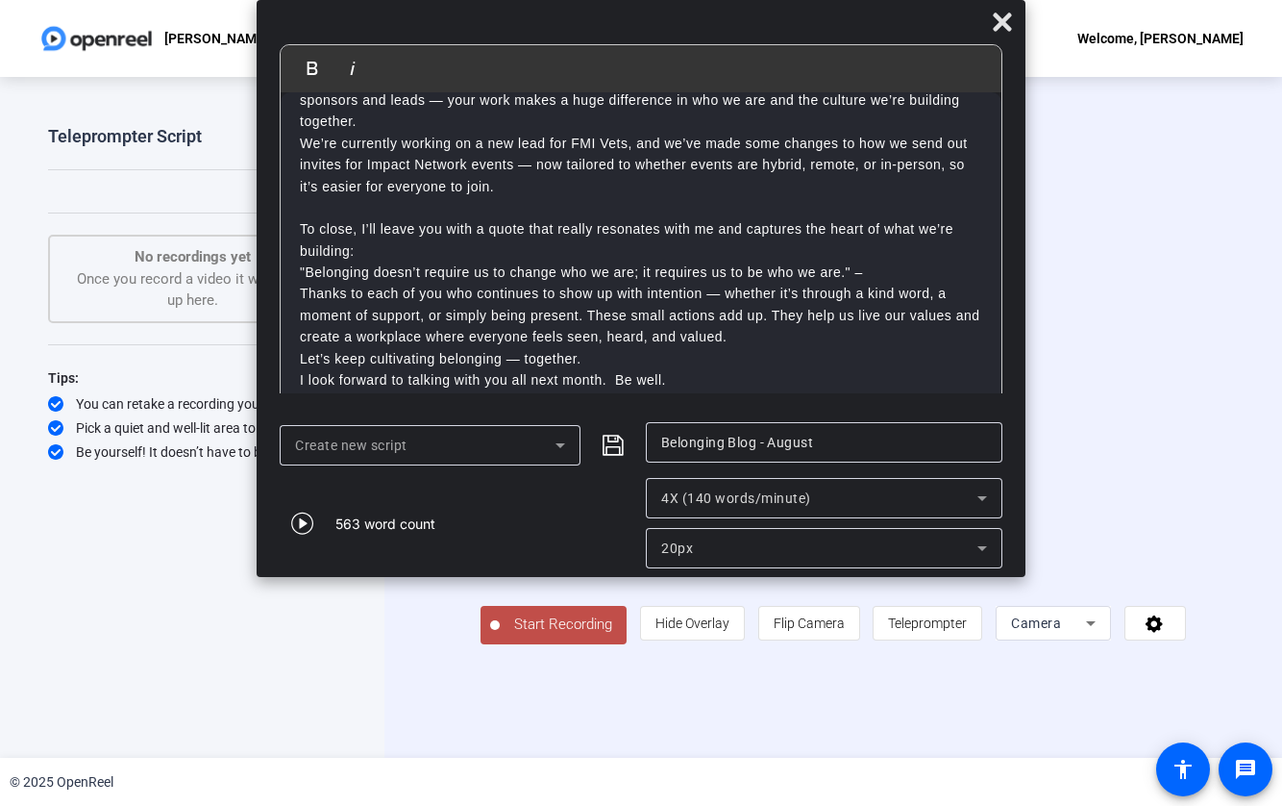
click at [626, 355] on p "Let’s keep cultivating belonging — together." at bounding box center [641, 358] width 683 height 21
click at [618, 436] on icon "submit" at bounding box center [613, 444] width 21 height 21
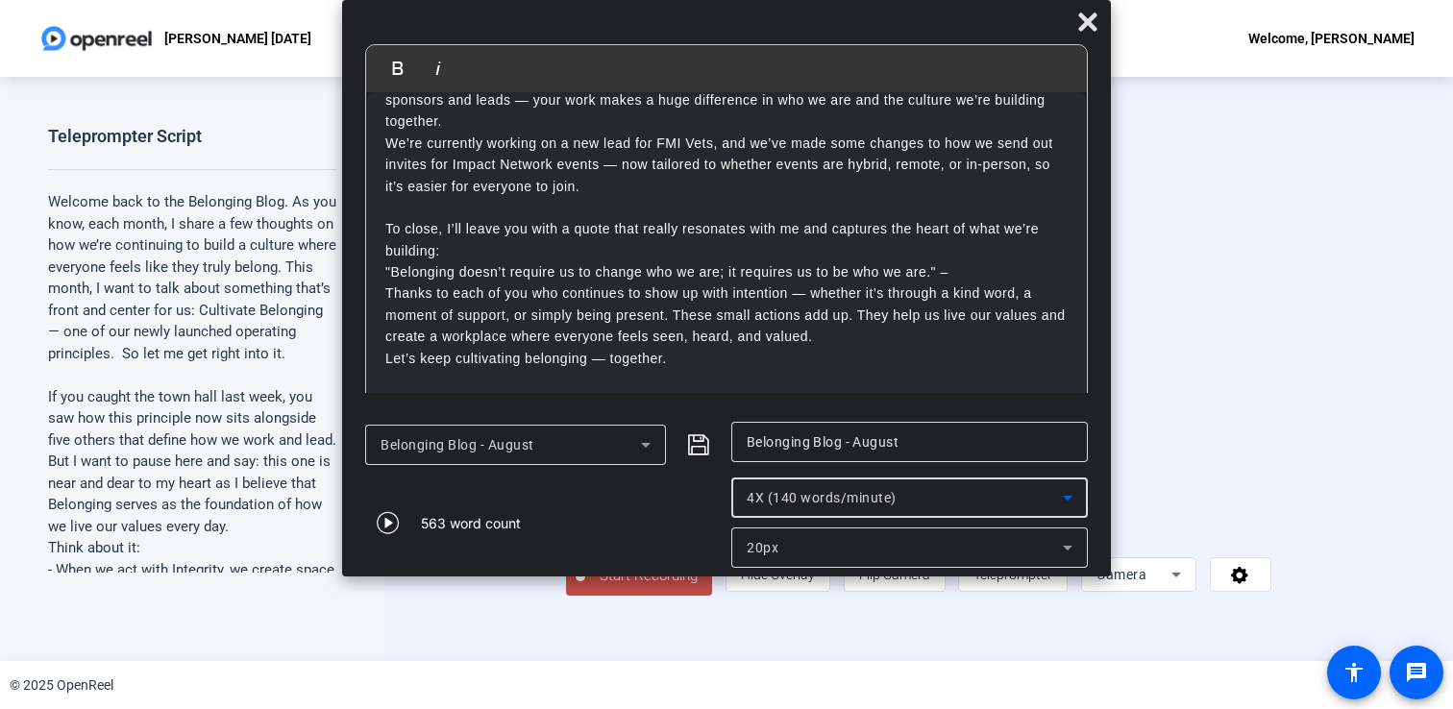
click at [924, 493] on div "4X (140 words/minute)" at bounding box center [905, 497] width 316 height 23
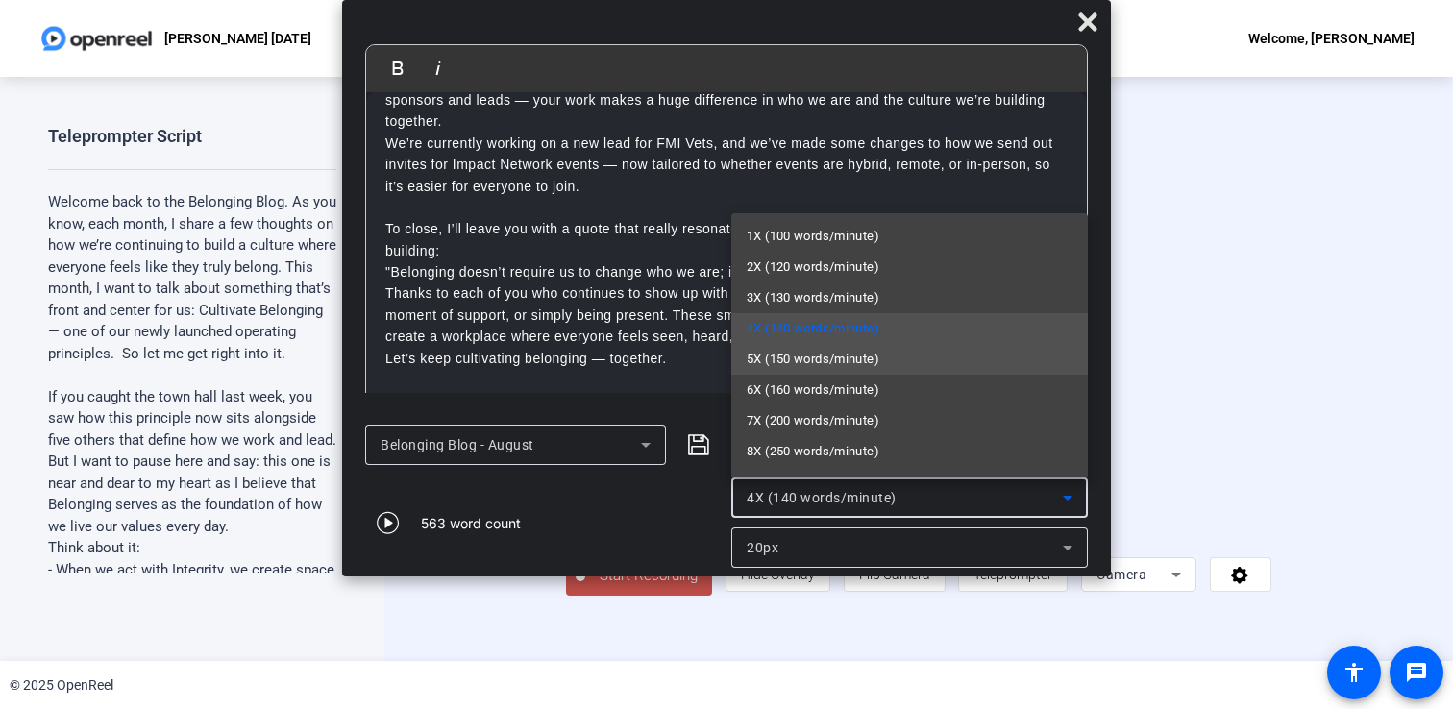
click at [842, 358] on span "5X (150 words/minute)" at bounding box center [813, 359] width 133 height 23
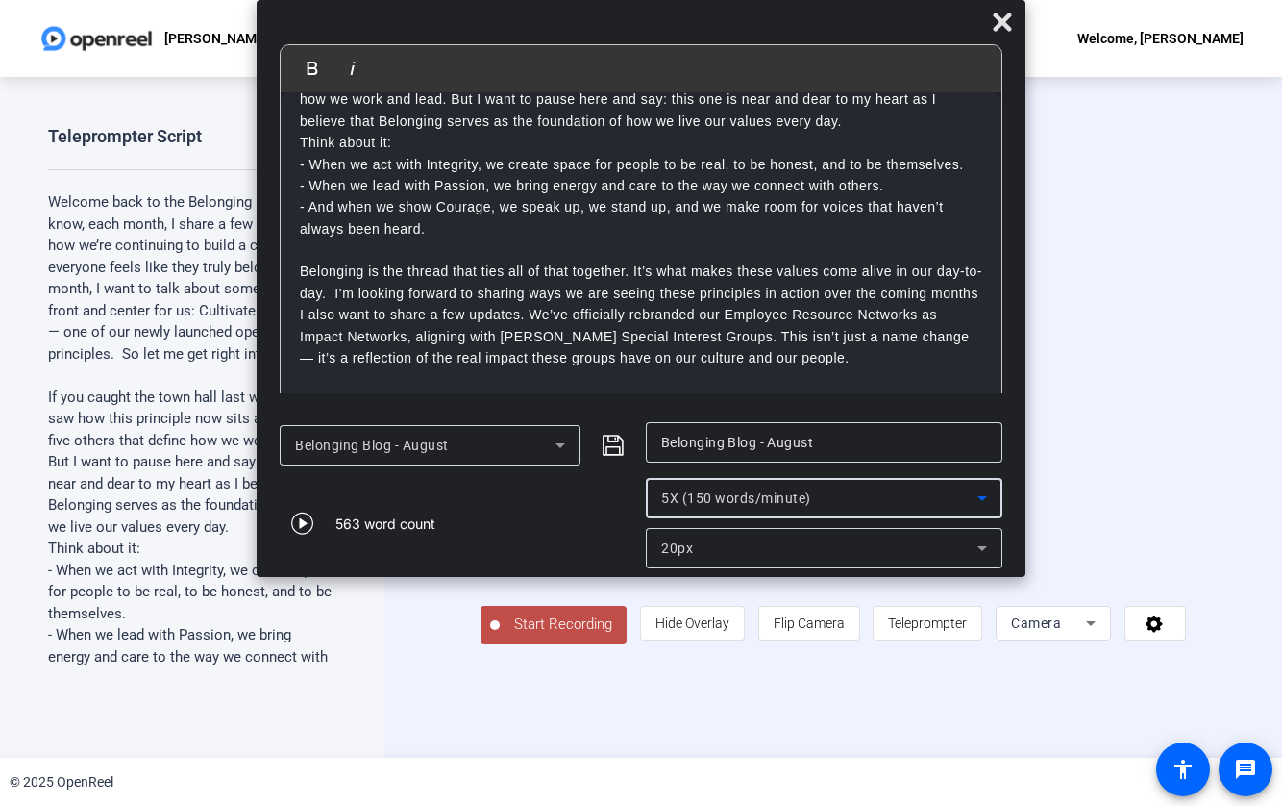
scroll to position [183, 0]
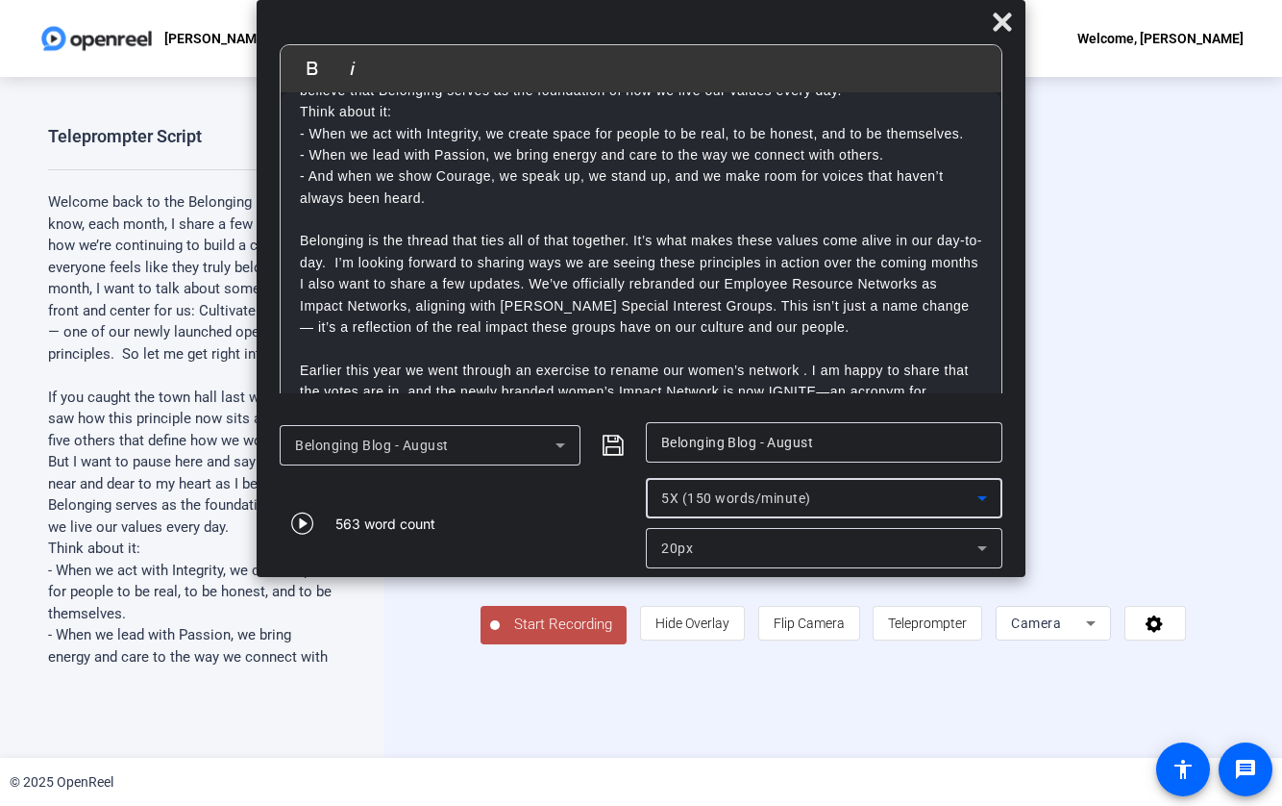
click at [333, 264] on p "Belonging is the thread that ties all of that together. It’s what makes these v…" at bounding box center [641, 251] width 683 height 43
click at [520, 305] on p "I also want to share a few updates. We’ve officially rebranded our Employee Res…" at bounding box center [641, 305] width 683 height 64
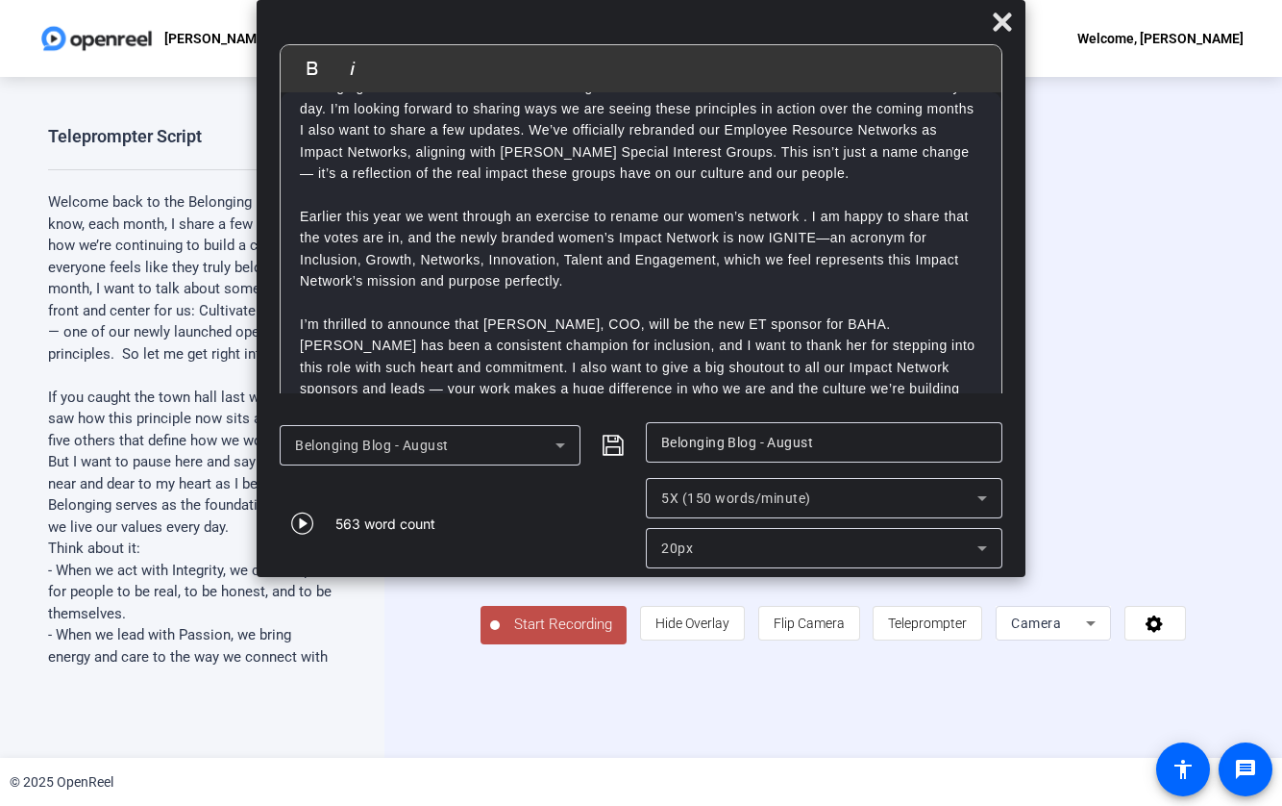
scroll to position [379, 0]
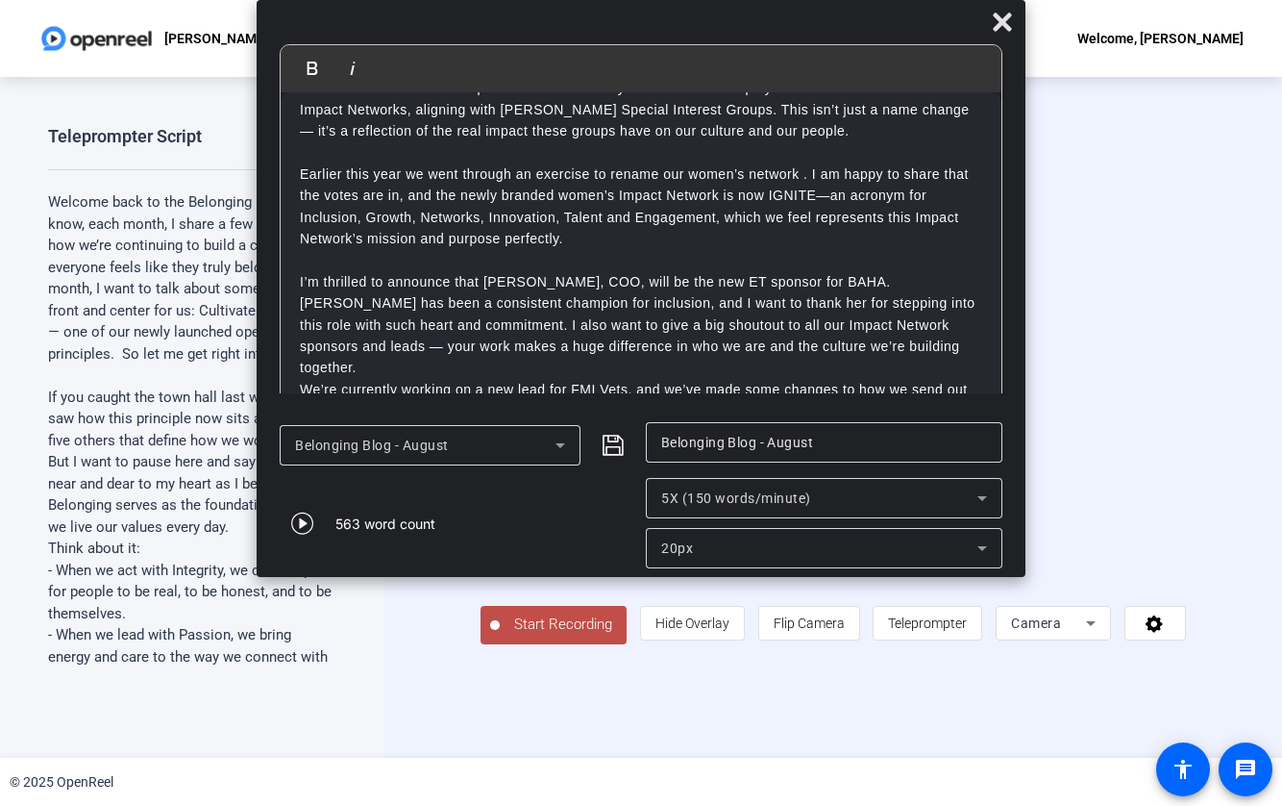
click at [805, 195] on p "Earlier this year we went through an exercise to rename our women’s network . I…" at bounding box center [641, 270] width 683 height 215
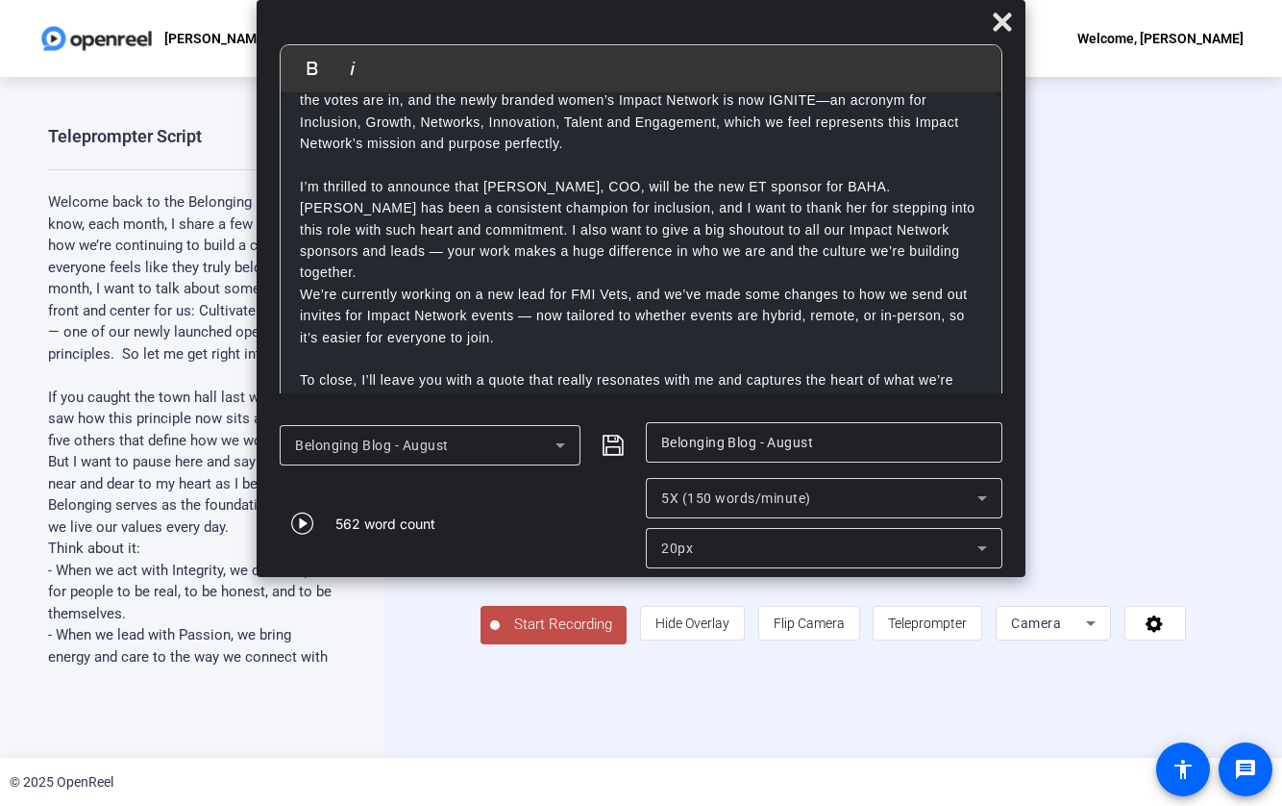
scroll to position [480, 0]
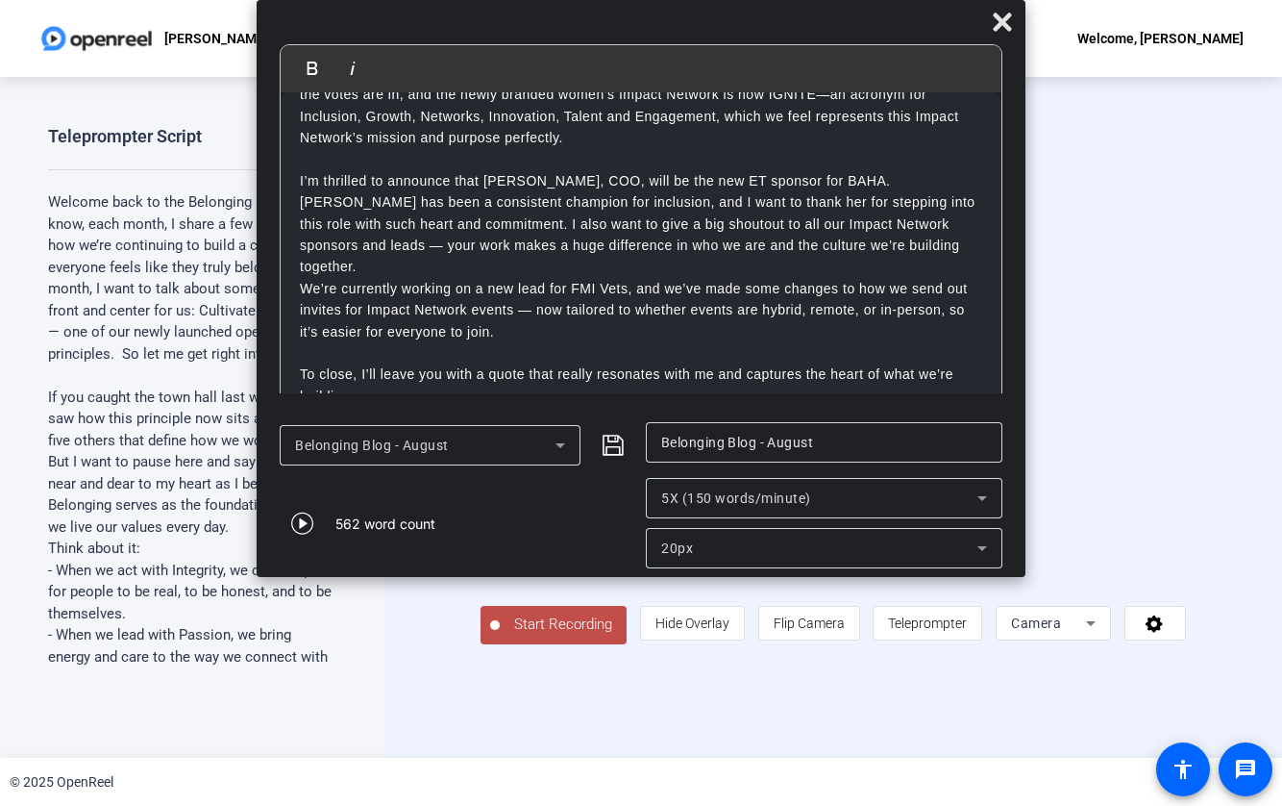
click at [627, 290] on p "We’re currently working on a new lead for FMI Vets, and we’ve made some changes…" at bounding box center [641, 310] width 683 height 64
drag, startPoint x: 301, startPoint y: 289, endPoint x: 635, endPoint y: 294, distance: 334.6
click at [635, 294] on p "We’re currently working on a new lead for FMI Vets, and we’ve made some changes…" at bounding box center [641, 310] width 683 height 64
click at [629, 293] on p "We’re currently working on a new lead for FMI Vets, and we’ve made some changes…" at bounding box center [641, 310] width 683 height 64
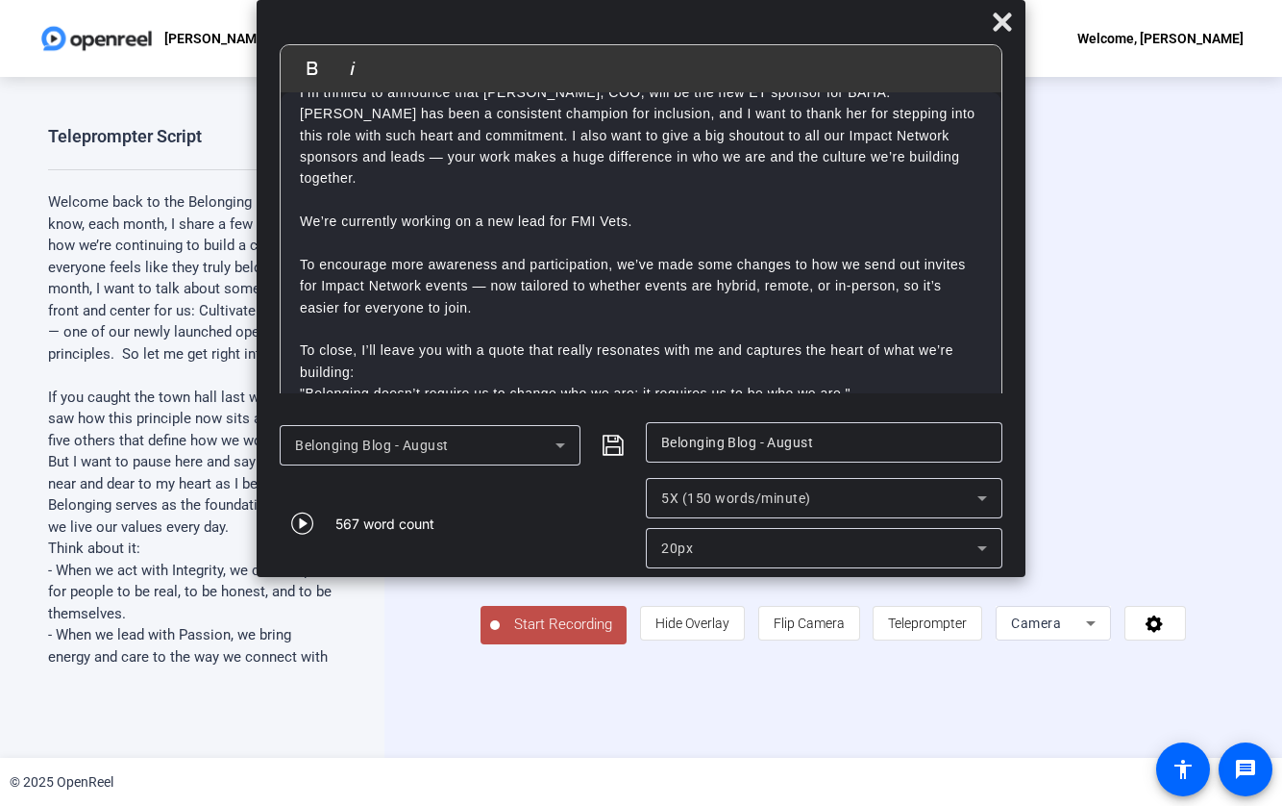
scroll to position [587, 0]
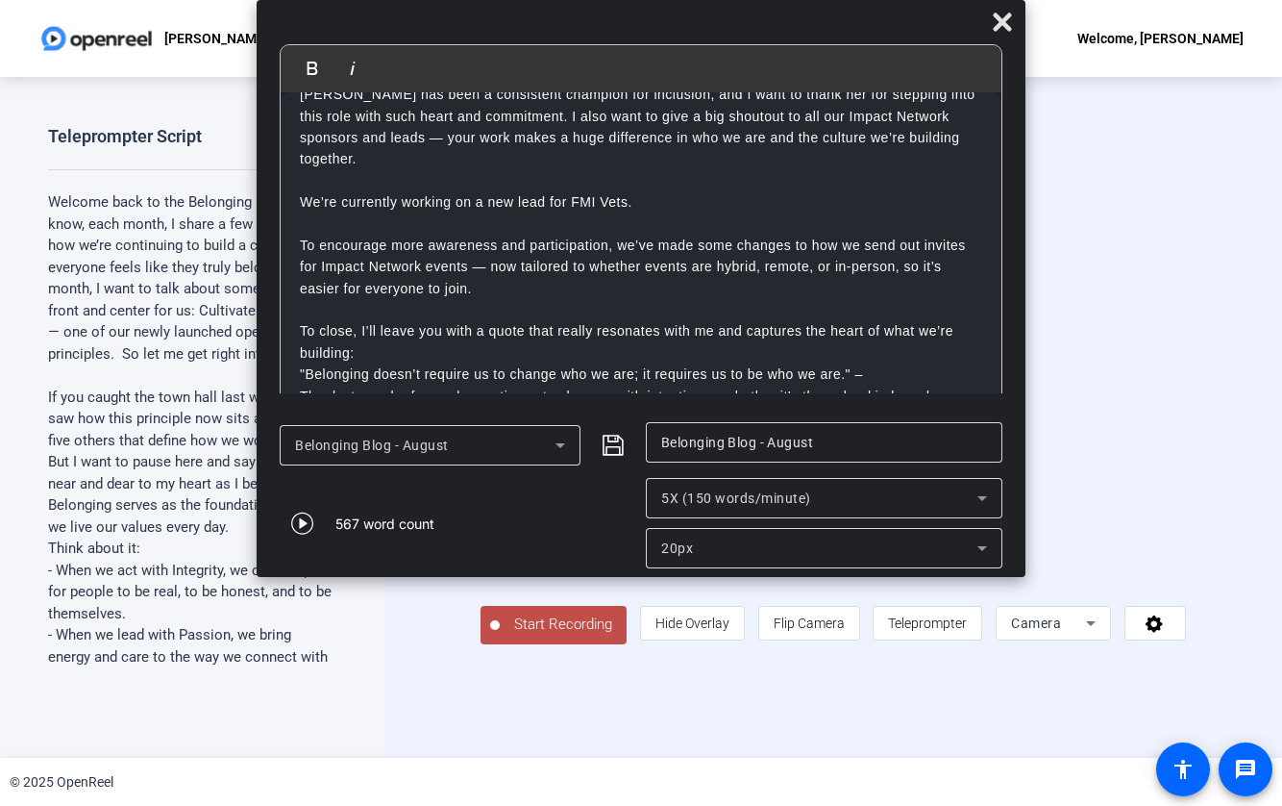
click at [537, 285] on p "To encourage more awareness and participation, we’ve made some changes to how w…" at bounding box center [641, 267] width 683 height 64
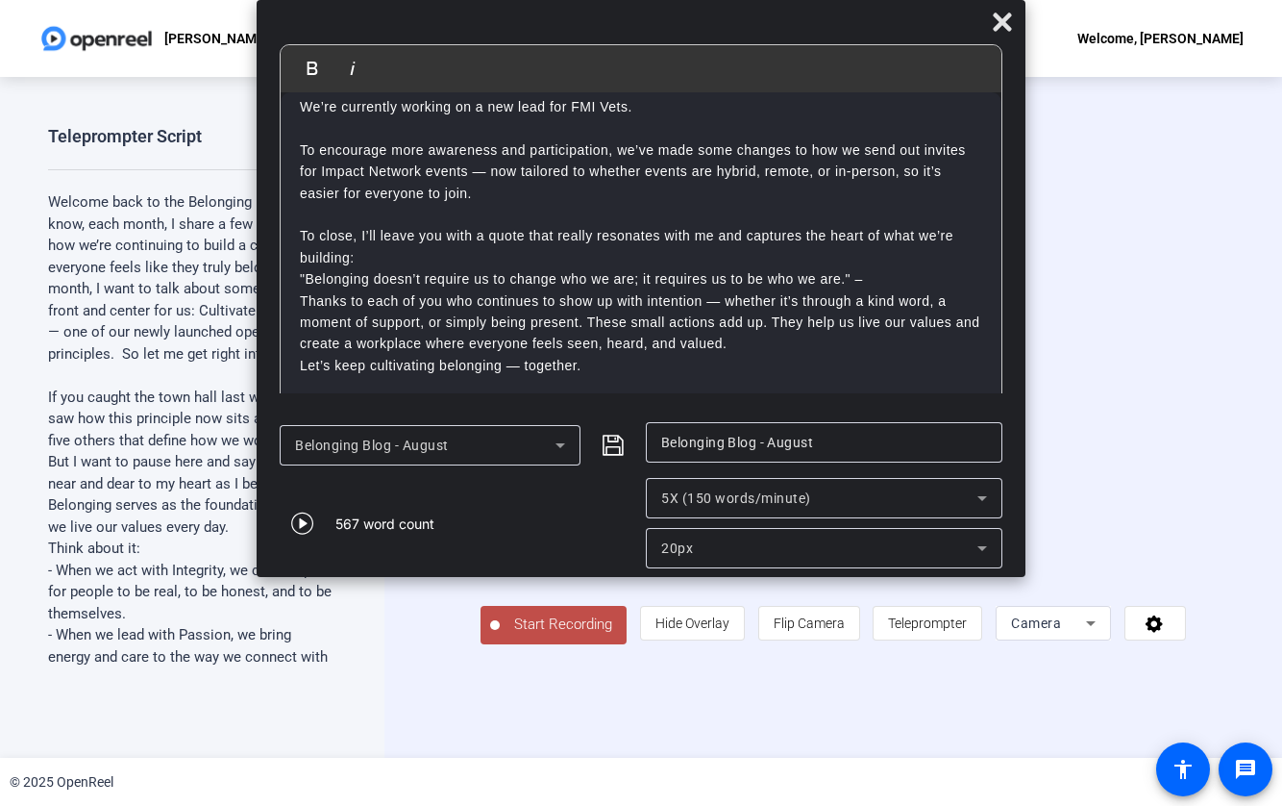
scroll to position [708, 0]
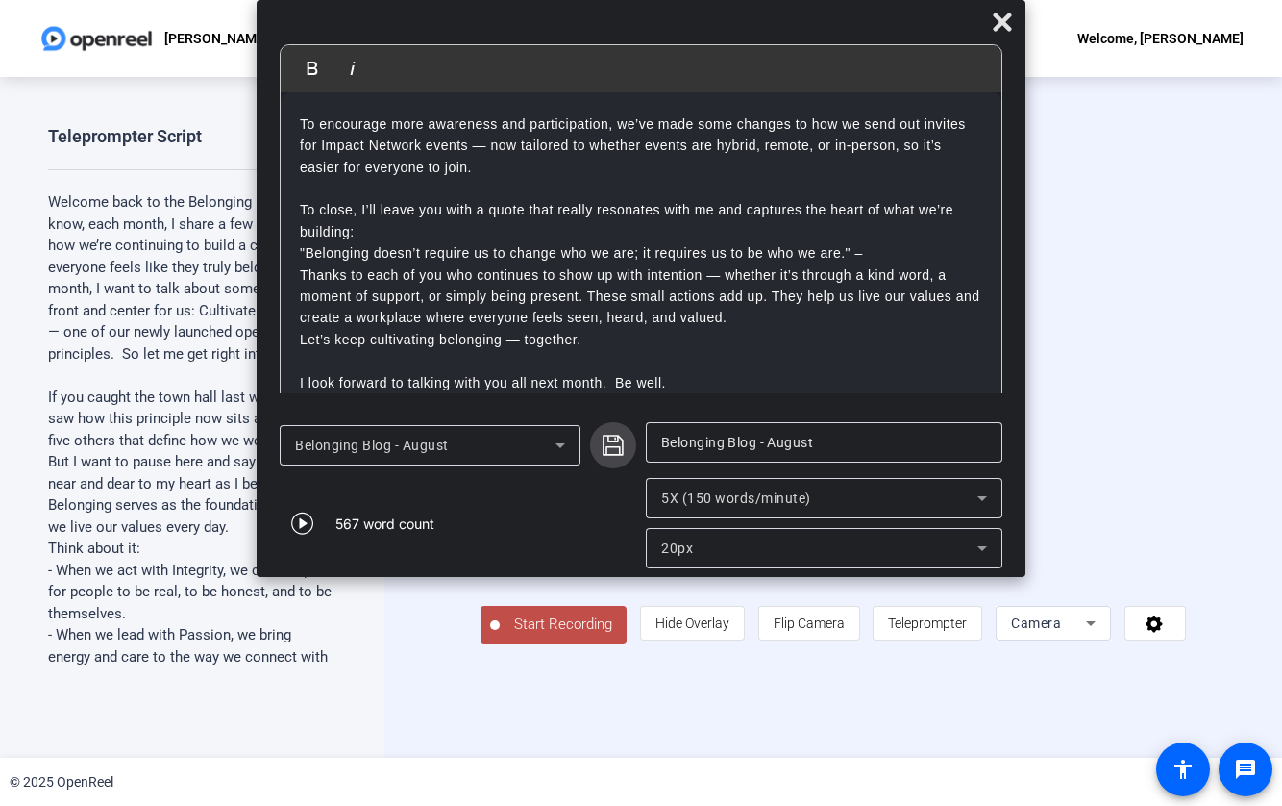
click at [618, 446] on icon "submit" at bounding box center [613, 444] width 21 height 21
click at [1007, 21] on icon at bounding box center [1002, 22] width 23 height 23
